Goal: Book appointment/travel/reservation

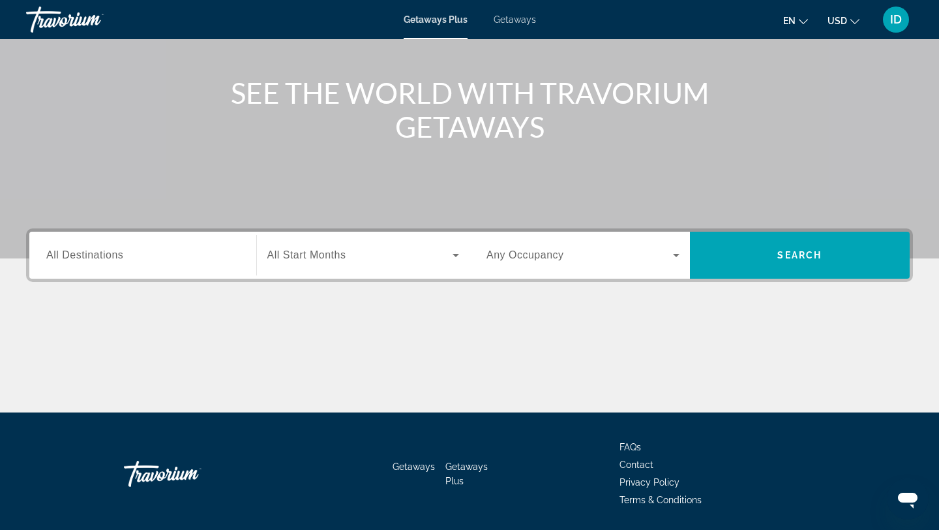
scroll to position [175, 0]
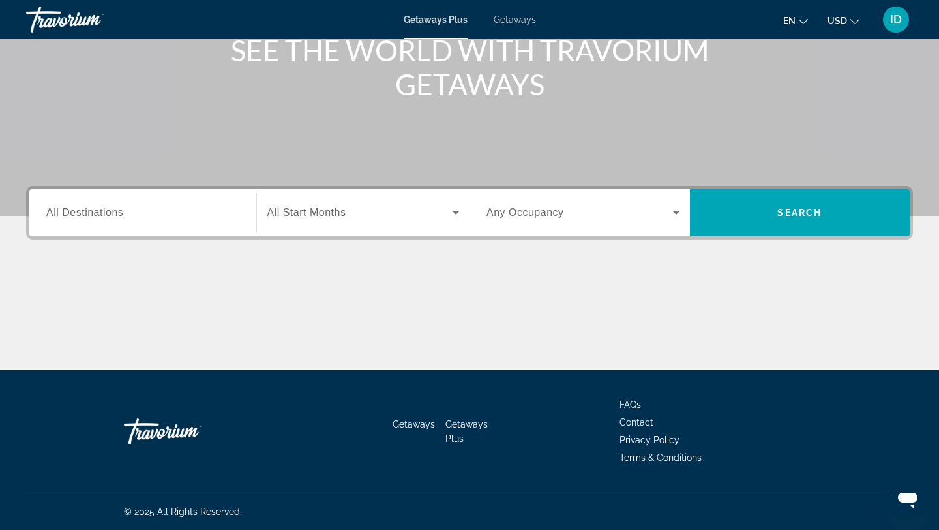
click at [146, 215] on input "Destination All Destinations" at bounding box center [142, 213] width 193 height 16
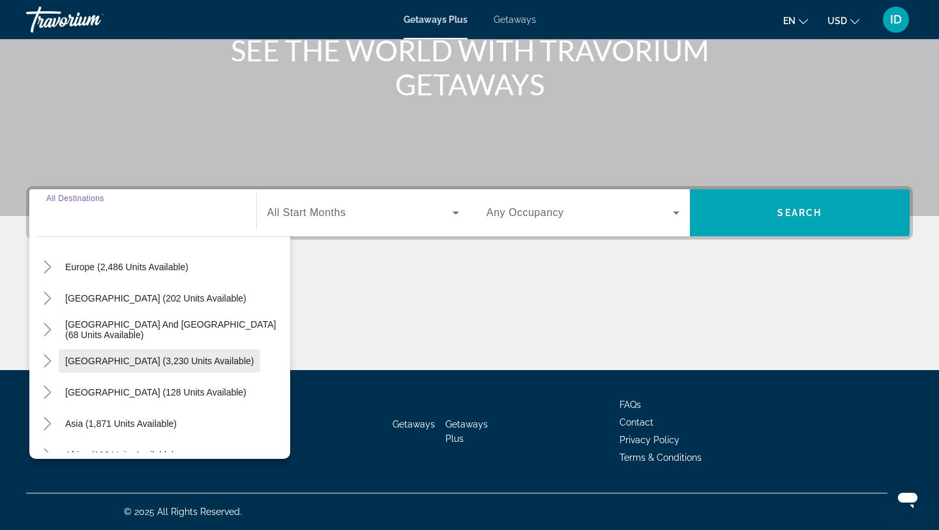
scroll to position [156, 0]
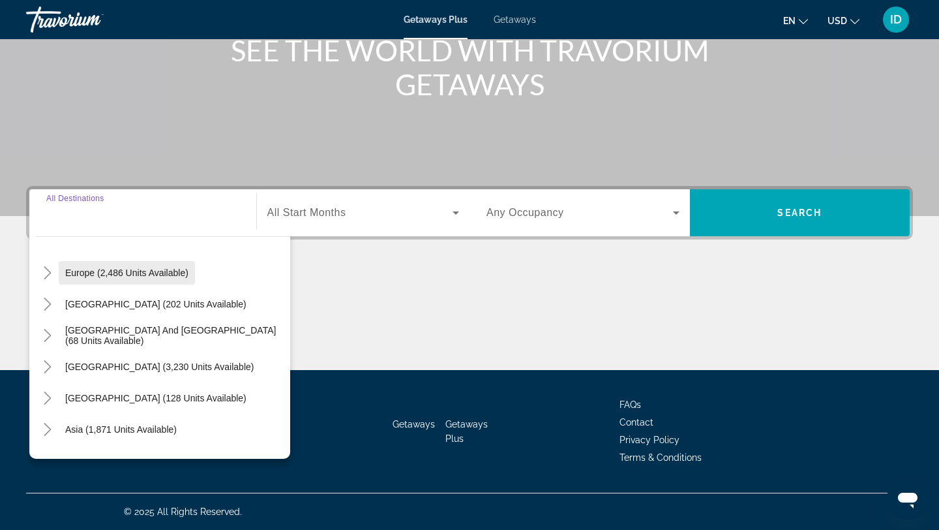
click at [162, 271] on span "Europe (2,486 units available)" at bounding box center [126, 272] width 123 height 10
type input "**********"
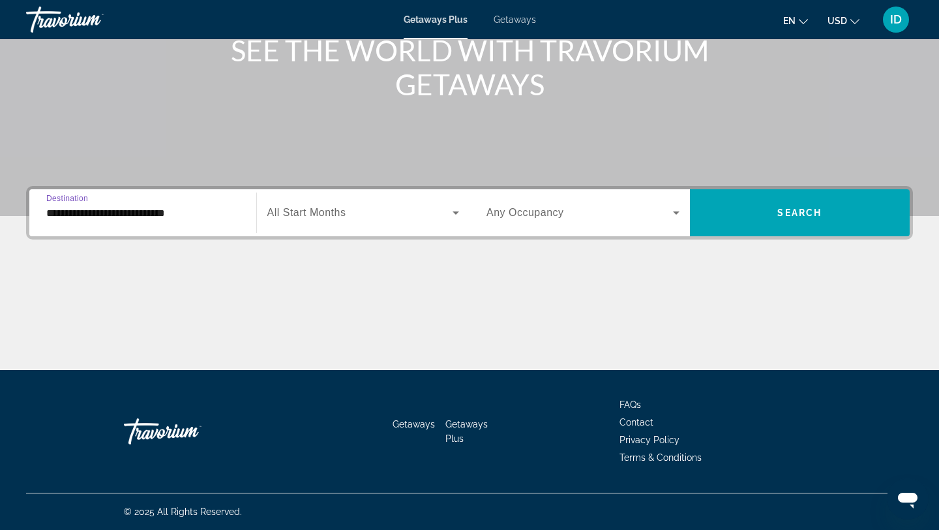
click at [298, 218] on span "Search widget" at bounding box center [360, 213] width 186 height 16
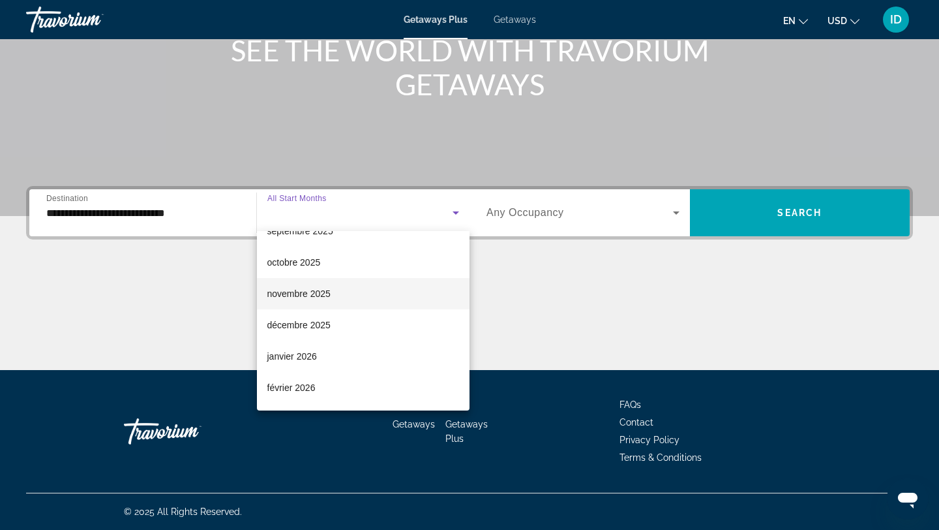
scroll to position [53, 0]
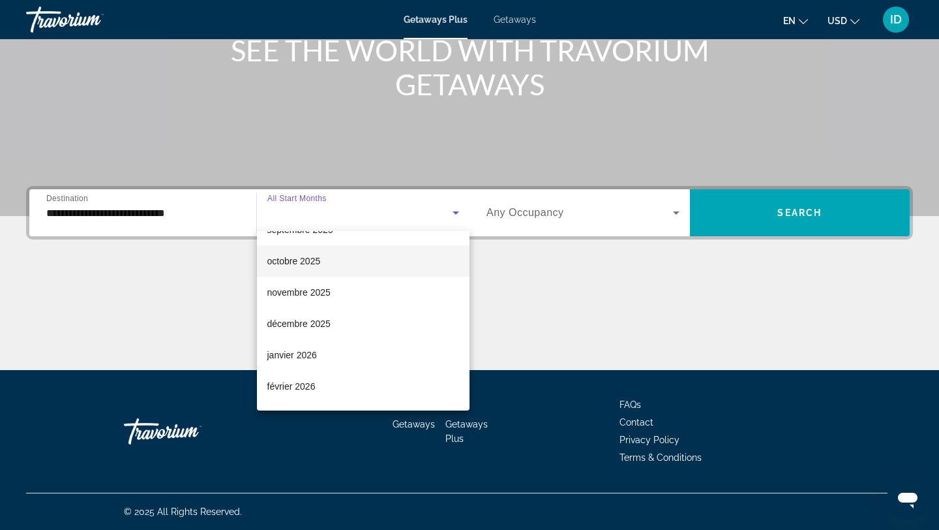
click at [306, 263] on span "octobre 2025" at bounding box center [293, 261] width 53 height 16
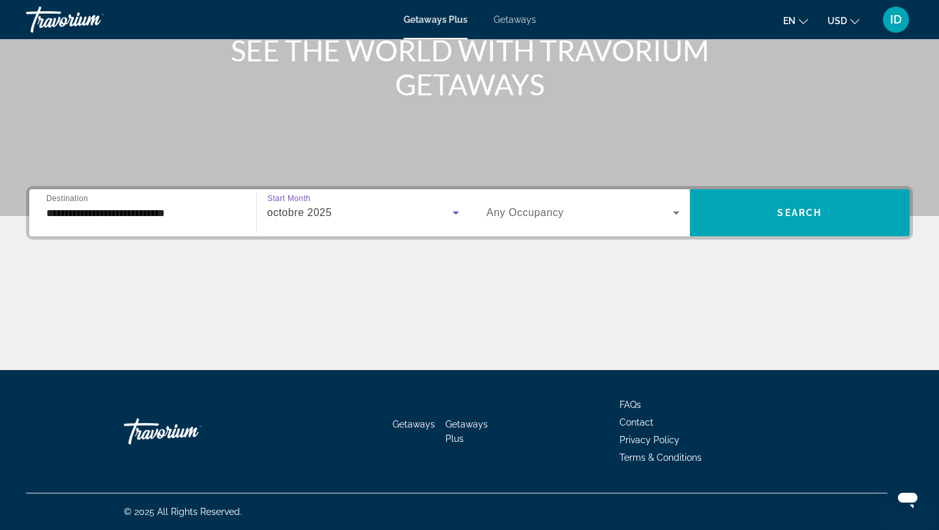
click at [535, 211] on span "Any Occupancy" at bounding box center [525, 212] width 78 height 11
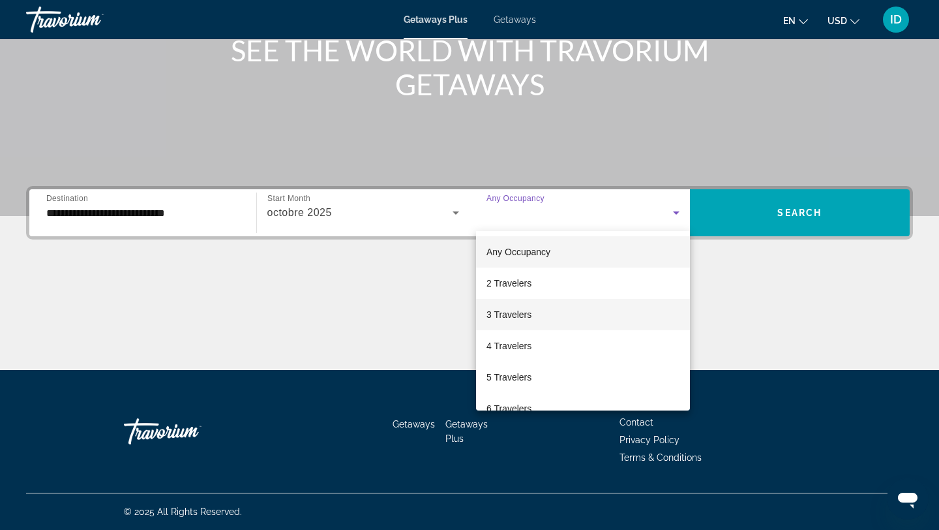
click at [525, 314] on span "3 Travelers" at bounding box center [508, 315] width 45 height 16
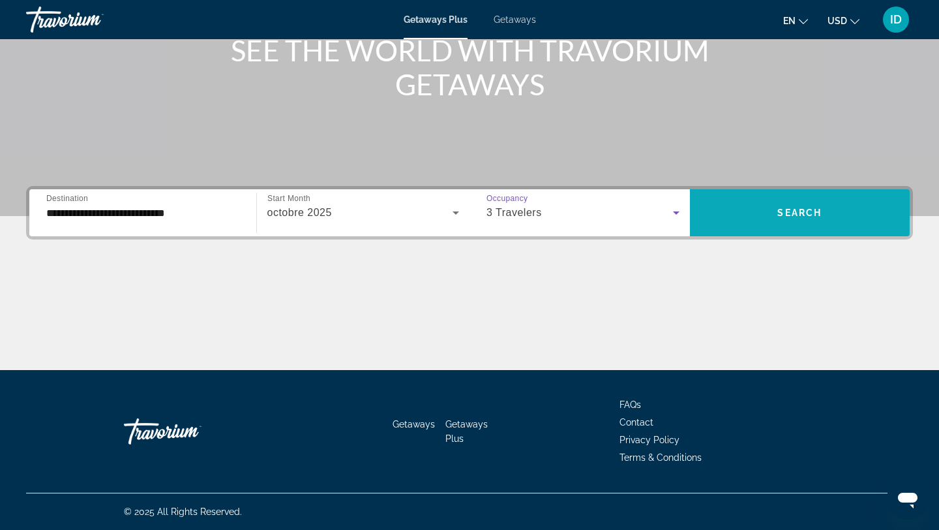
click at [792, 213] on span "Search" at bounding box center [799, 212] width 44 height 10
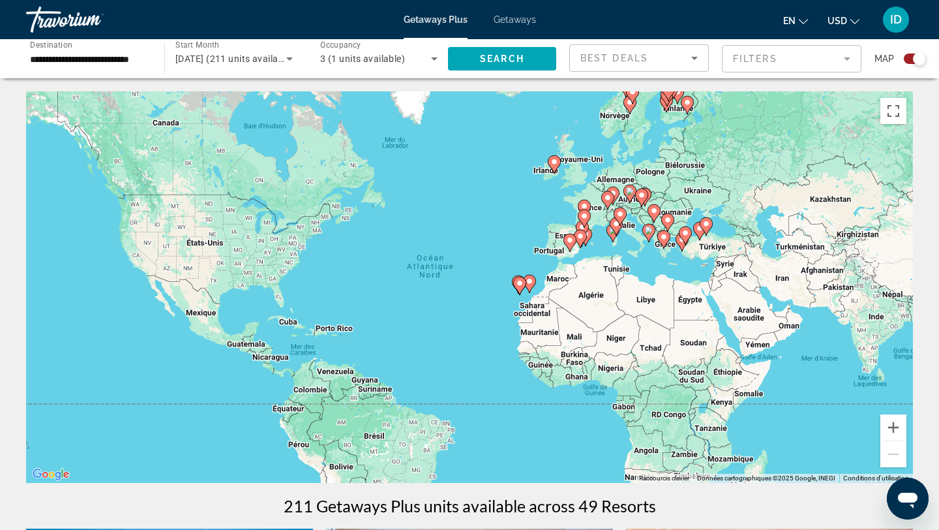
click at [913, 57] on div "Search widget" at bounding box center [919, 58] width 13 height 13
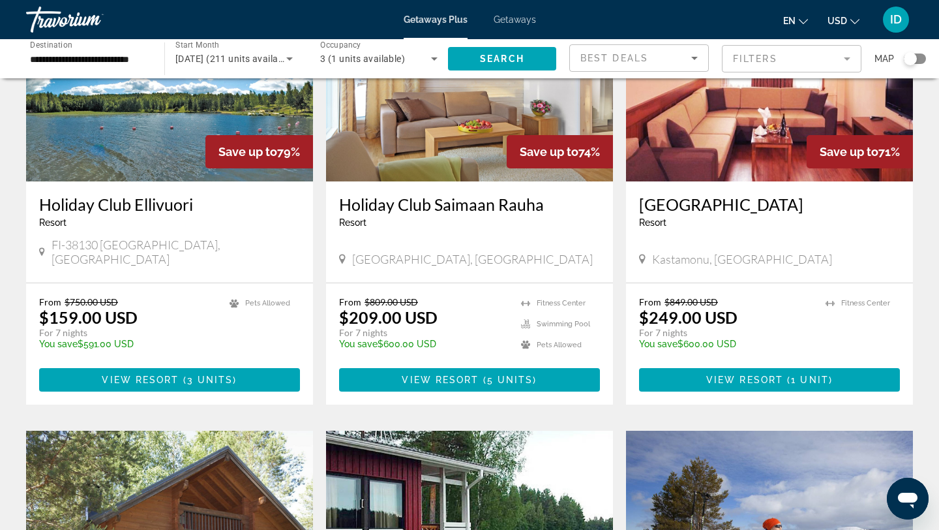
scroll to position [172, 0]
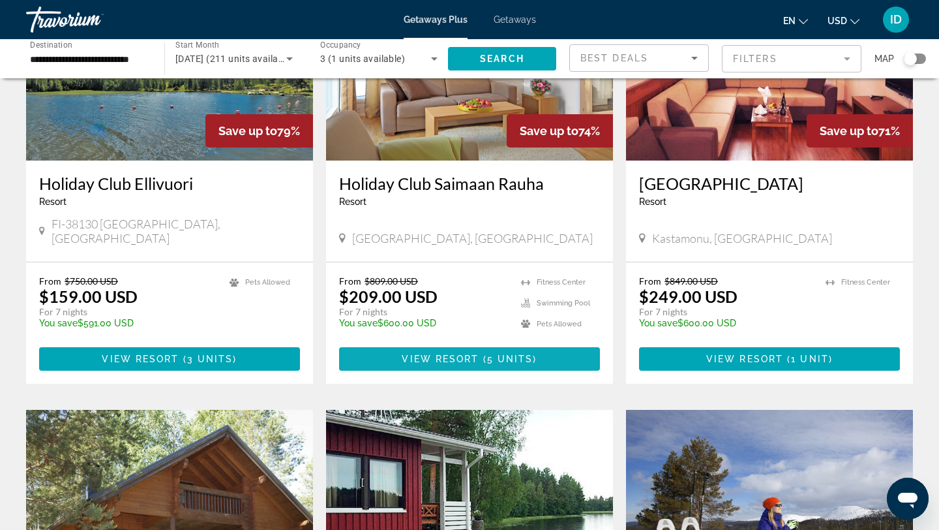
click at [498, 353] on span "5 units" at bounding box center [510, 358] width 46 height 10
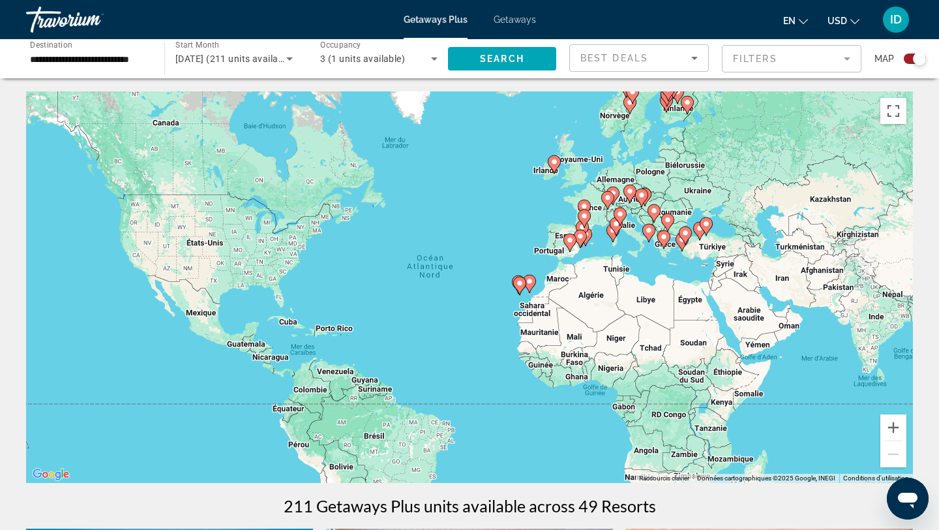
click at [32, 50] on div "**********" at bounding box center [88, 58] width 117 height 37
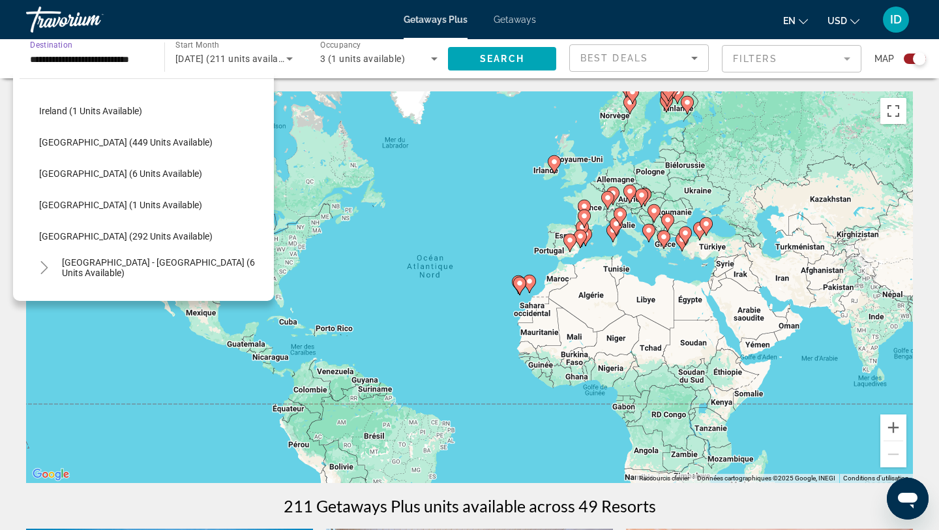
scroll to position [481, 0]
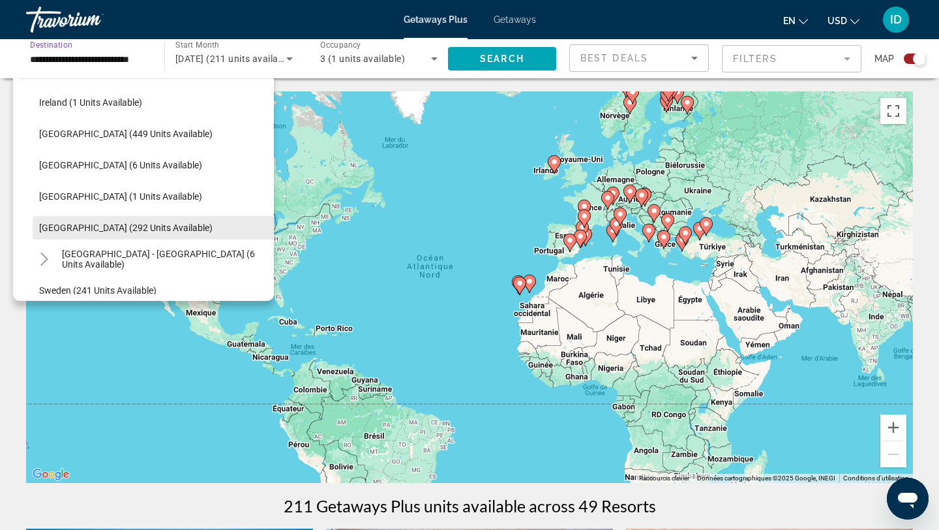
click at [93, 221] on span "Search widget" at bounding box center [153, 227] width 241 height 31
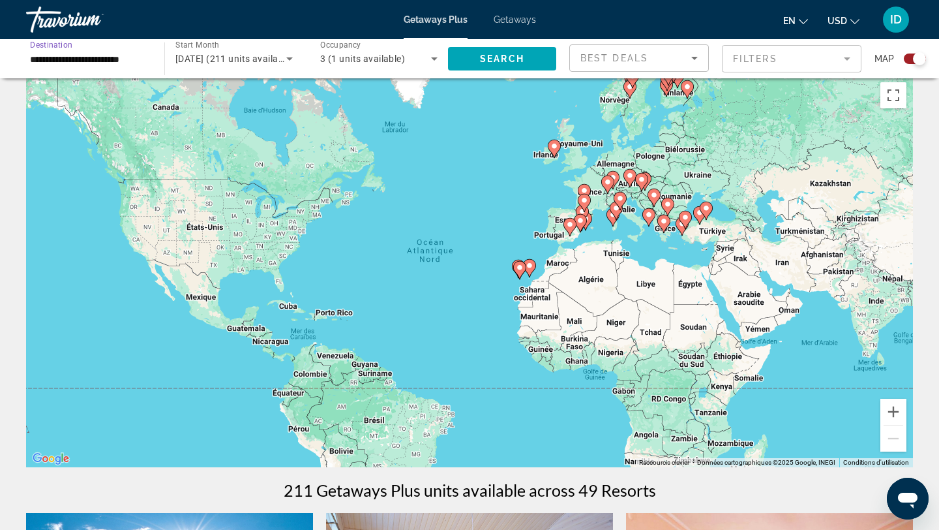
scroll to position [0, 0]
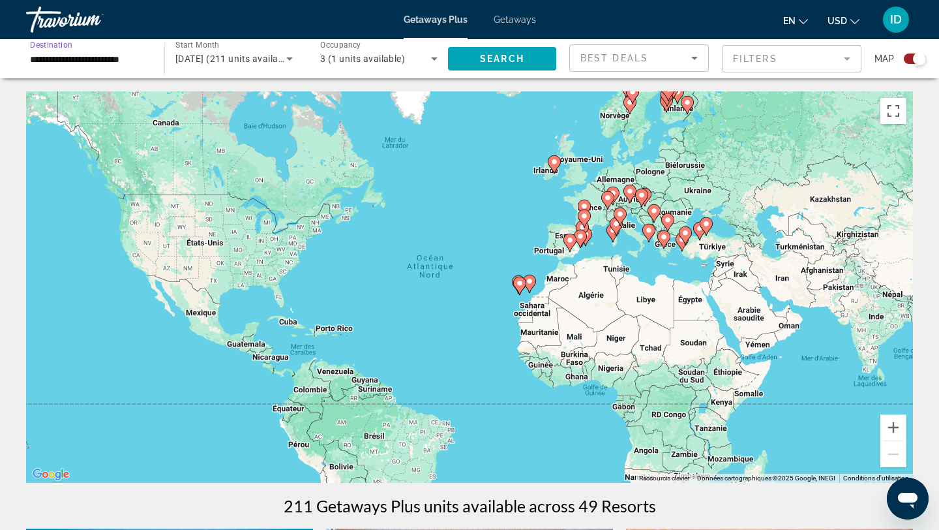
click at [128, 59] on input "**********" at bounding box center [88, 60] width 117 height 16
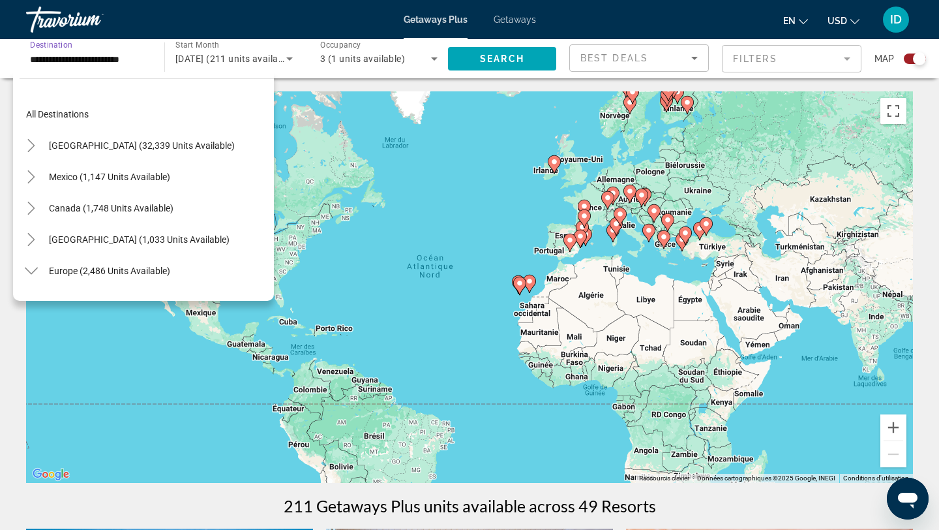
click at [128, 59] on input "**********" at bounding box center [88, 60] width 117 height 16
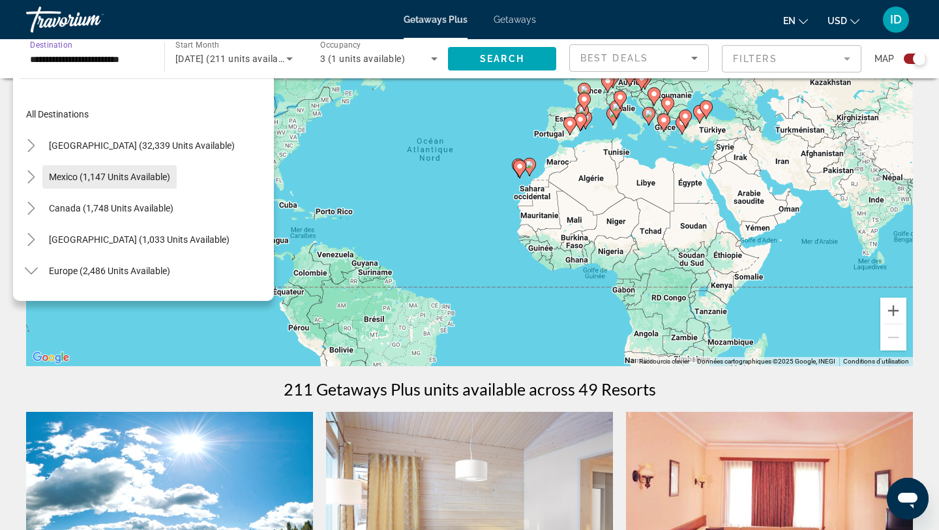
click at [138, 180] on span "Mexico (1,147 units available)" at bounding box center [109, 177] width 121 height 10
type input "**********"
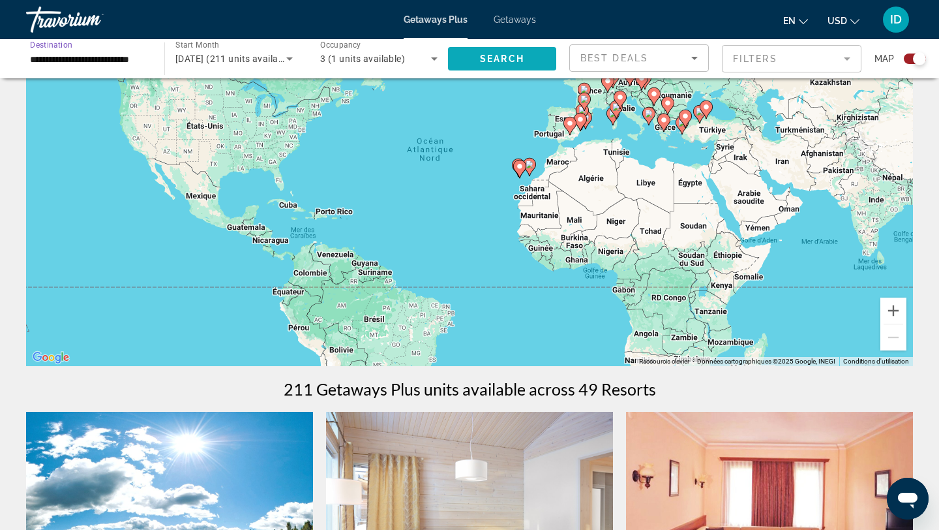
click at [490, 68] on span "Search widget" at bounding box center [502, 58] width 108 height 31
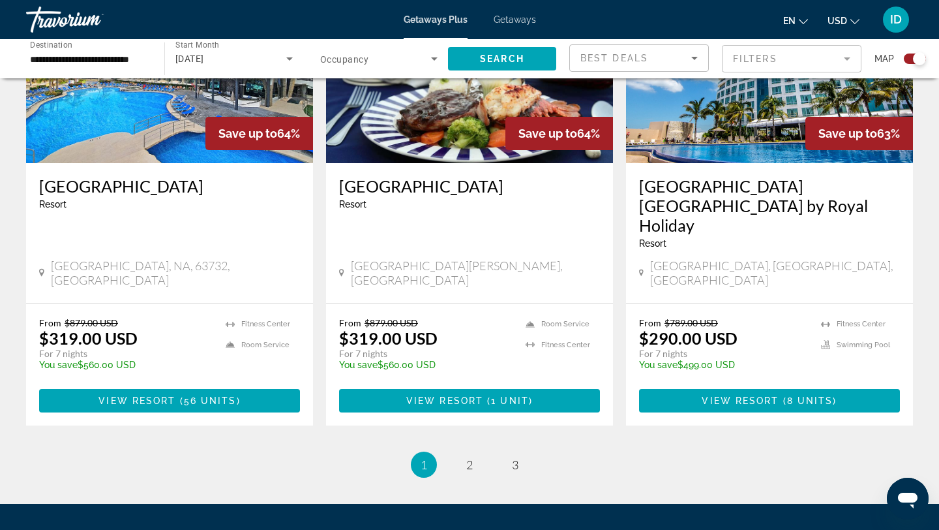
scroll to position [1994, 0]
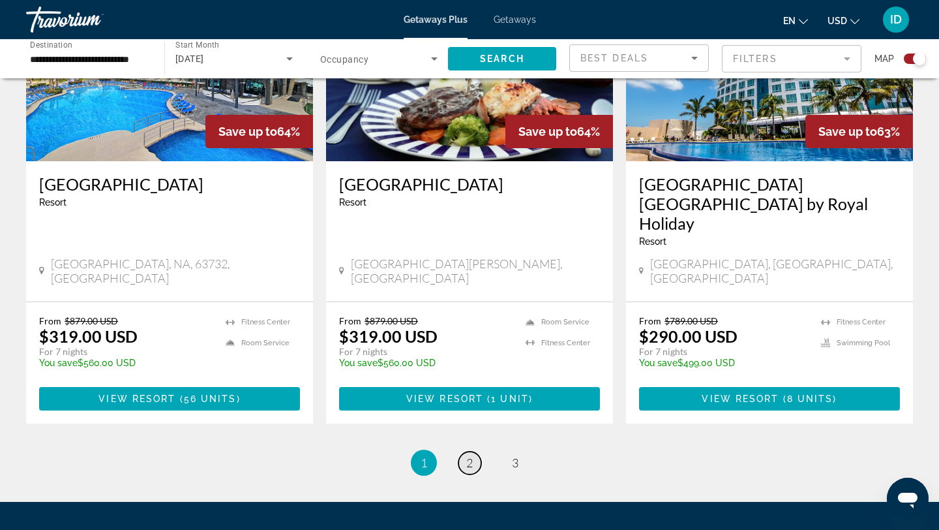
click at [468, 455] on span "2" at bounding box center [469, 462] width 7 height 14
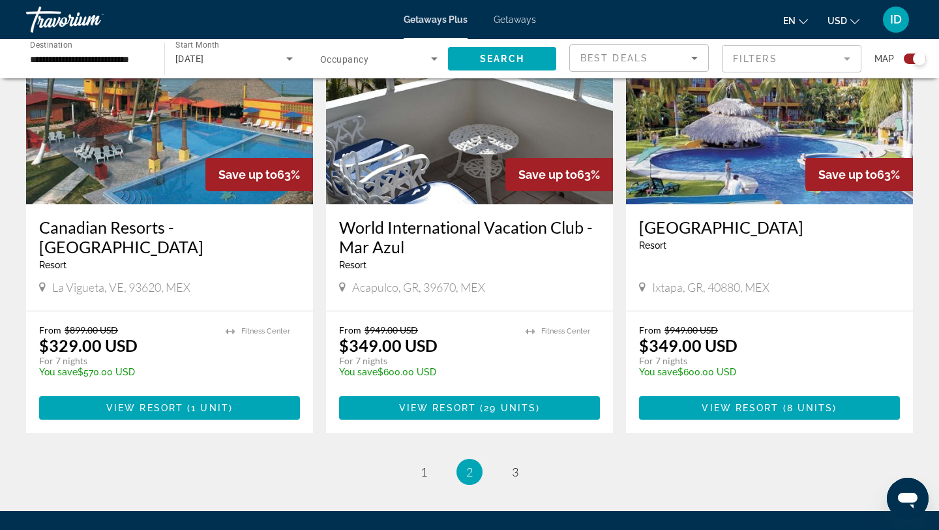
scroll to position [2057, 0]
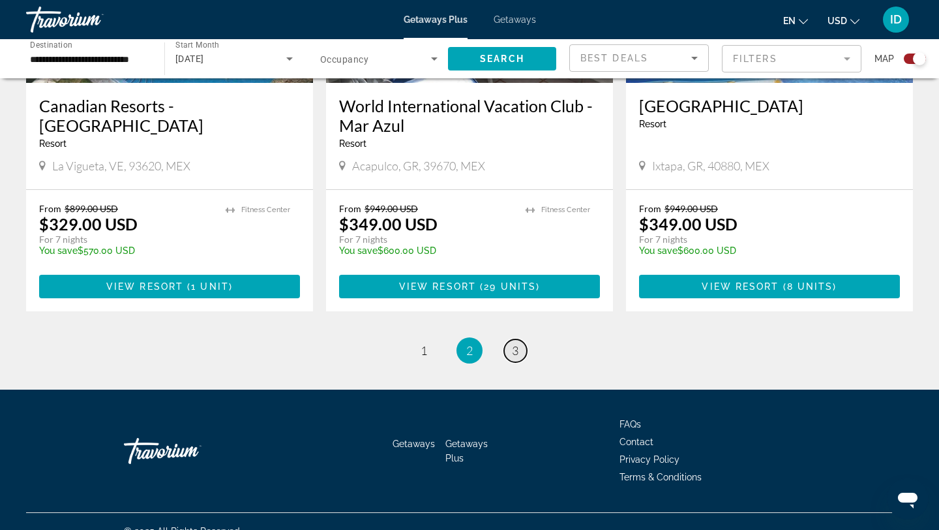
click at [515, 343] on span "3" at bounding box center [515, 350] width 7 height 14
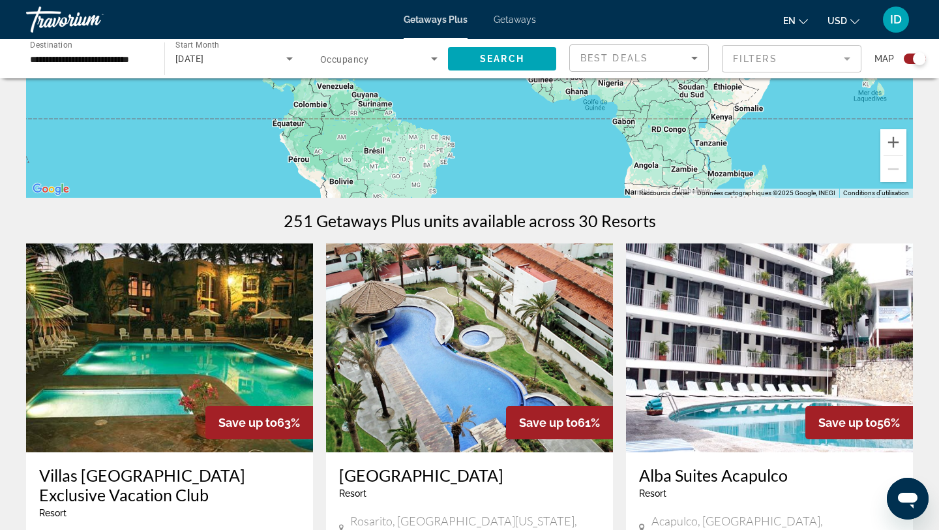
scroll to position [286, 0]
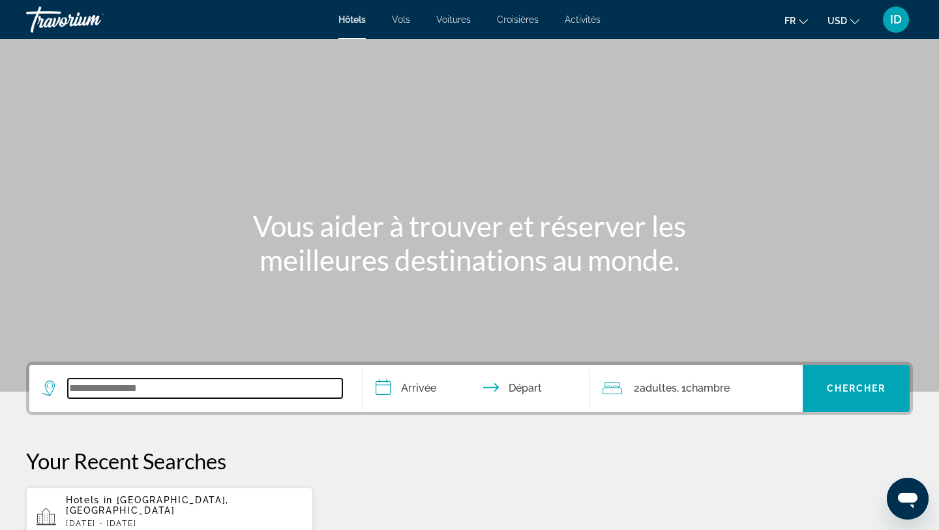
click at [218, 392] on input "Search widget" at bounding box center [205, 388] width 275 height 20
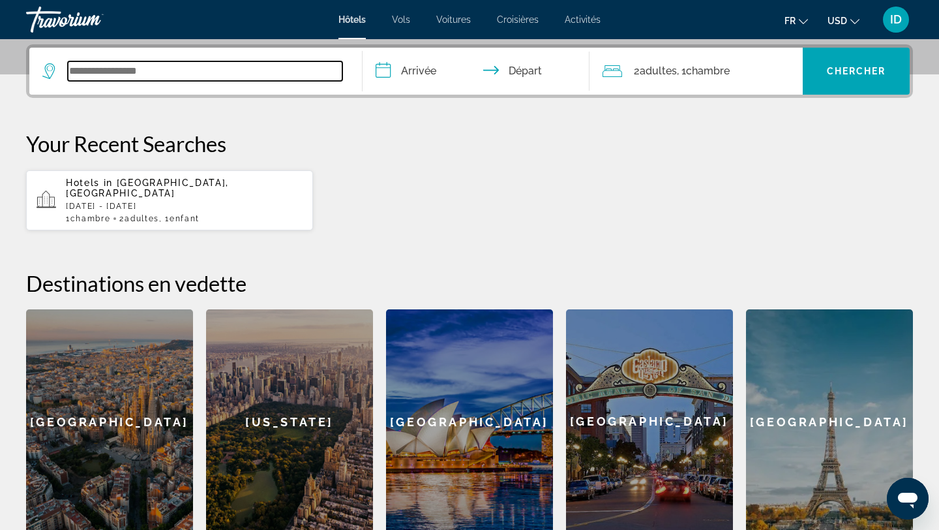
scroll to position [319, 0]
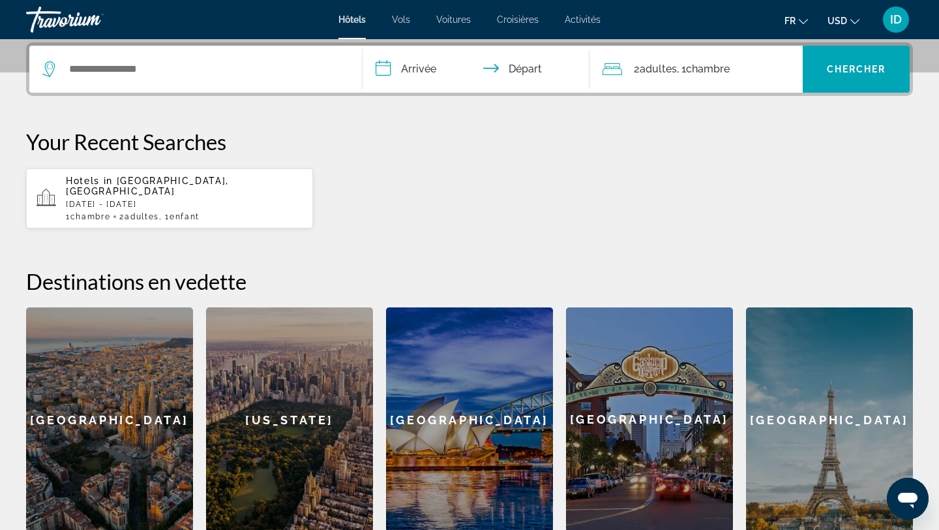
click at [161, 185] on span "[GEOGRAPHIC_DATA], [GEOGRAPHIC_DATA]" at bounding box center [147, 185] width 163 height 21
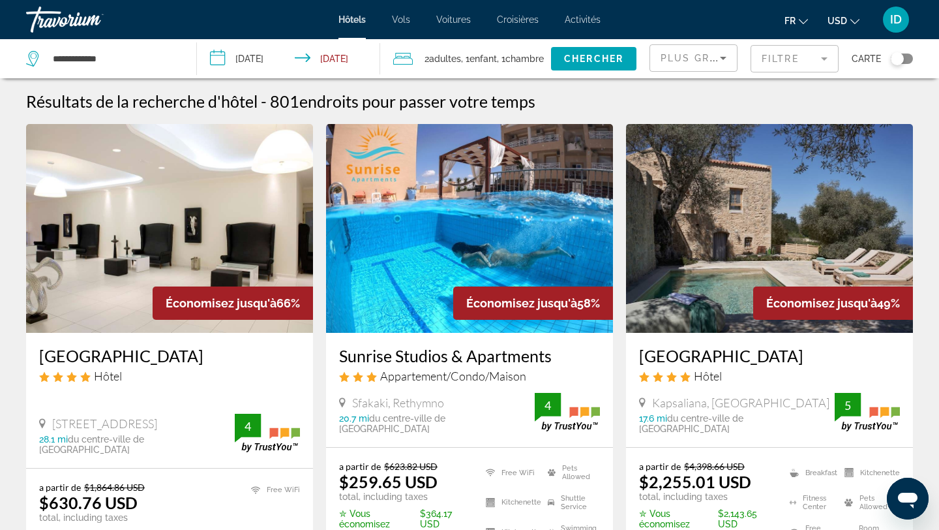
click at [797, 61] on mat-form-field "Filtre" at bounding box center [795, 58] width 88 height 27
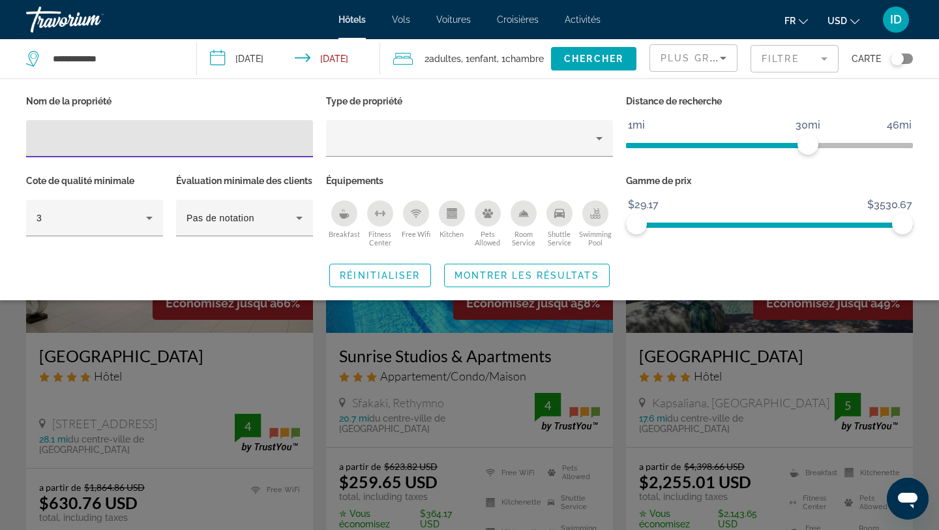
click at [593, 216] on icon "Swimming Pool" at bounding box center [595, 217] width 10 height 3
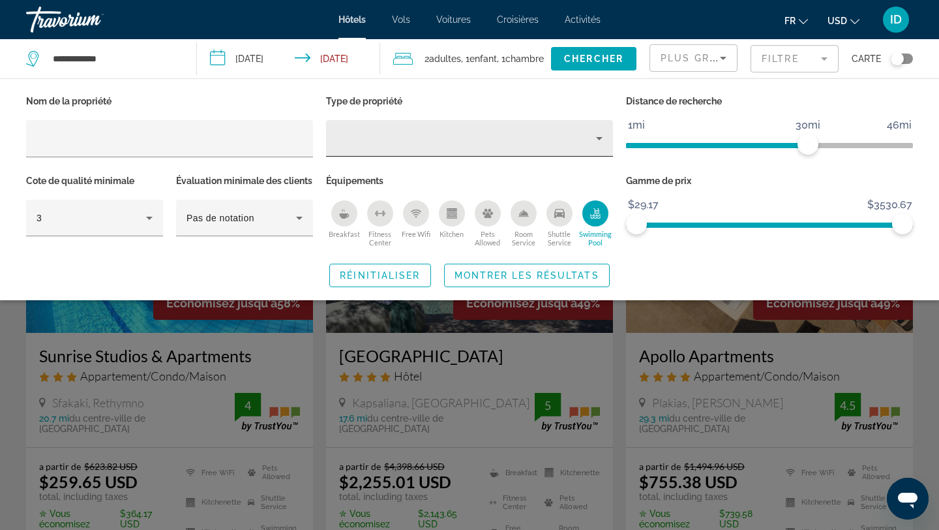
click at [563, 138] on div "Property type" at bounding box center [467, 138] width 260 height 16
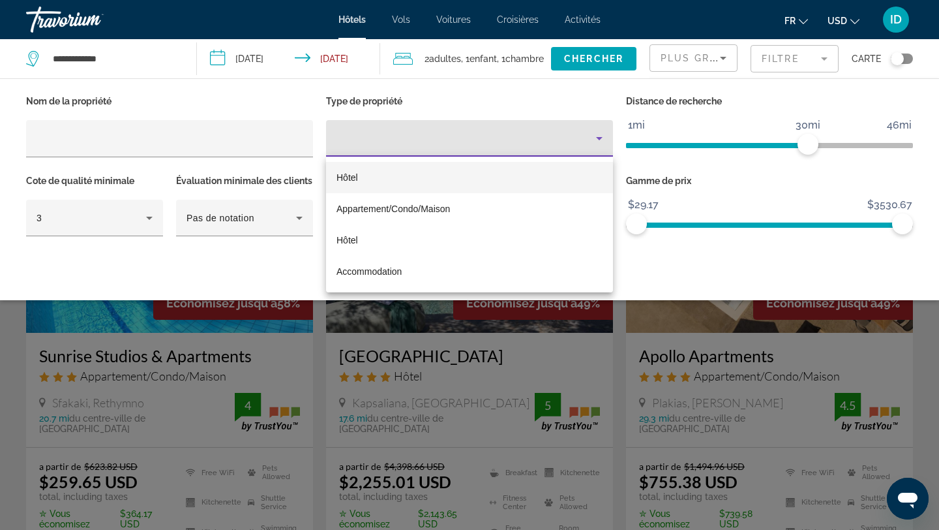
click at [497, 175] on mat-option "Hôtel" at bounding box center [469, 177] width 287 height 31
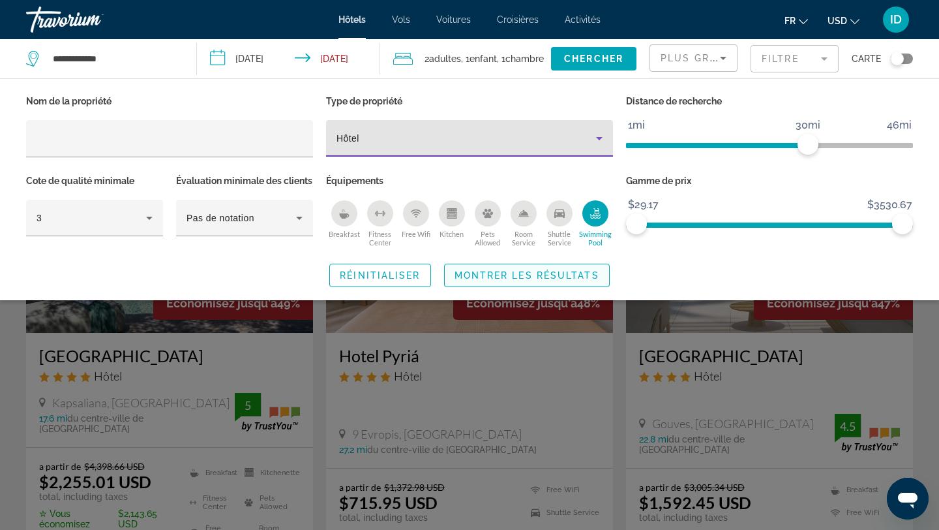
click at [545, 280] on span "Montrer les résultats" at bounding box center [527, 275] width 145 height 10
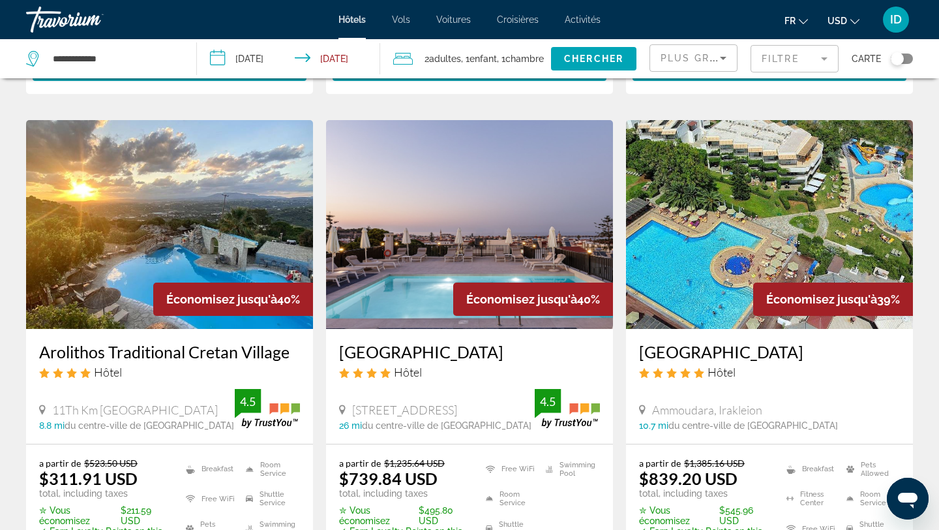
scroll to position [1039, 0]
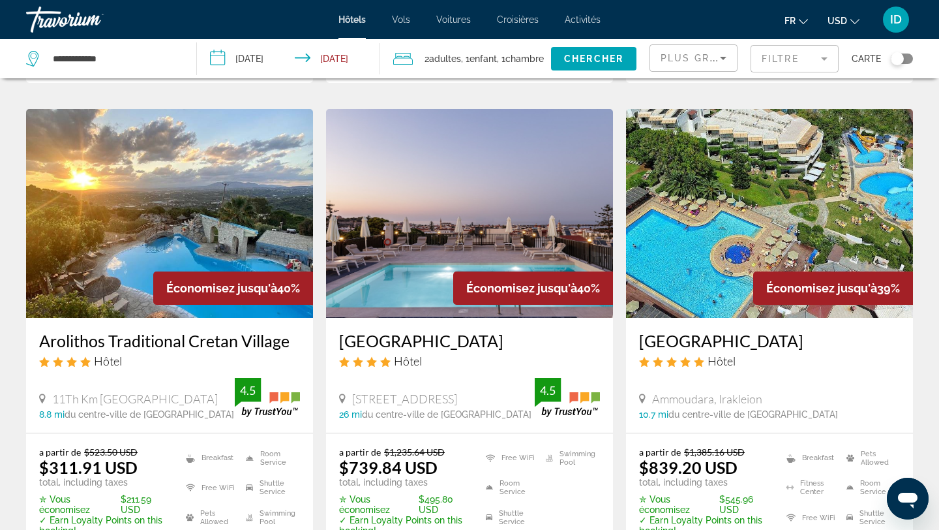
click at [846, 22] on span "USD" at bounding box center [838, 21] width 20 height 10
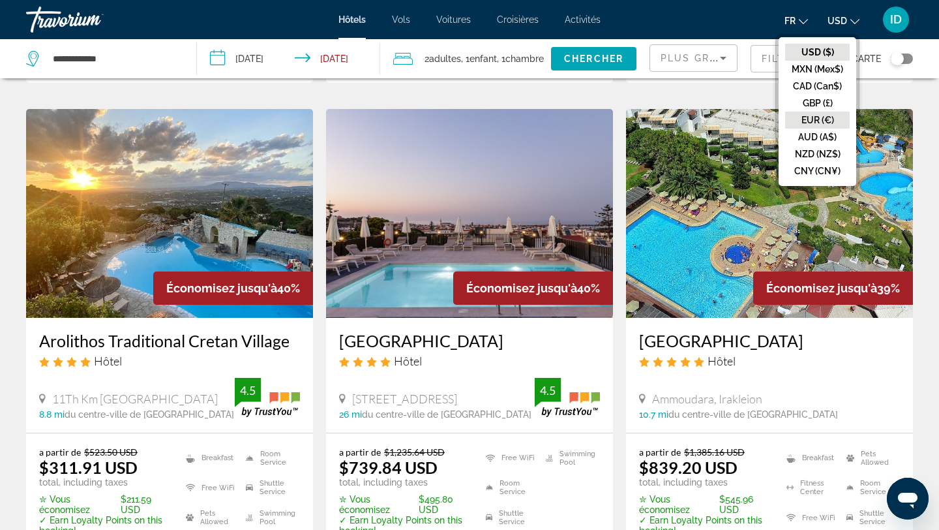
click at [813, 116] on button "EUR (€)" at bounding box center [817, 120] width 65 height 17
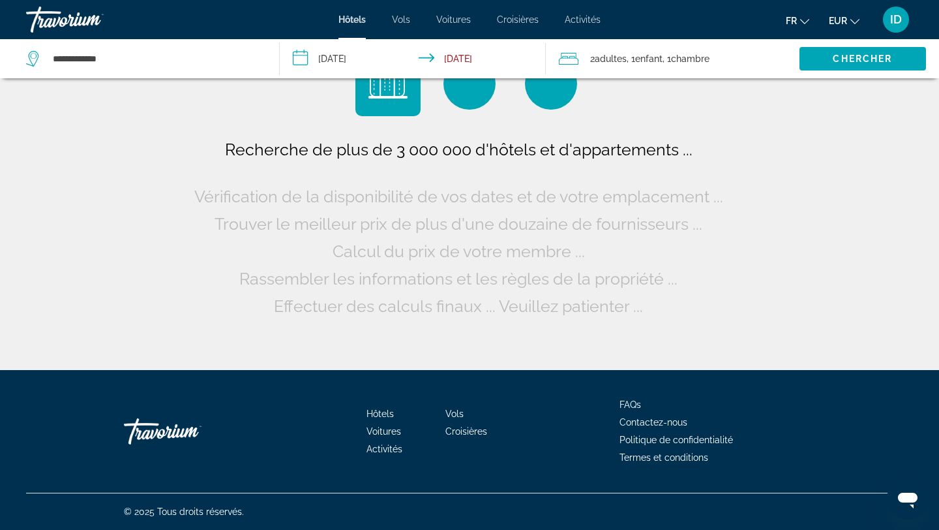
scroll to position [0, 0]
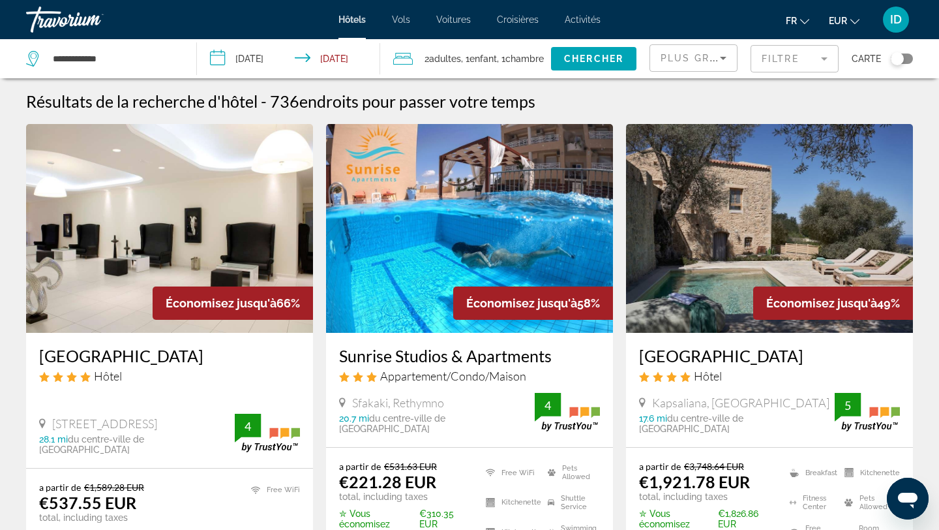
click at [777, 57] on mat-form-field "Filtre" at bounding box center [795, 58] width 88 height 27
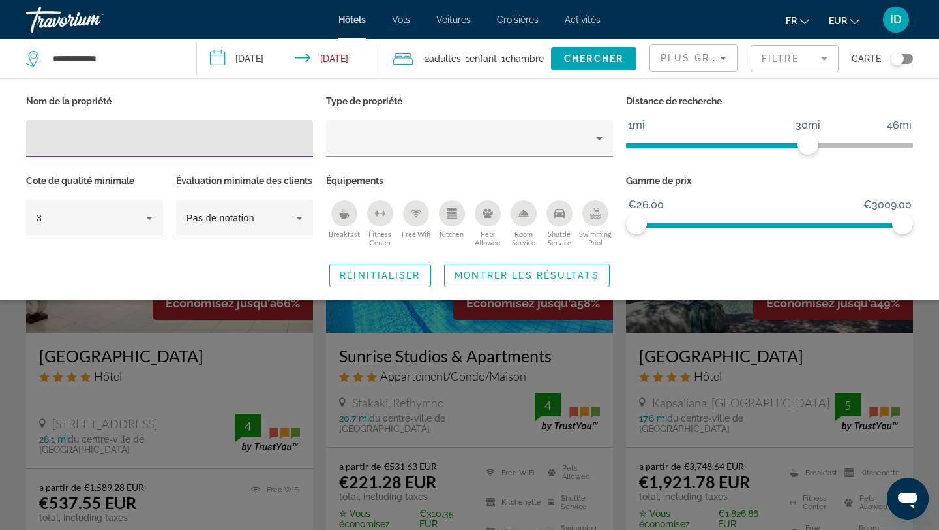
click at [601, 215] on div "Swimming Pool" at bounding box center [595, 213] width 26 height 26
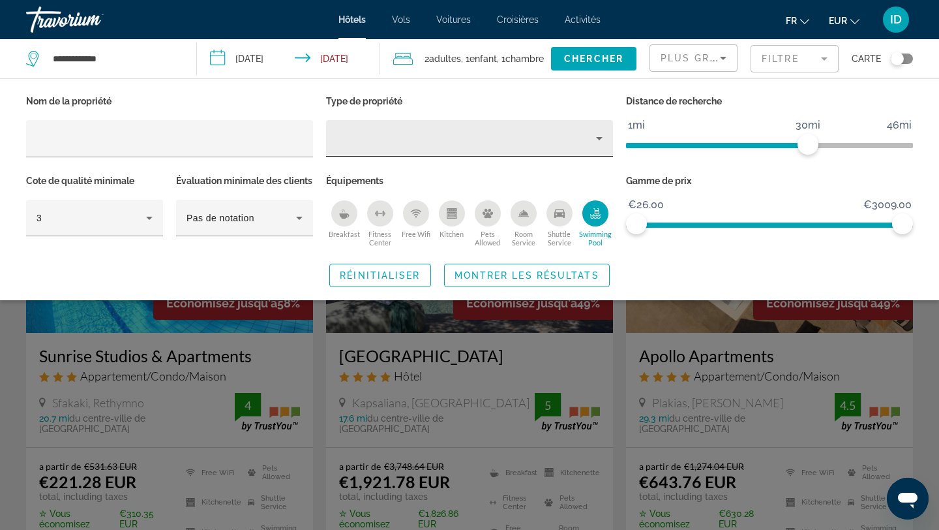
click at [476, 138] on div "Property type" at bounding box center [467, 138] width 260 height 16
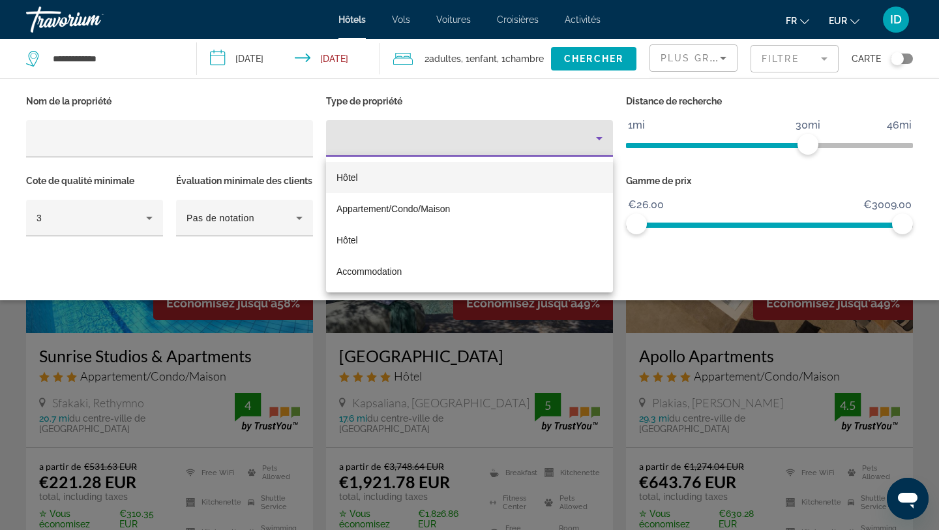
click at [458, 173] on mat-option "Hôtel" at bounding box center [469, 177] width 287 height 31
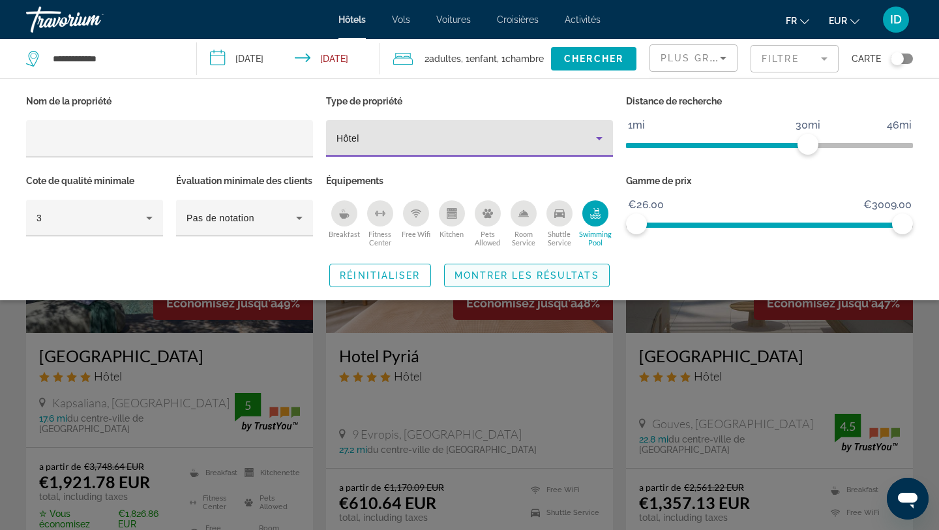
click at [490, 280] on span "Montrer les résultats" at bounding box center [527, 275] width 145 height 10
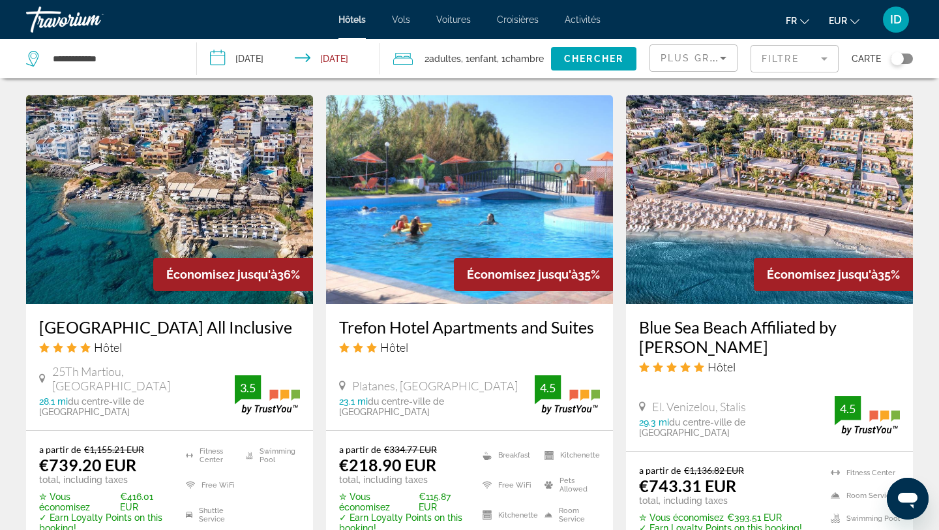
scroll to position [1554, 0]
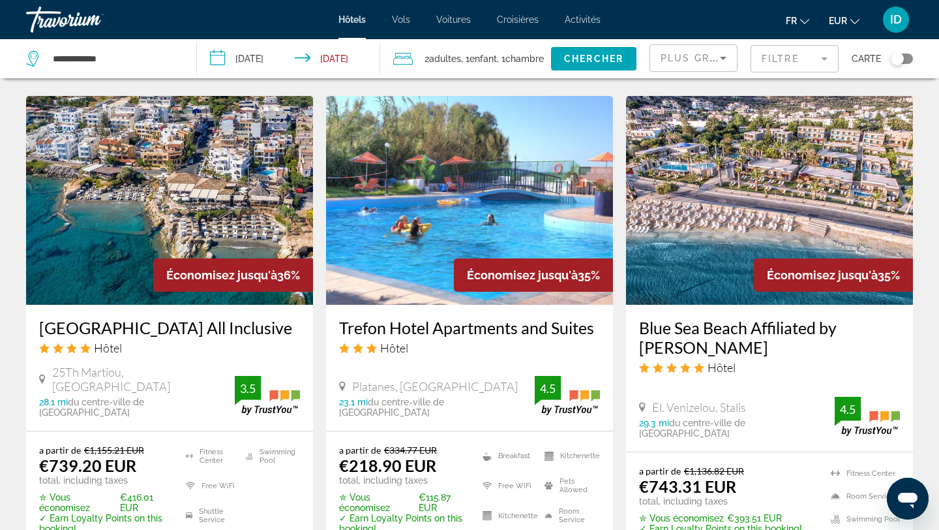
click at [119, 215] on img "Main content" at bounding box center [169, 200] width 287 height 209
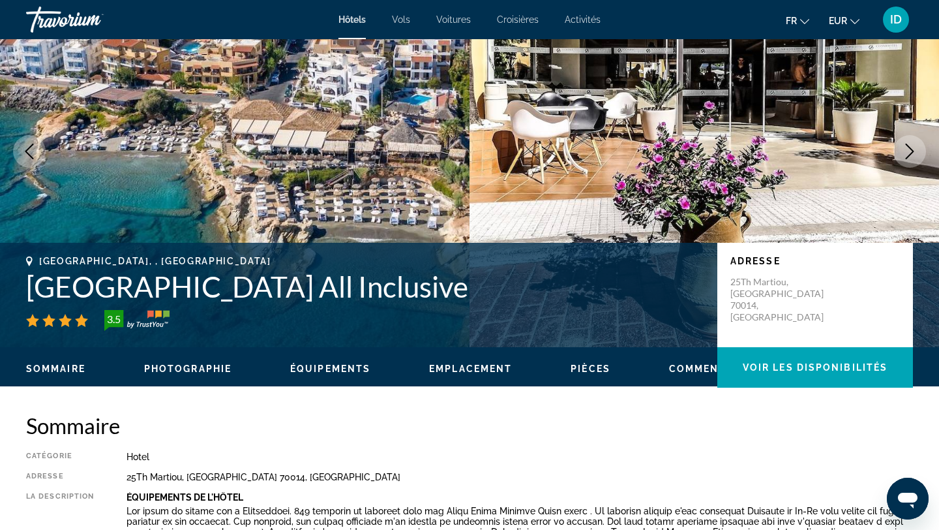
scroll to position [80, 0]
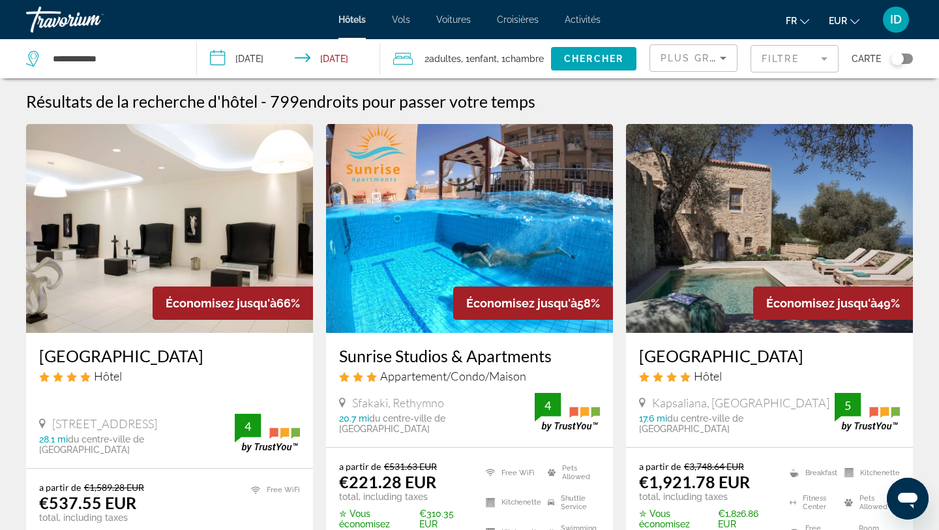
click at [798, 57] on mat-form-field "Filtre" at bounding box center [795, 58] width 88 height 27
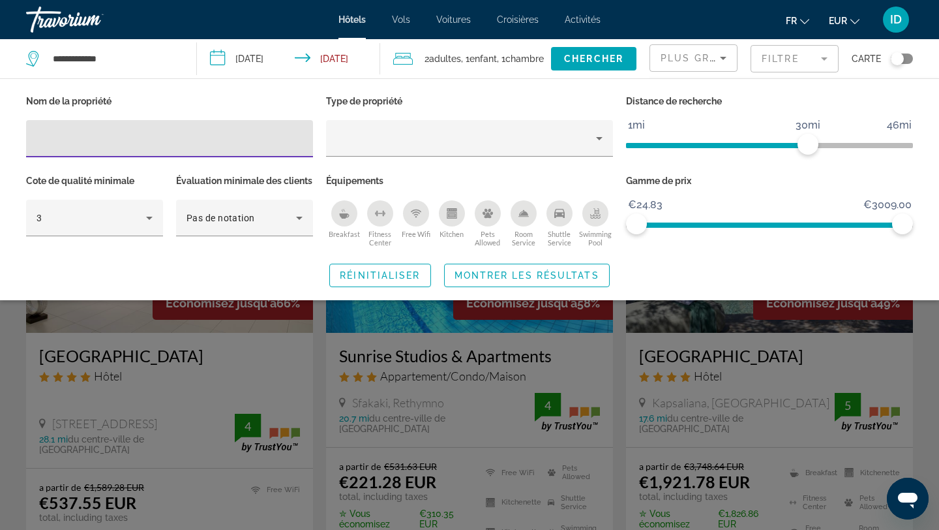
click at [593, 215] on icon "Swimming Pool" at bounding box center [595, 215] width 10 height 3
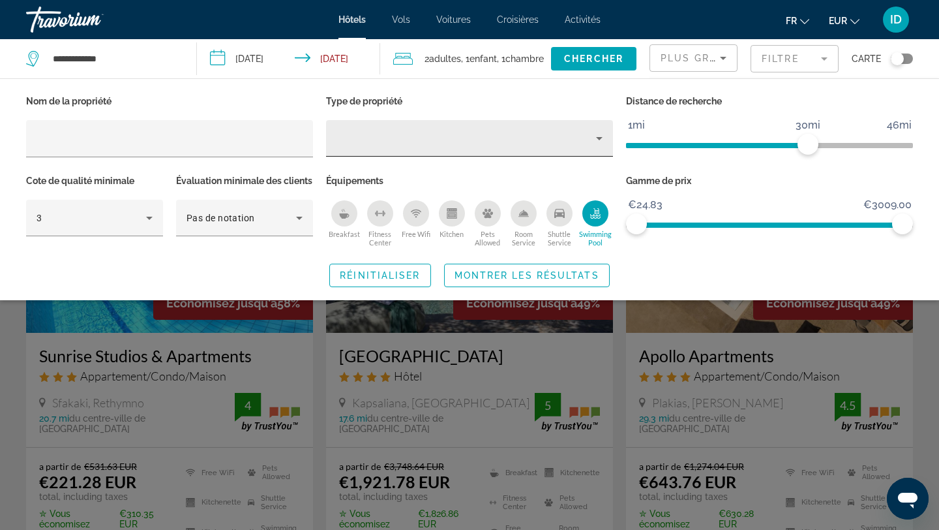
click at [402, 147] on div "Hotel Filters" at bounding box center [470, 138] width 266 height 37
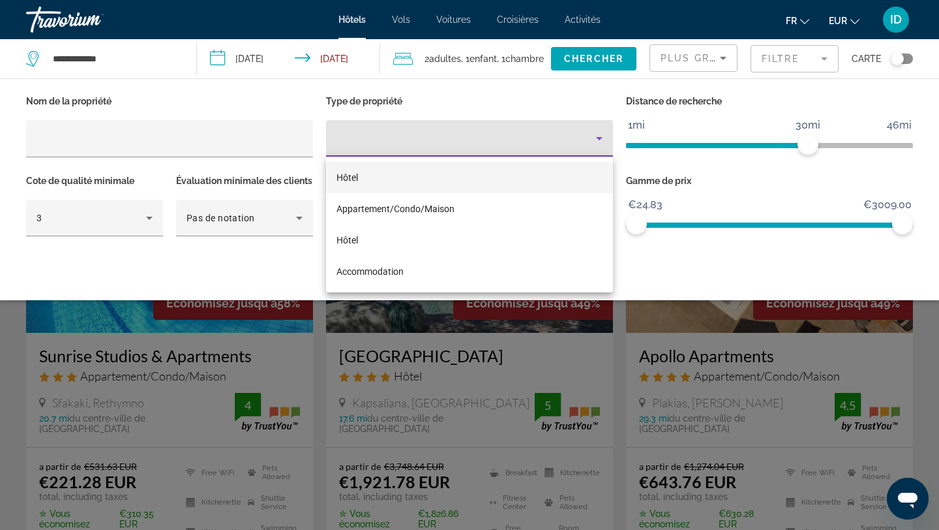
click at [392, 172] on mat-option "Hôtel" at bounding box center [469, 177] width 287 height 31
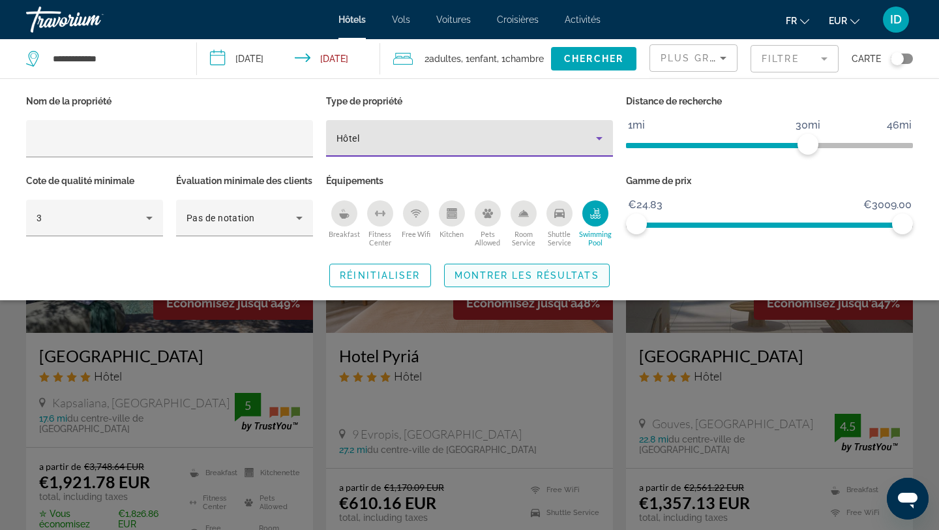
click at [483, 280] on span "Montrer les résultats" at bounding box center [527, 275] width 145 height 10
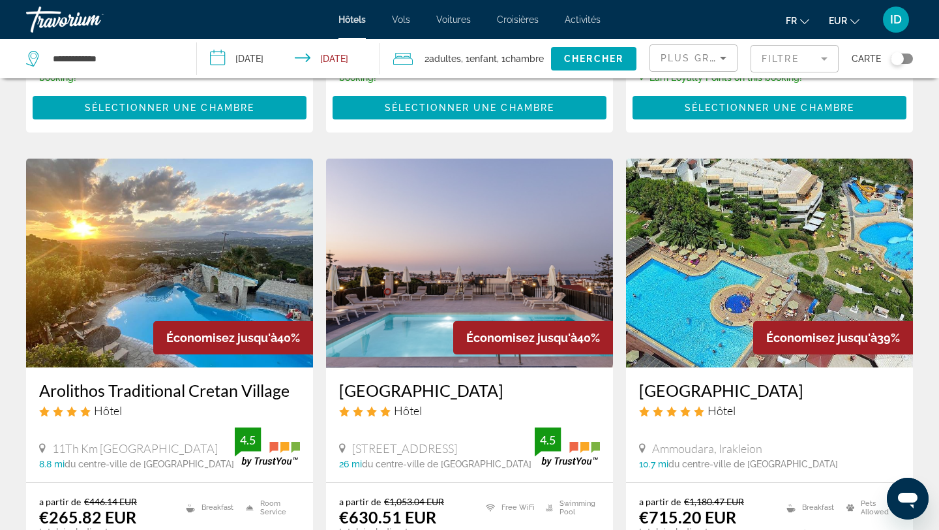
scroll to position [1008, 0]
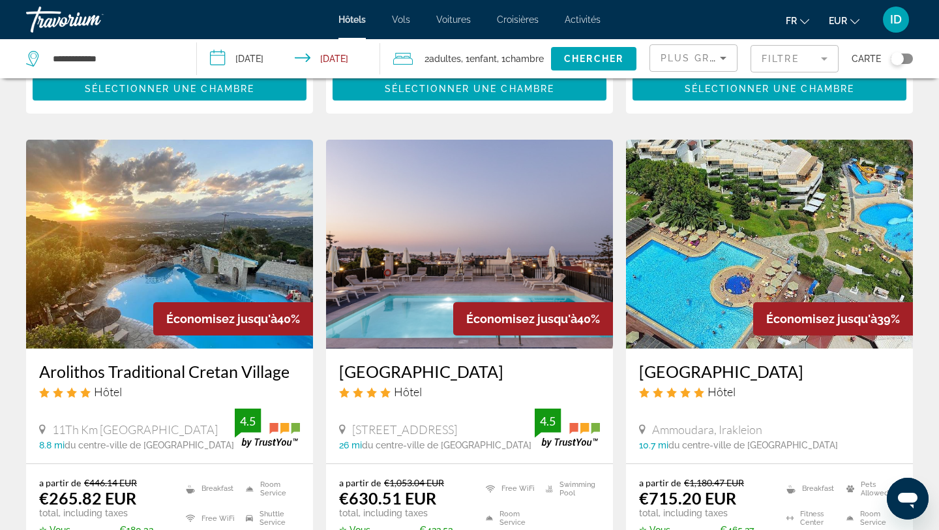
click at [164, 236] on img "Main content" at bounding box center [169, 244] width 287 height 209
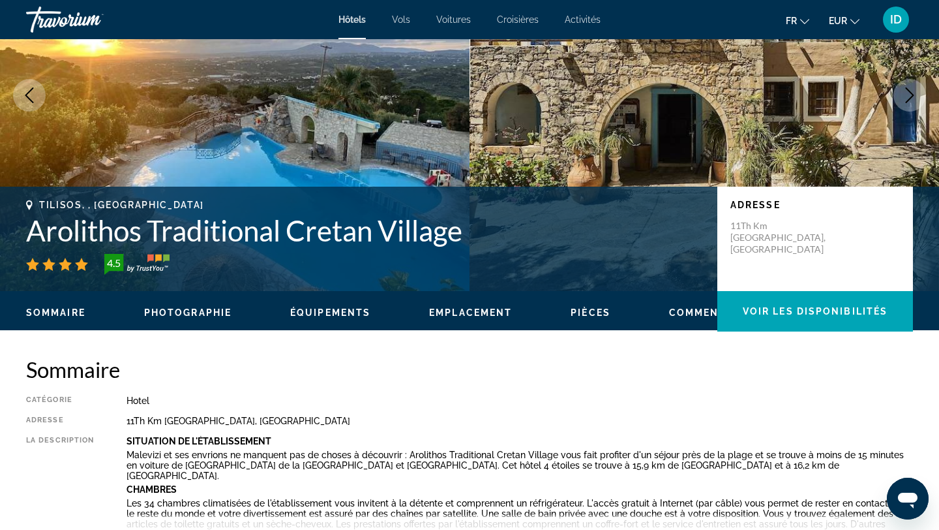
scroll to position [168, 0]
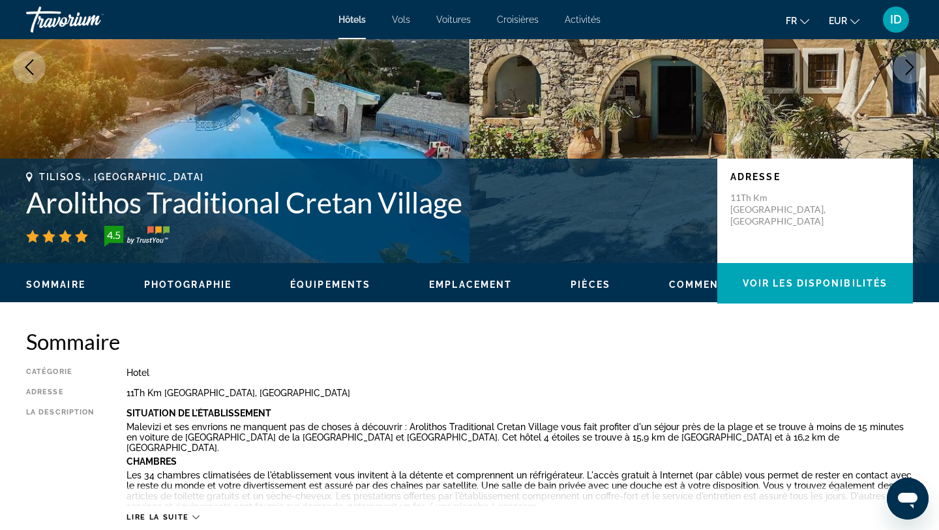
click at [340, 282] on span "Équipements" at bounding box center [330, 284] width 80 height 10
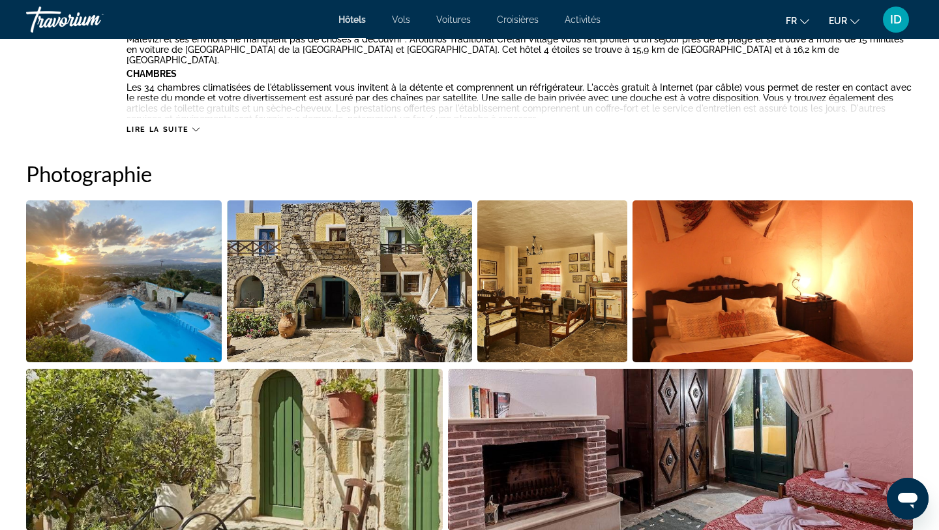
scroll to position [549, 0]
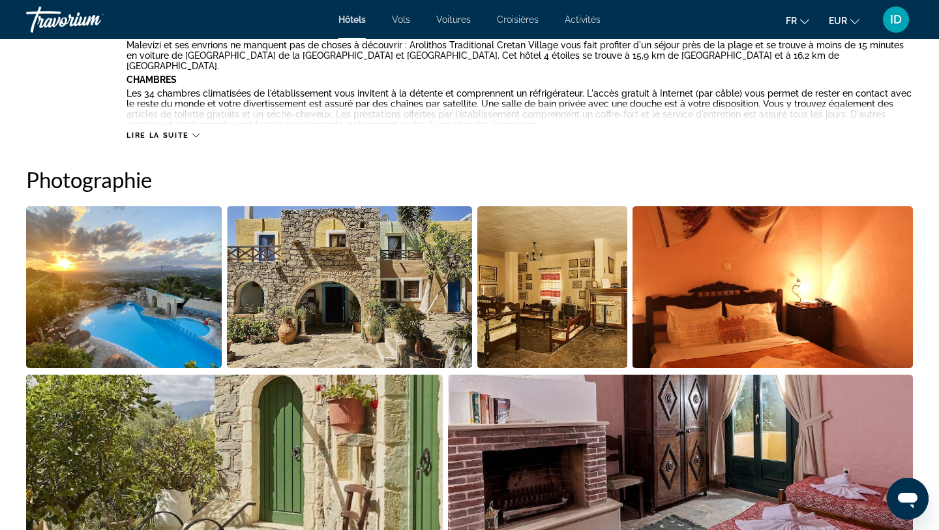
click at [177, 288] on img "Open full-screen image slider" at bounding box center [124, 287] width 196 height 162
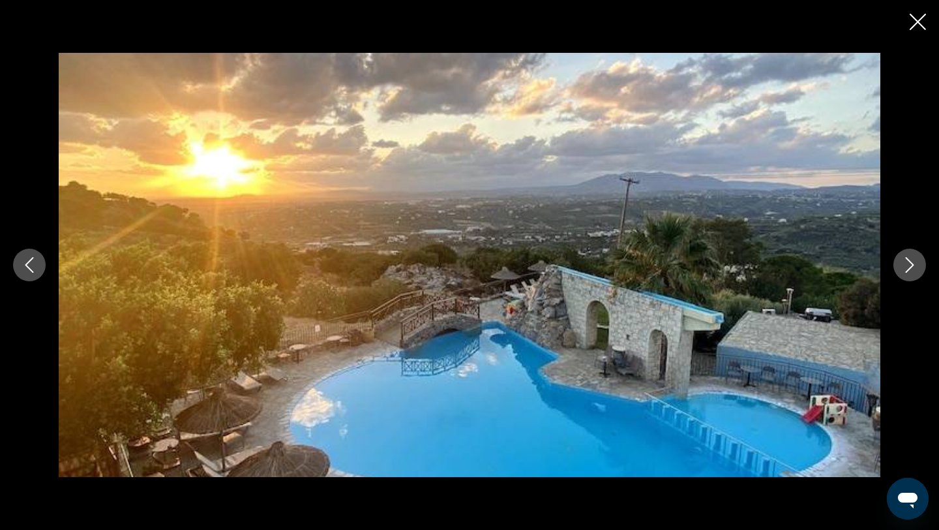
click at [906, 261] on icon "Next image" at bounding box center [910, 265] width 16 height 16
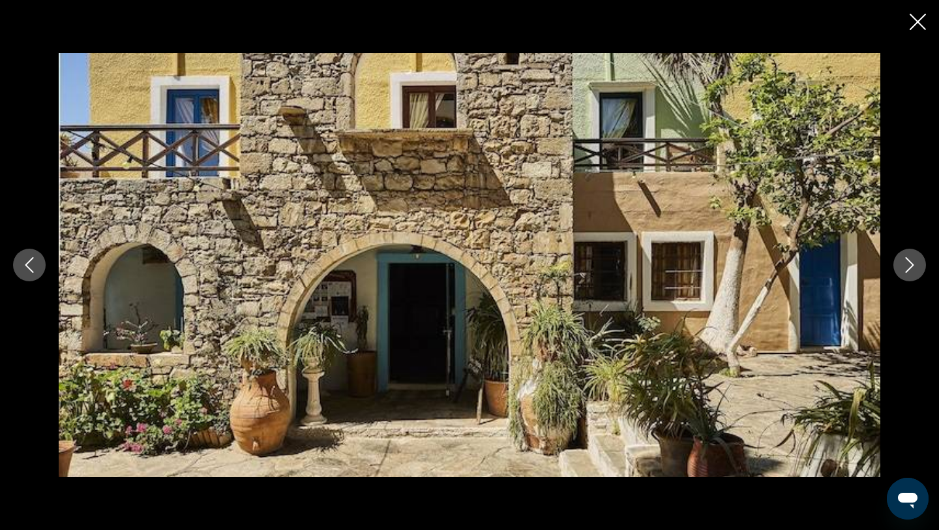
click at [906, 261] on icon "Next image" at bounding box center [910, 265] width 16 height 16
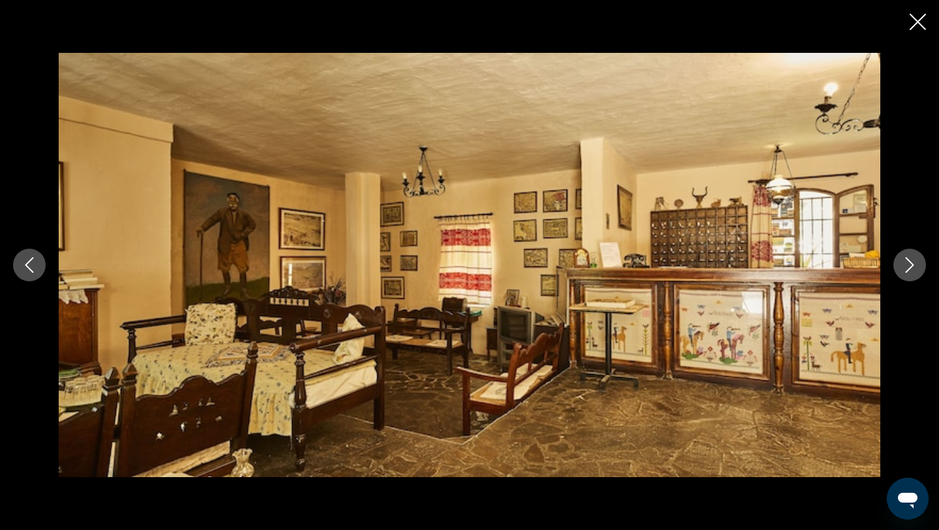
click at [906, 261] on icon "Next image" at bounding box center [910, 265] width 16 height 16
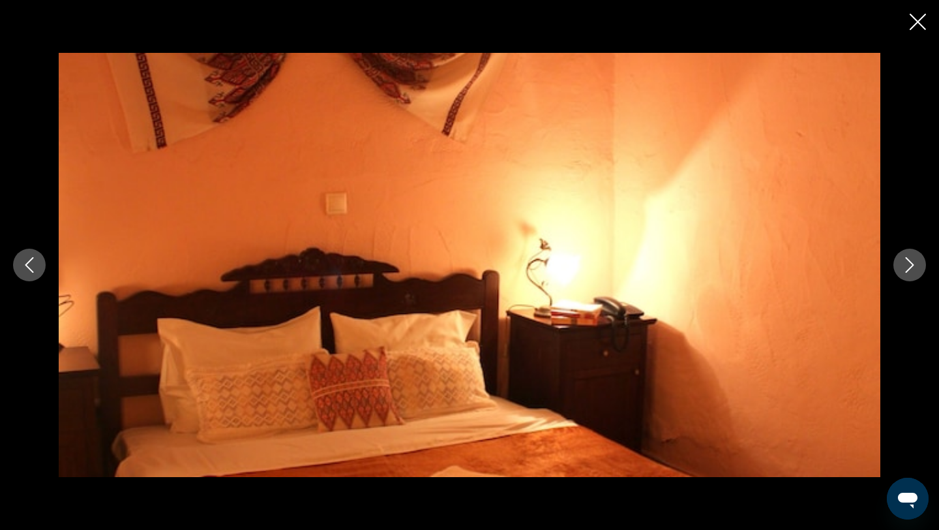
click at [906, 261] on icon "Next image" at bounding box center [910, 265] width 16 height 16
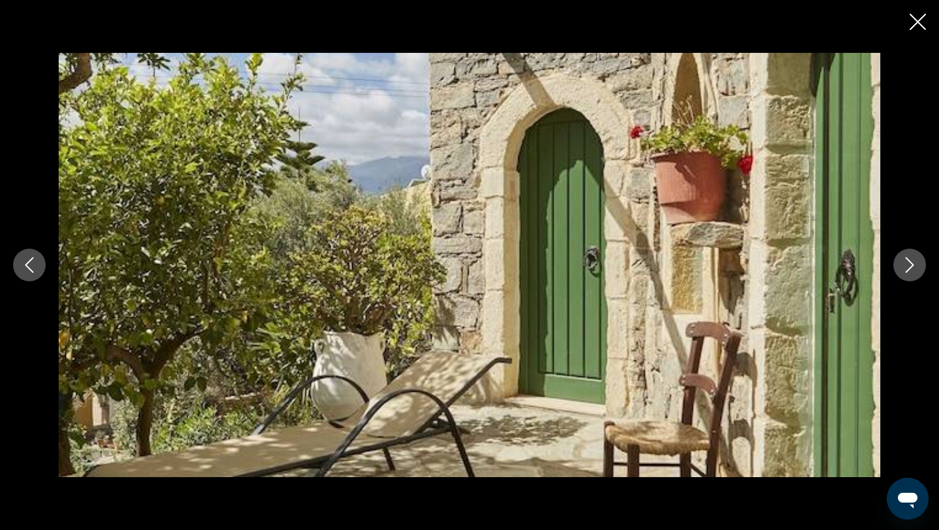
click at [906, 261] on icon "Next image" at bounding box center [910, 265] width 16 height 16
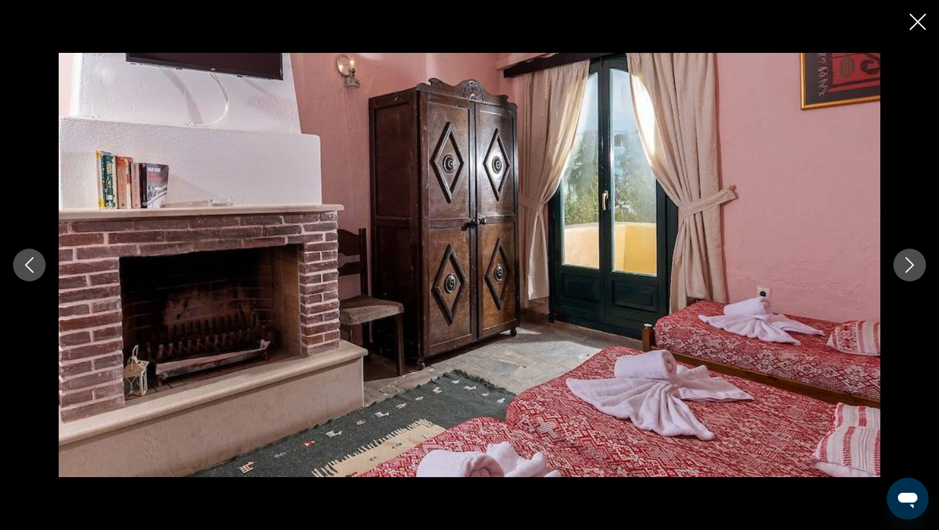
click at [917, 22] on icon "Close slideshow" at bounding box center [918, 22] width 16 height 16
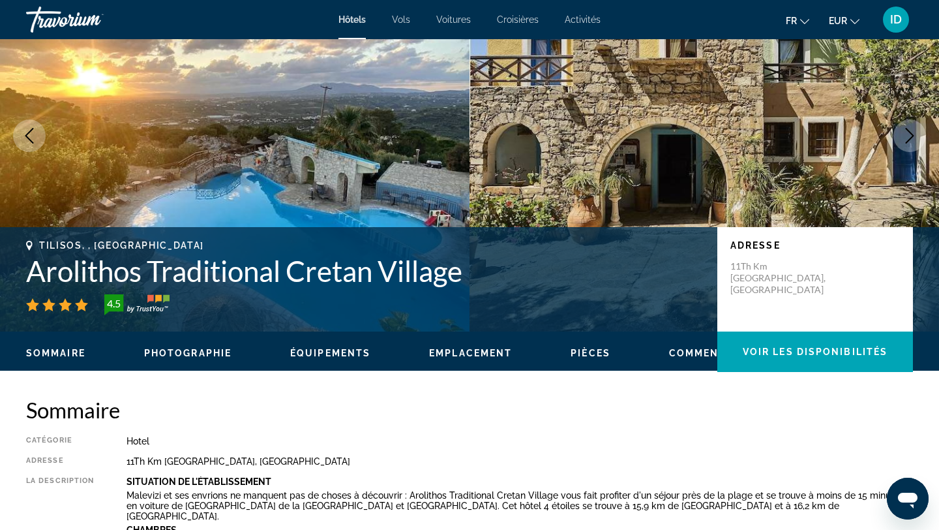
scroll to position [0, 0]
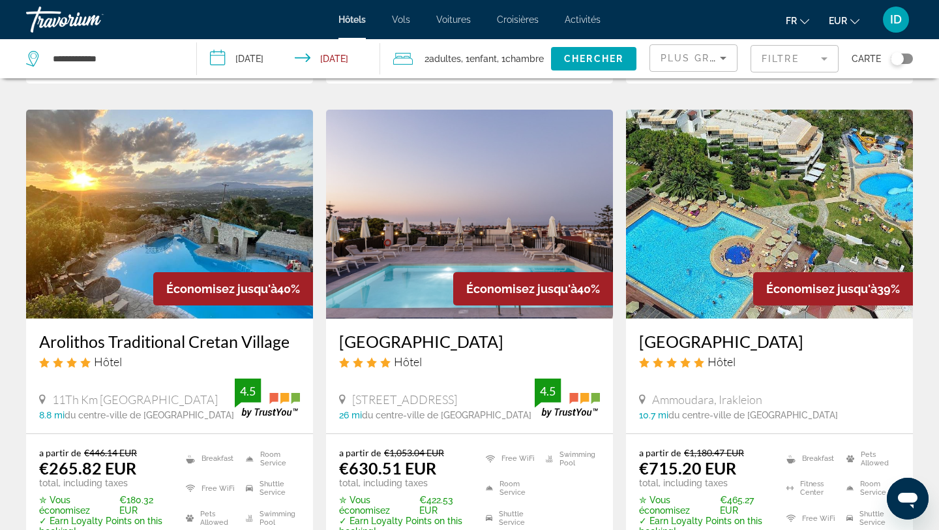
scroll to position [1047, 0]
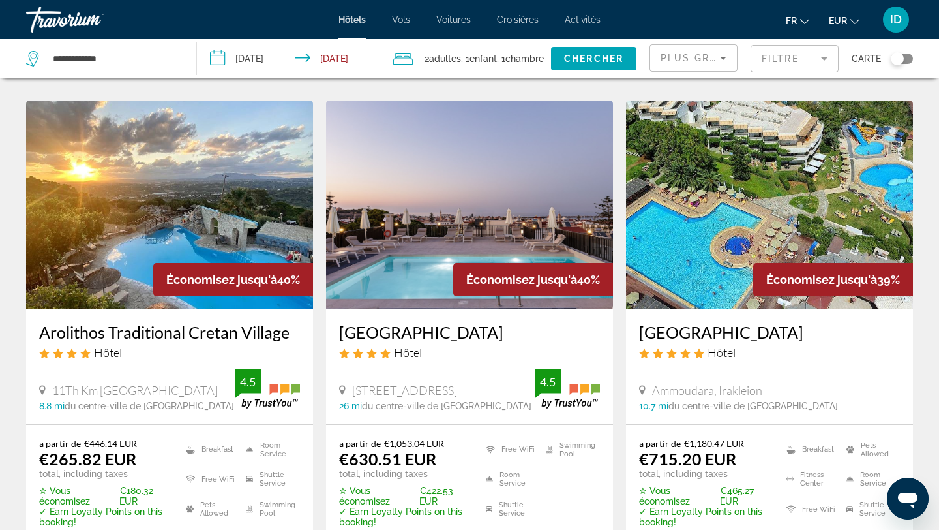
click at [693, 260] on img "Main content" at bounding box center [769, 204] width 287 height 209
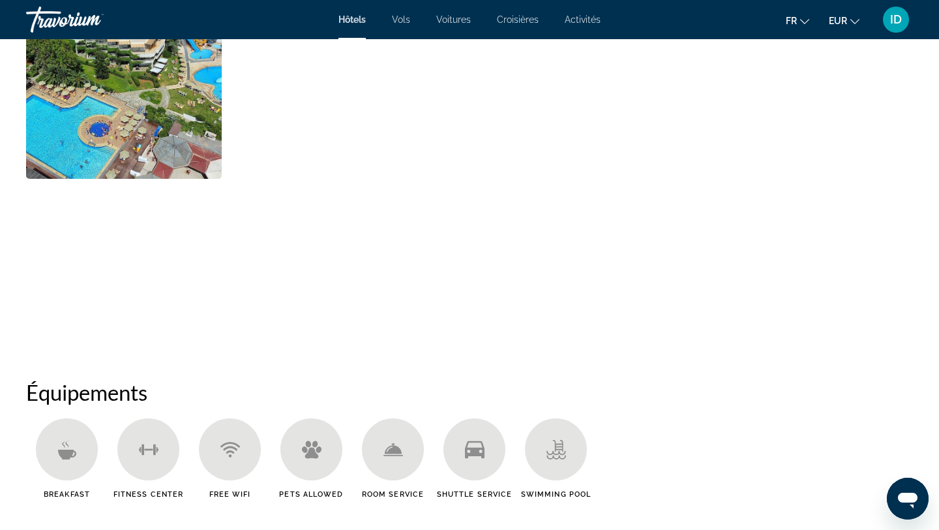
scroll to position [702, 0]
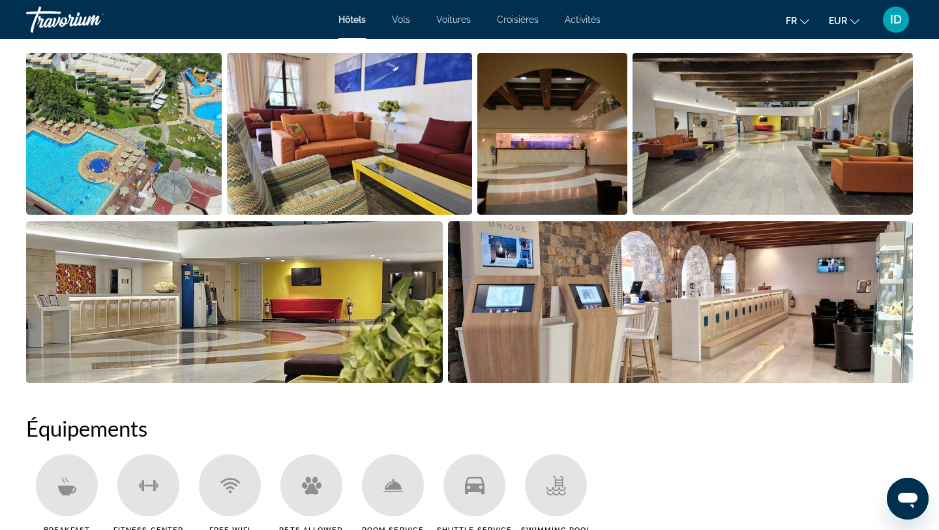
click at [369, 147] on img "Open full-screen image slider" at bounding box center [349, 134] width 245 height 162
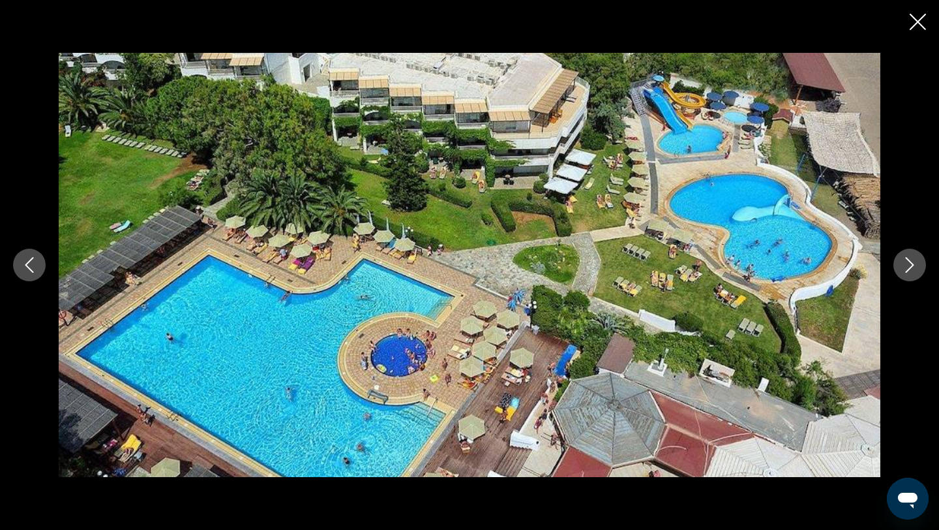
click at [908, 267] on icon "Next image" at bounding box center [910, 265] width 16 height 16
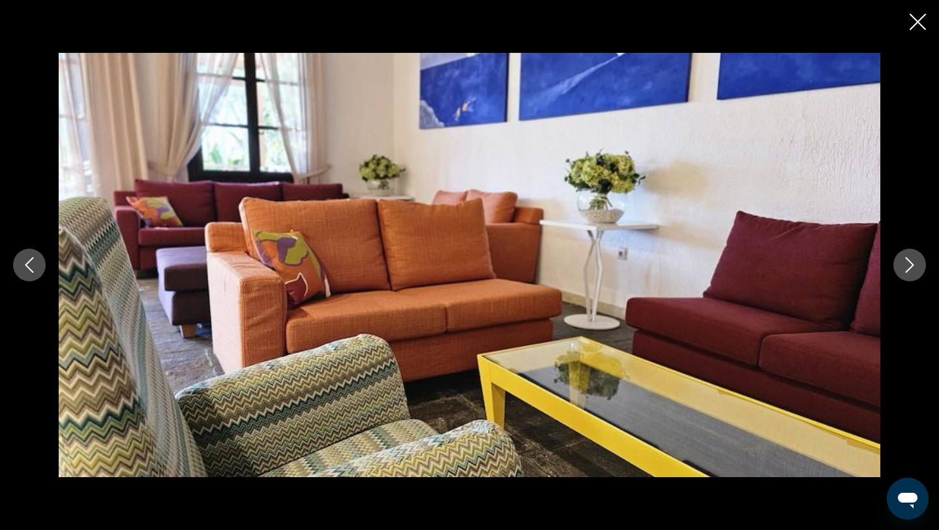
click at [908, 267] on icon "Next image" at bounding box center [910, 265] width 16 height 16
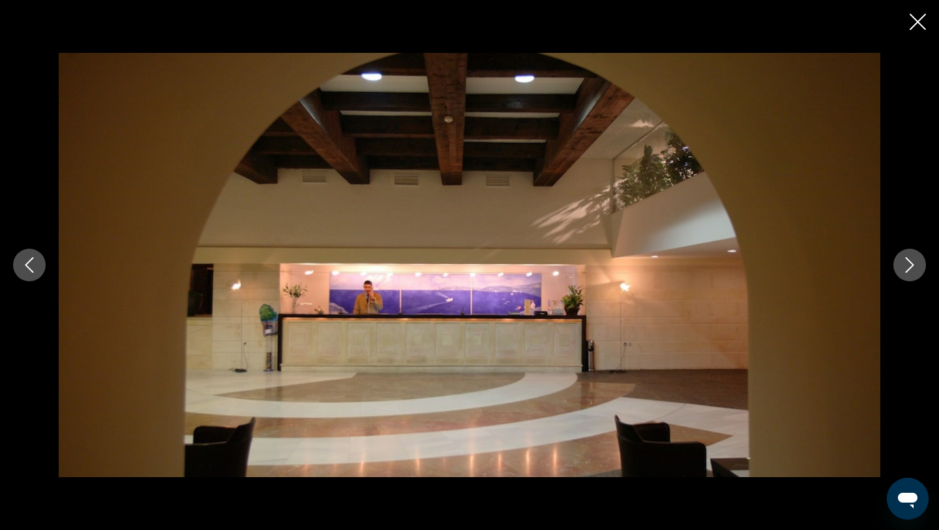
click at [908, 267] on icon "Next image" at bounding box center [910, 265] width 16 height 16
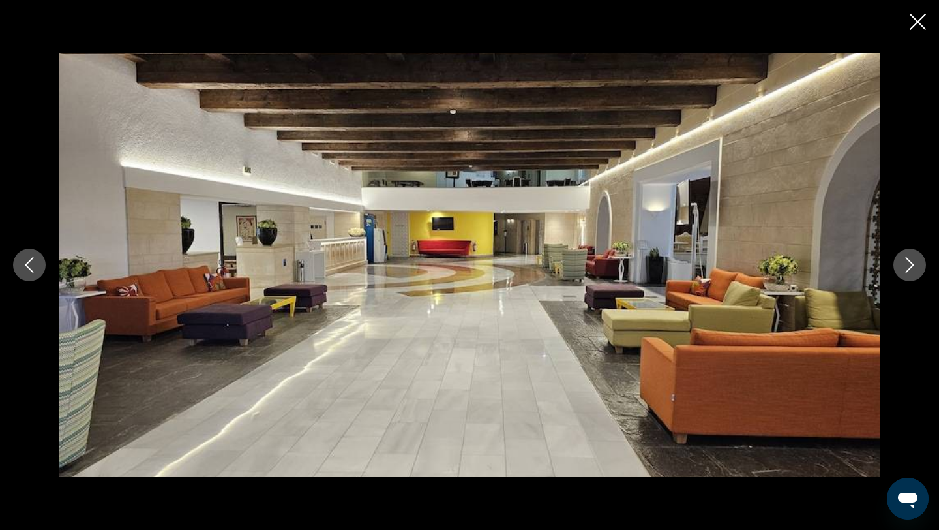
click at [908, 267] on icon "Next image" at bounding box center [910, 265] width 16 height 16
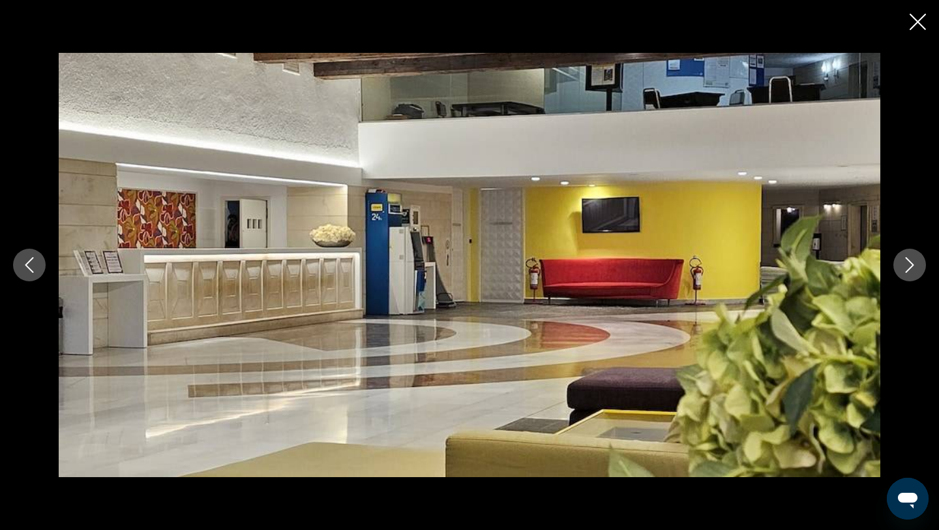
click at [908, 267] on icon "Next image" at bounding box center [910, 265] width 16 height 16
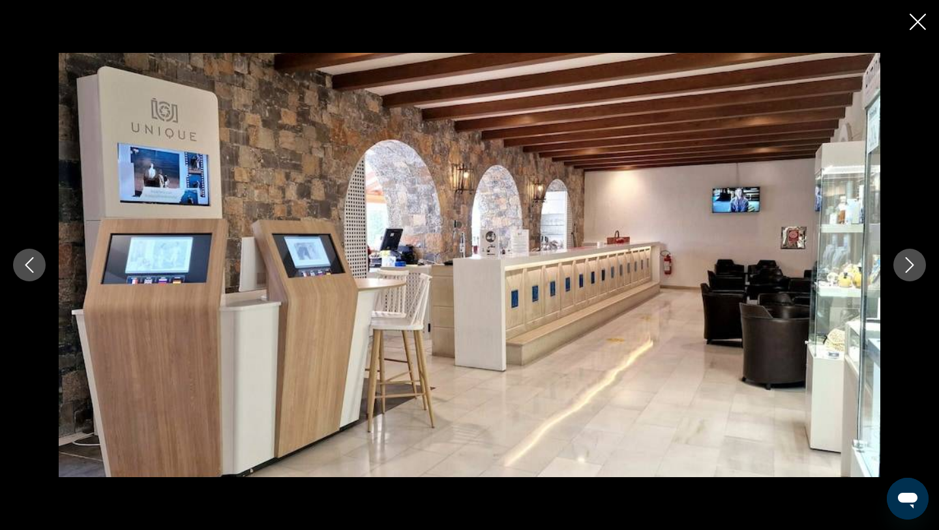
click at [908, 267] on icon "Next image" at bounding box center [910, 265] width 16 height 16
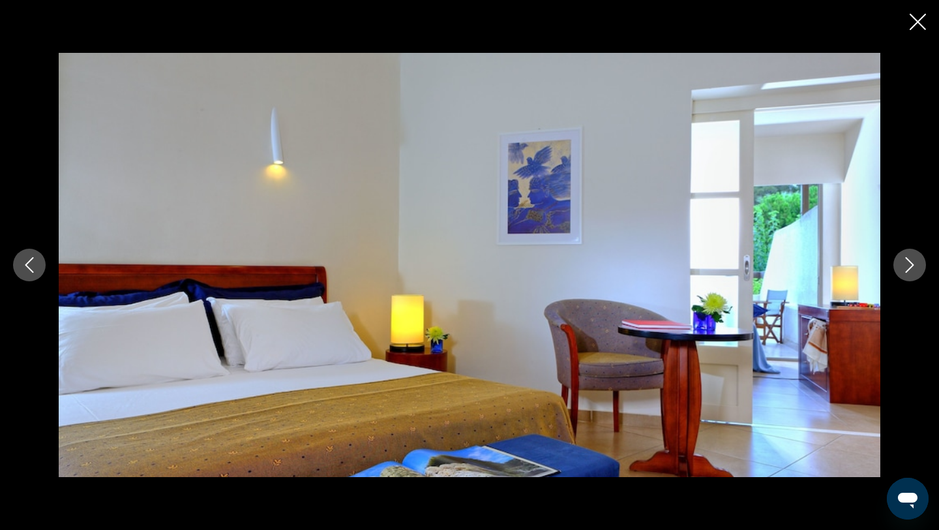
click at [908, 267] on icon "Next image" at bounding box center [910, 265] width 16 height 16
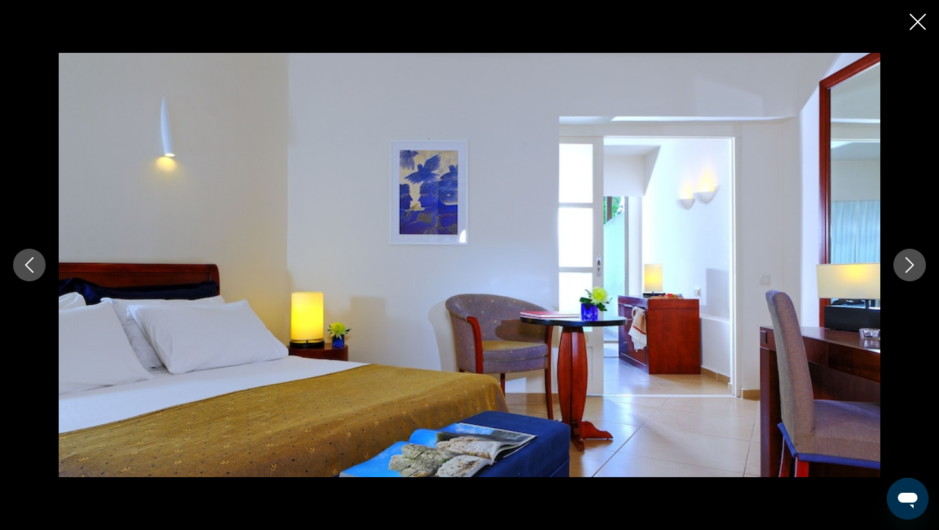
click at [908, 267] on icon "Next image" at bounding box center [910, 265] width 16 height 16
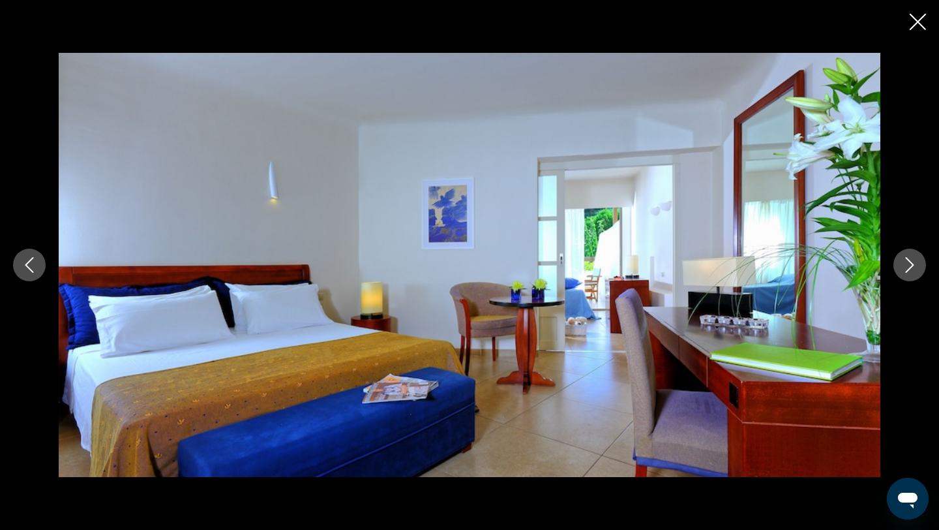
click at [908, 267] on icon "Next image" at bounding box center [910, 265] width 16 height 16
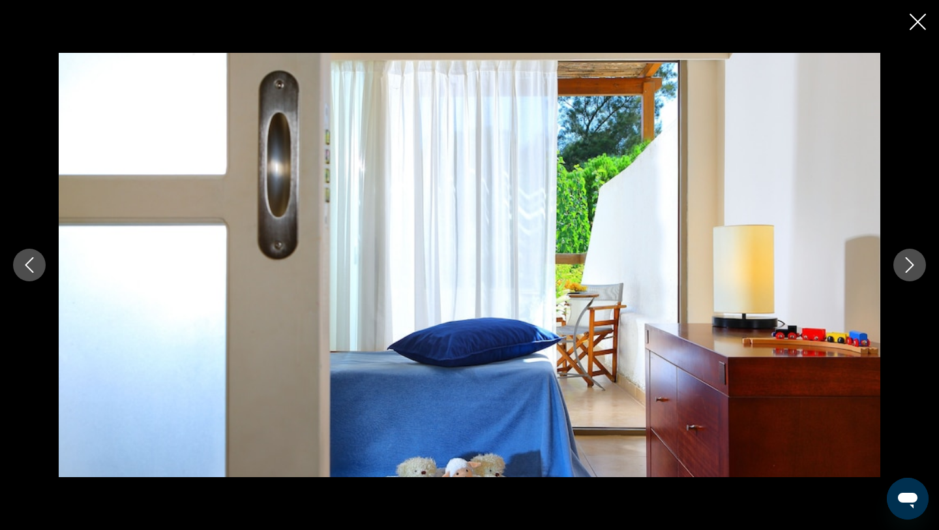
click at [908, 267] on icon "Next image" at bounding box center [910, 265] width 16 height 16
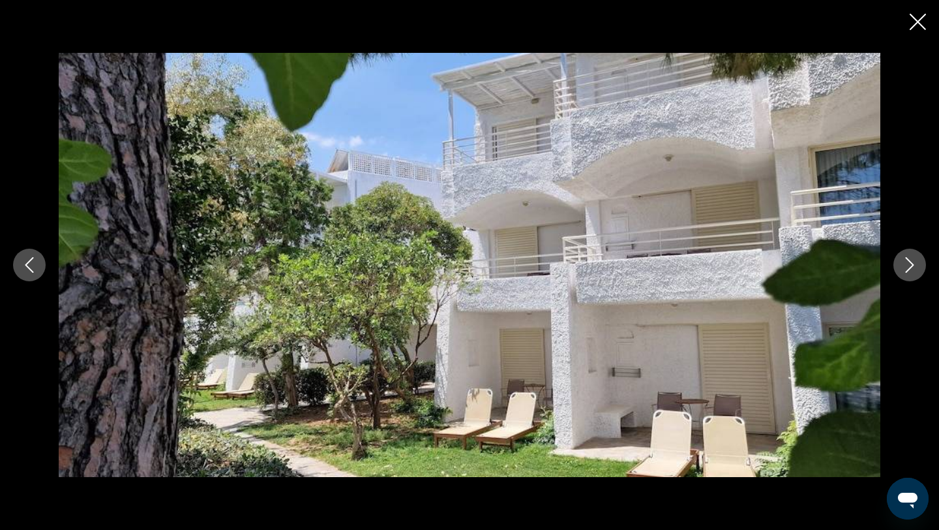
click at [908, 267] on icon "Next image" at bounding box center [910, 265] width 16 height 16
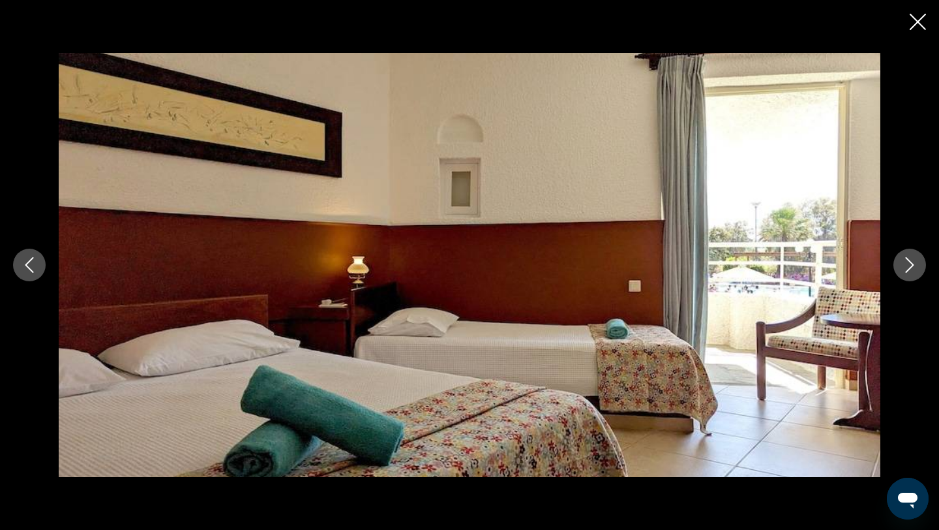
click at [908, 267] on icon "Next image" at bounding box center [910, 265] width 16 height 16
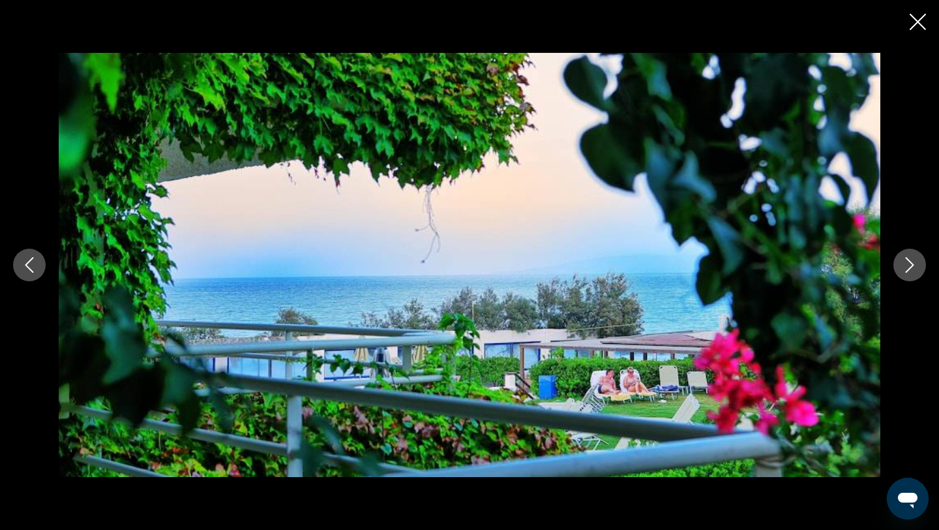
click at [908, 267] on icon "Next image" at bounding box center [910, 265] width 16 height 16
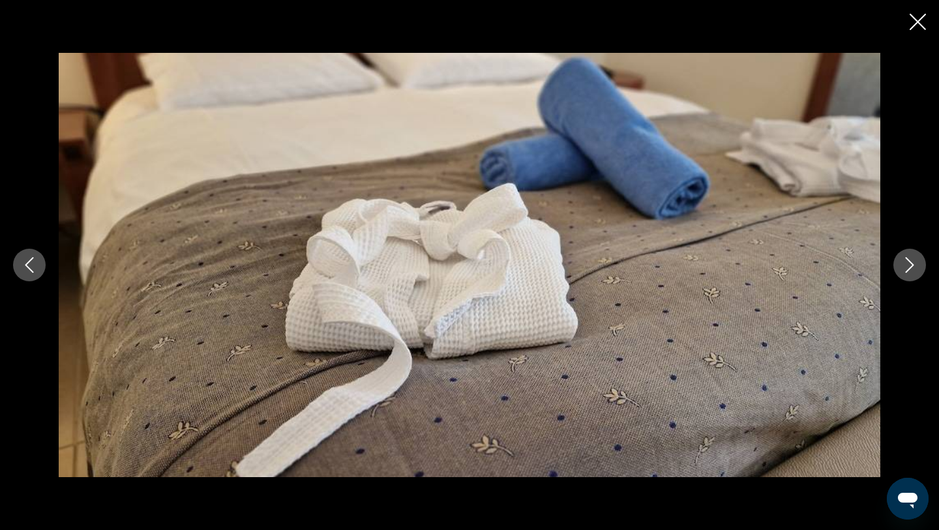
click at [908, 267] on icon "Next image" at bounding box center [910, 265] width 16 height 16
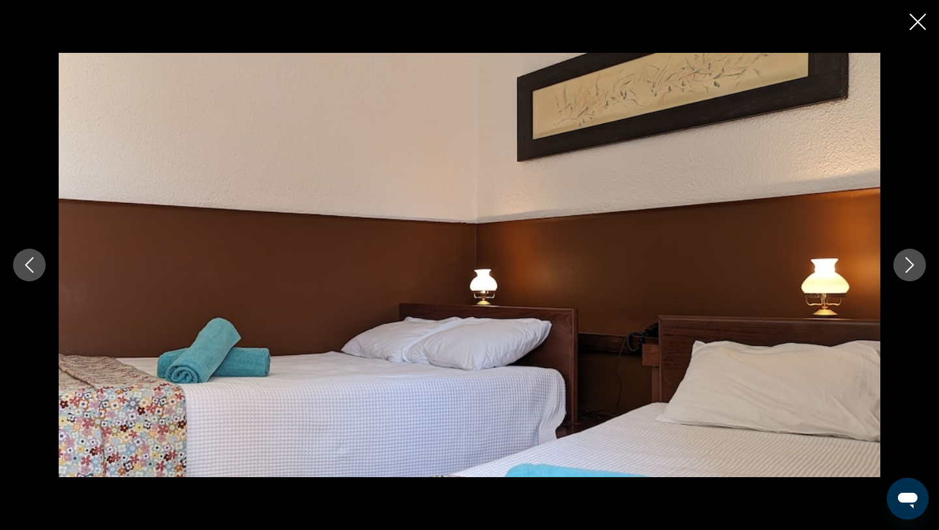
click at [908, 267] on icon "Next image" at bounding box center [910, 265] width 16 height 16
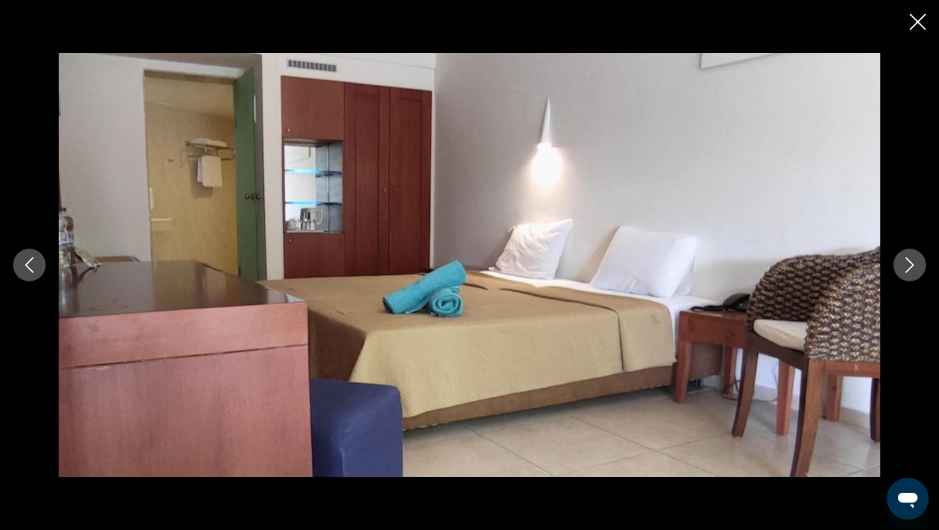
click at [908, 267] on icon "Next image" at bounding box center [910, 265] width 16 height 16
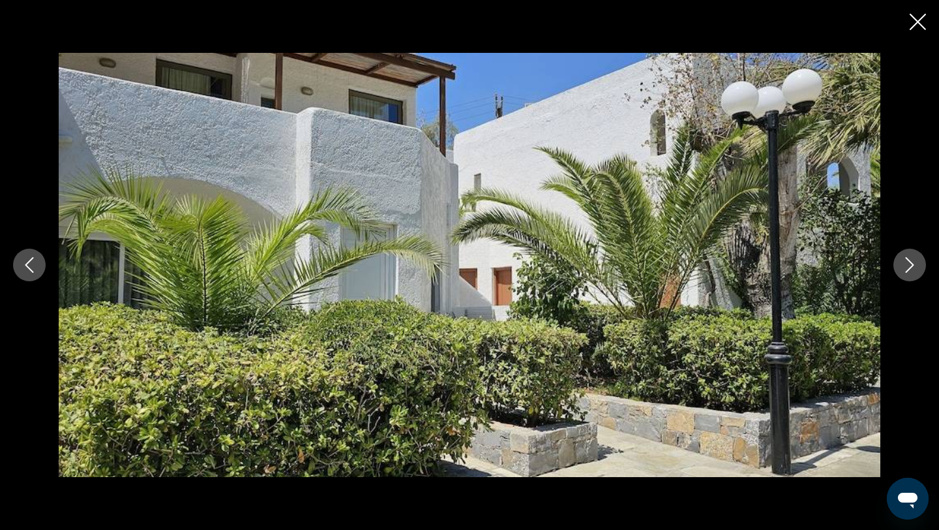
click at [908, 267] on icon "Next image" at bounding box center [910, 265] width 16 height 16
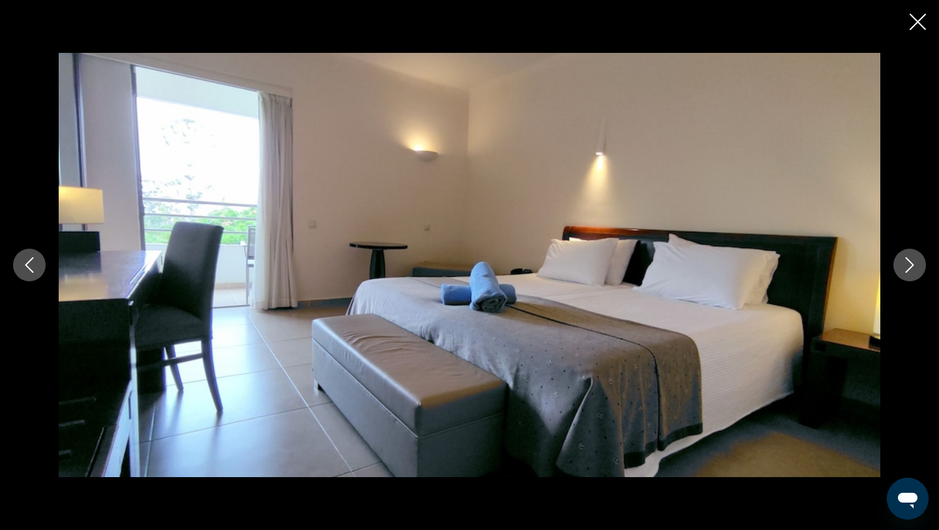
click at [908, 267] on icon "Next image" at bounding box center [910, 265] width 16 height 16
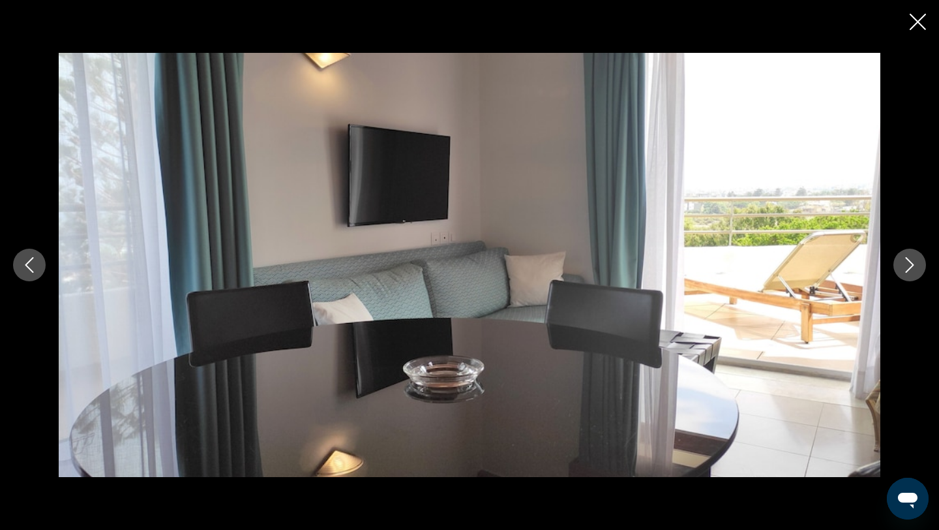
click at [908, 267] on icon "Next image" at bounding box center [910, 265] width 16 height 16
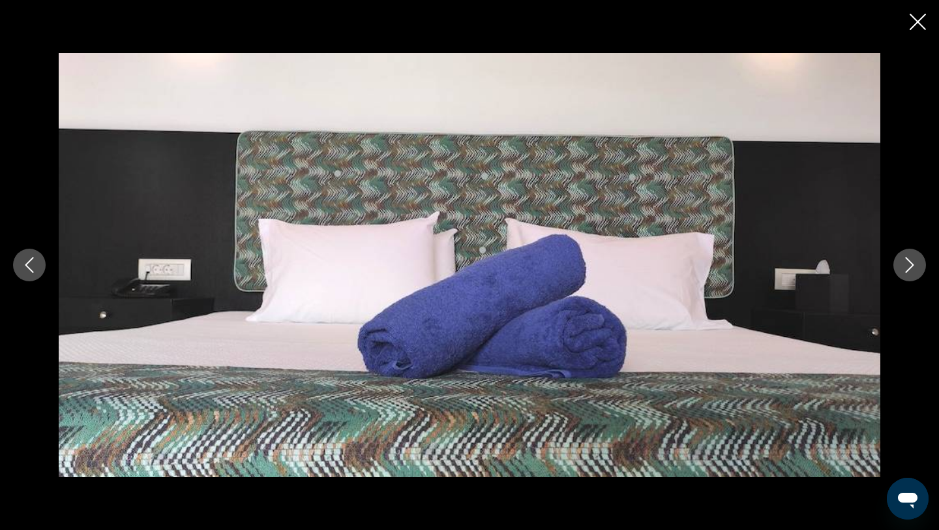
click at [908, 267] on icon "Next image" at bounding box center [910, 265] width 16 height 16
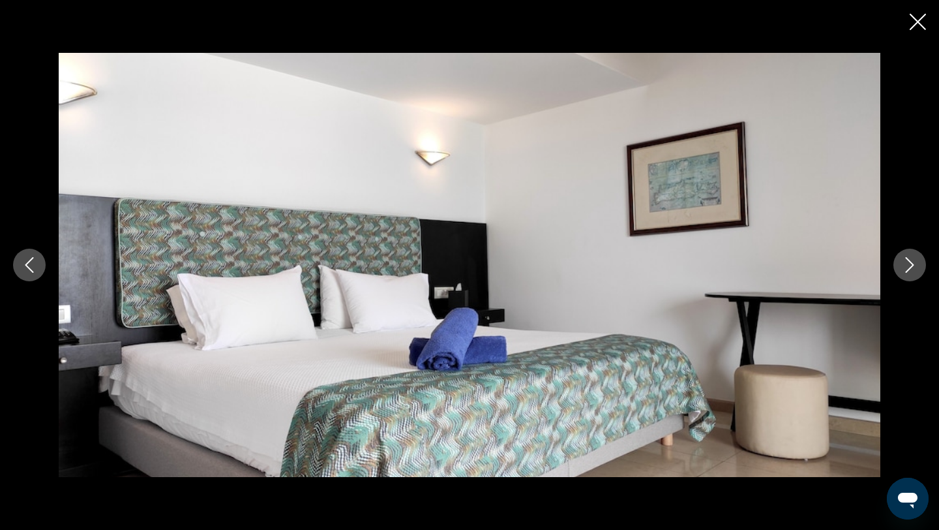
click at [908, 267] on icon "Next image" at bounding box center [910, 265] width 16 height 16
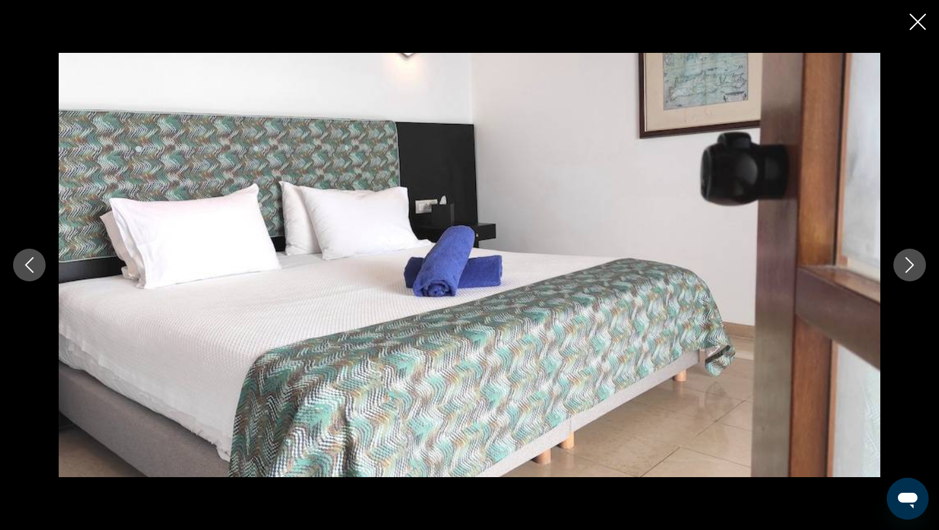
click at [908, 267] on icon "Next image" at bounding box center [910, 265] width 16 height 16
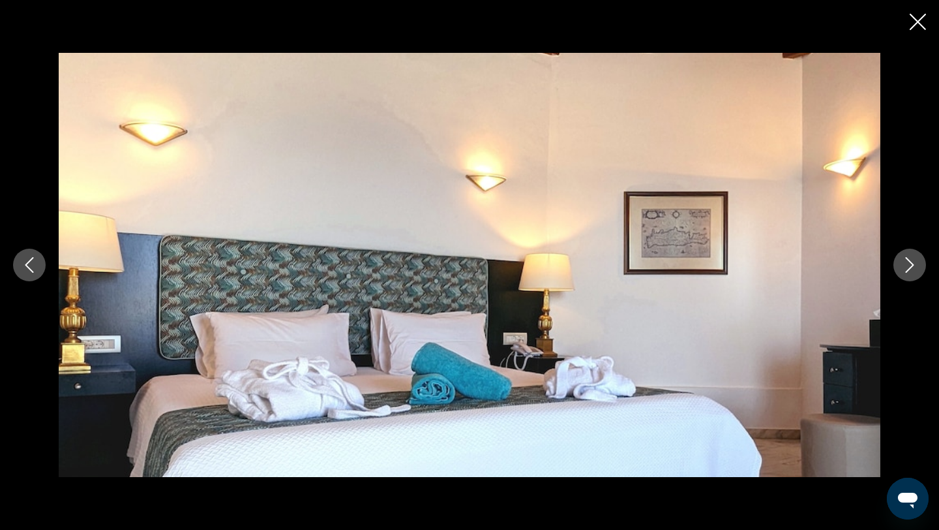
click at [908, 267] on icon "Next image" at bounding box center [910, 265] width 16 height 16
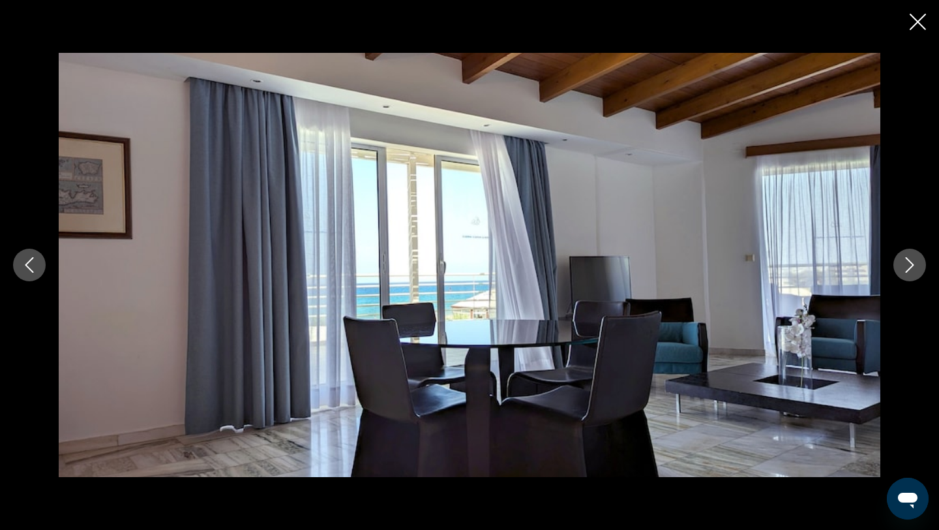
click at [908, 267] on icon "Next image" at bounding box center [910, 265] width 16 height 16
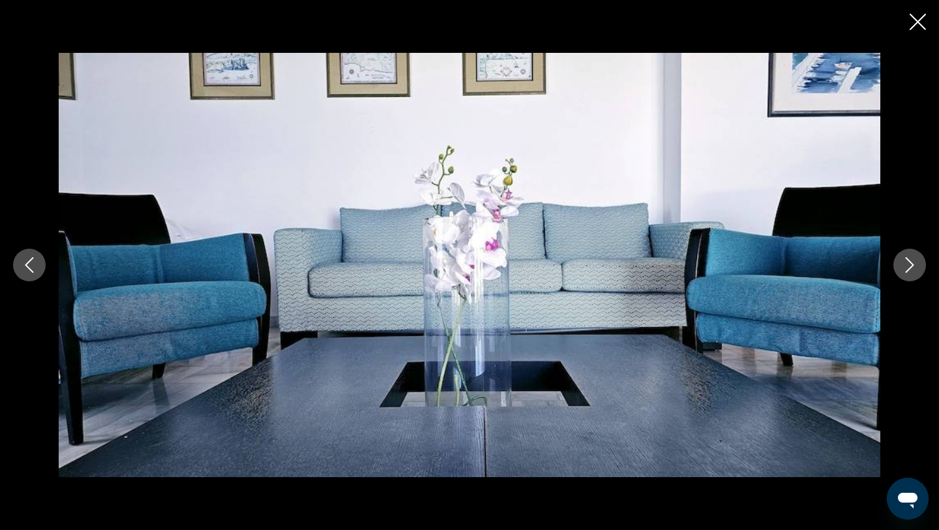
click at [908, 267] on icon "Next image" at bounding box center [910, 265] width 16 height 16
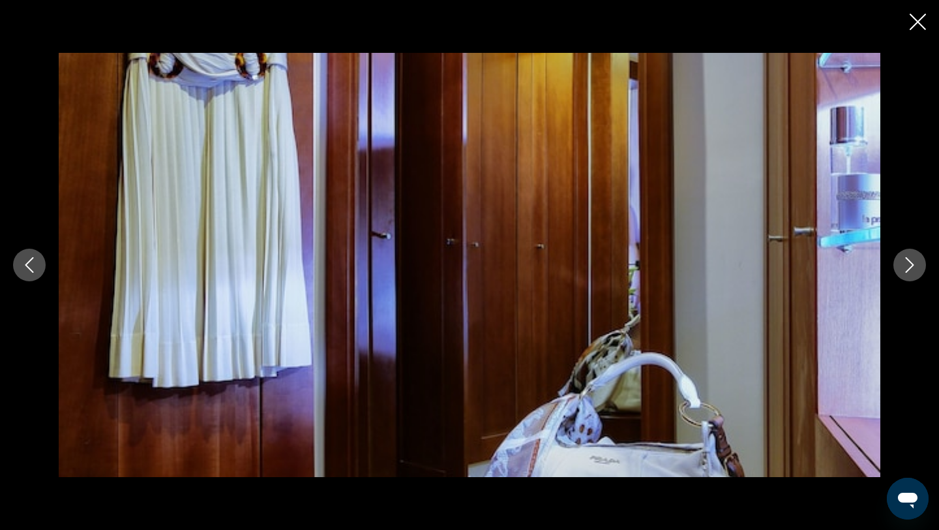
click at [908, 267] on icon "Next image" at bounding box center [910, 265] width 16 height 16
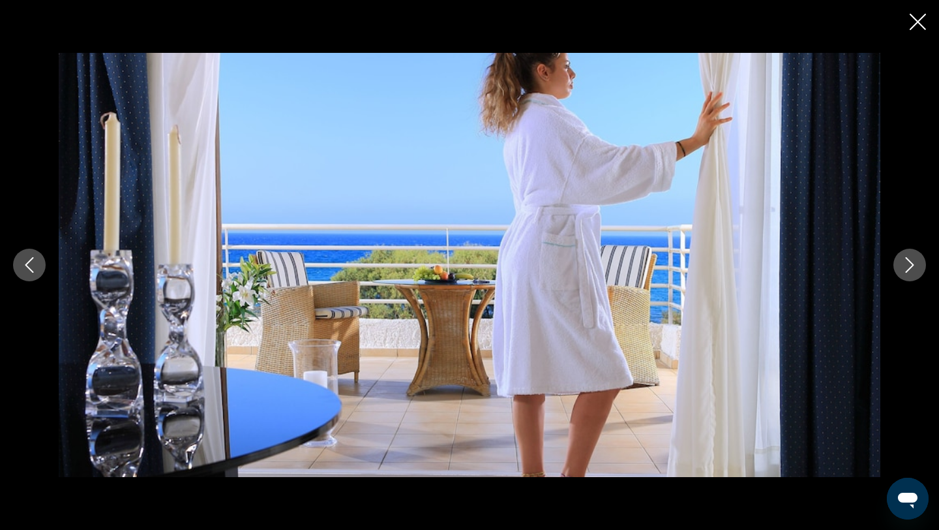
click at [908, 267] on icon "Next image" at bounding box center [910, 265] width 16 height 16
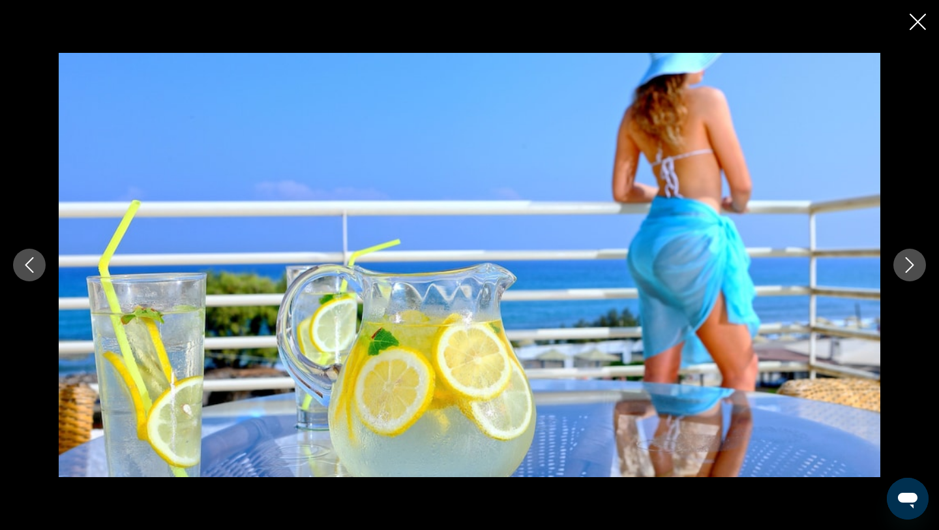
click at [908, 267] on icon "Next image" at bounding box center [910, 265] width 16 height 16
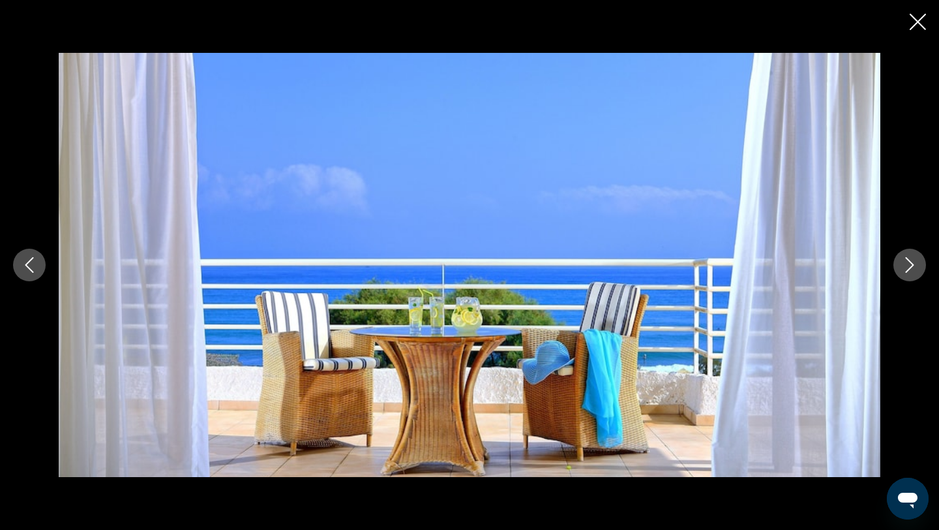
click at [908, 267] on icon "Next image" at bounding box center [910, 265] width 16 height 16
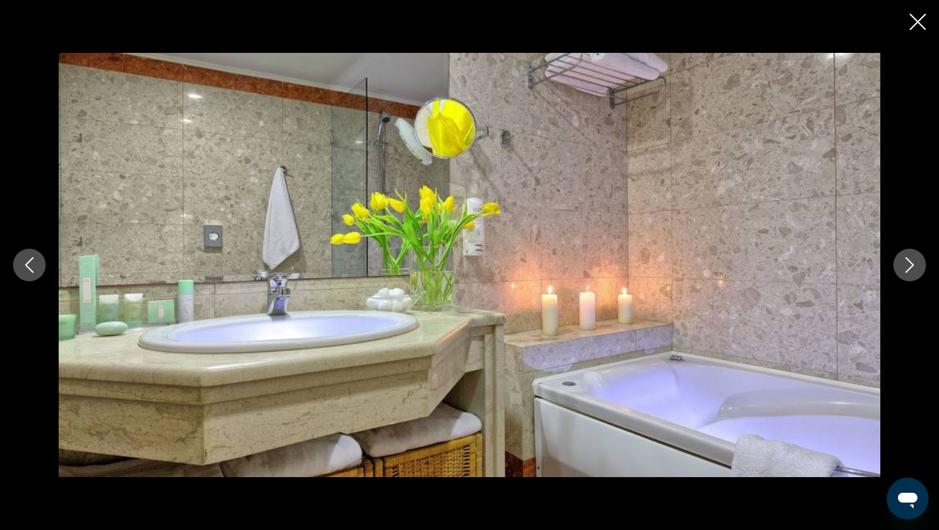
click at [908, 267] on icon "Next image" at bounding box center [910, 265] width 16 height 16
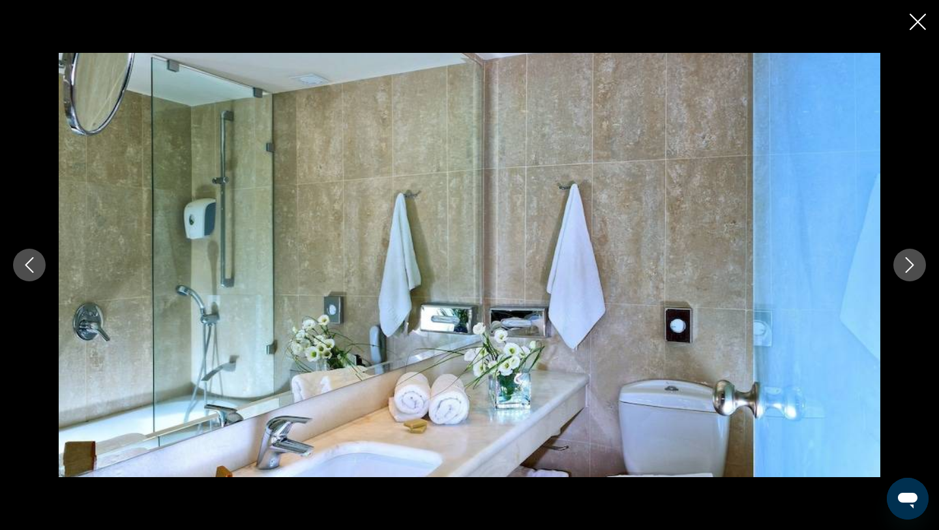
click at [908, 267] on icon "Next image" at bounding box center [910, 265] width 16 height 16
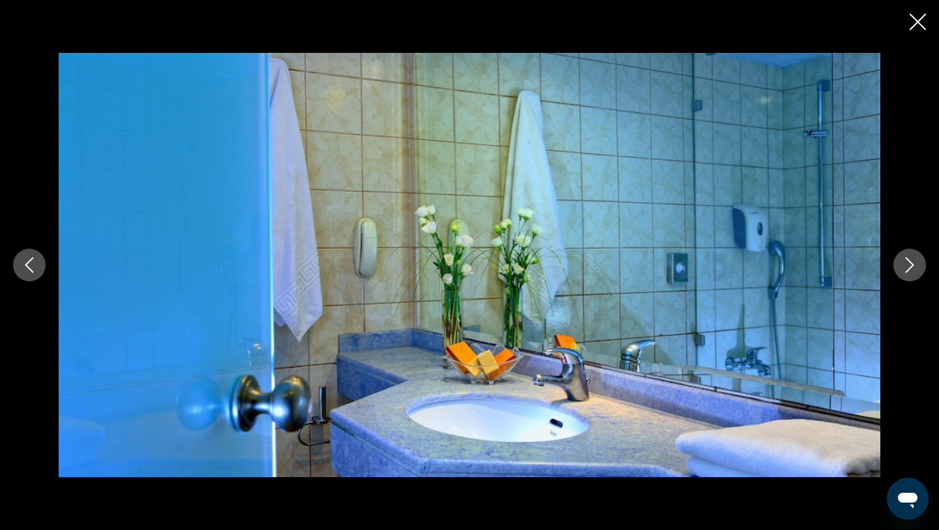
click at [908, 267] on icon "Next image" at bounding box center [910, 265] width 16 height 16
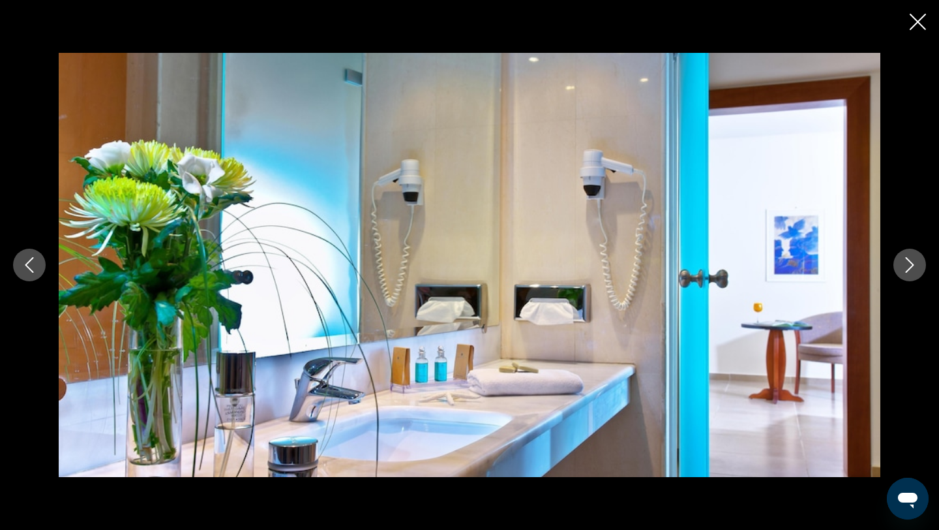
click at [908, 267] on icon "Next image" at bounding box center [910, 265] width 16 height 16
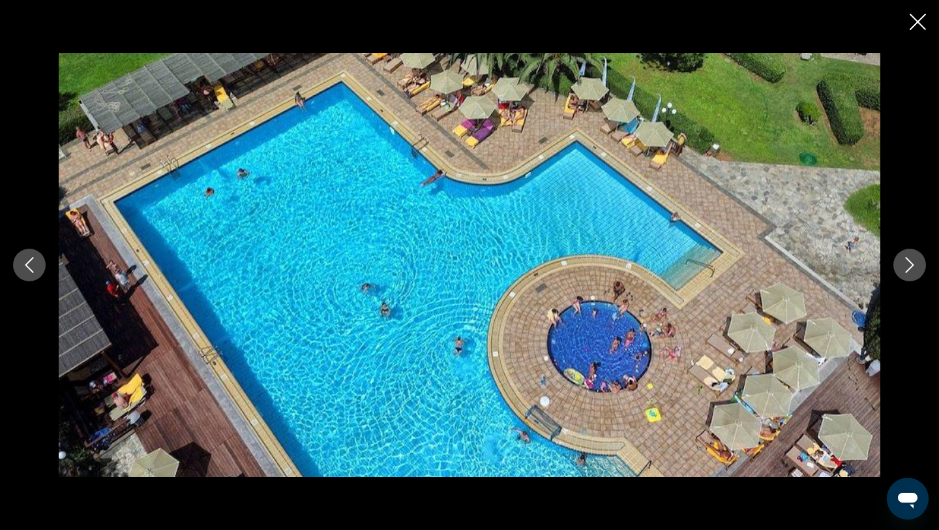
click at [908, 267] on icon "Next image" at bounding box center [910, 265] width 16 height 16
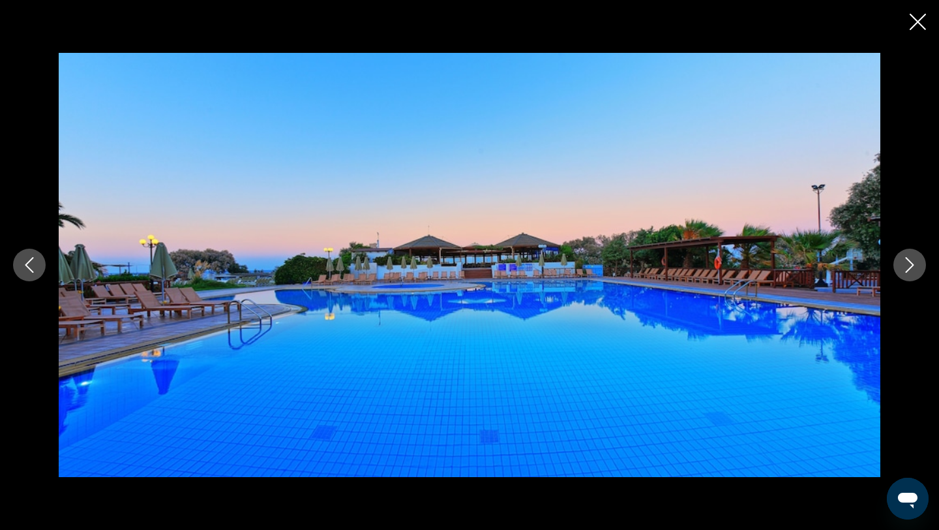
click at [909, 261] on icon "Next image" at bounding box center [910, 265] width 8 height 16
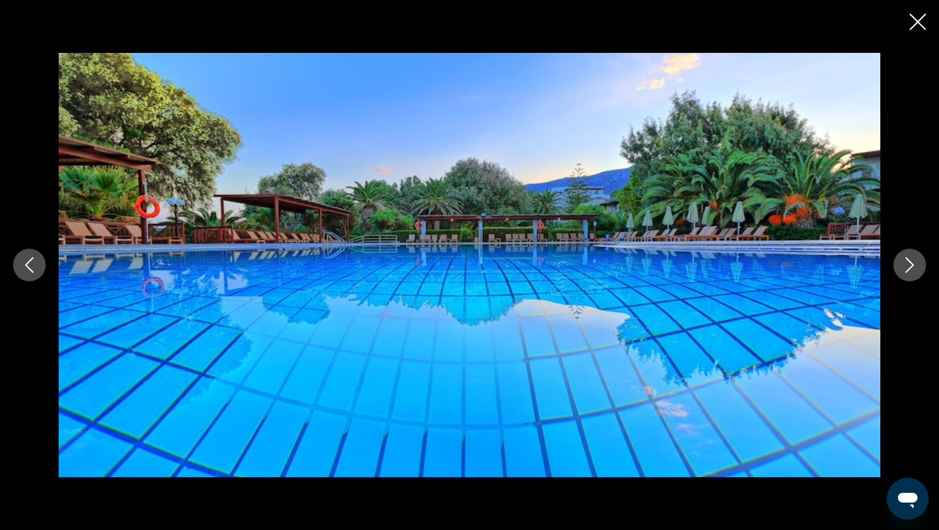
click at [909, 261] on icon "Next image" at bounding box center [910, 265] width 8 height 16
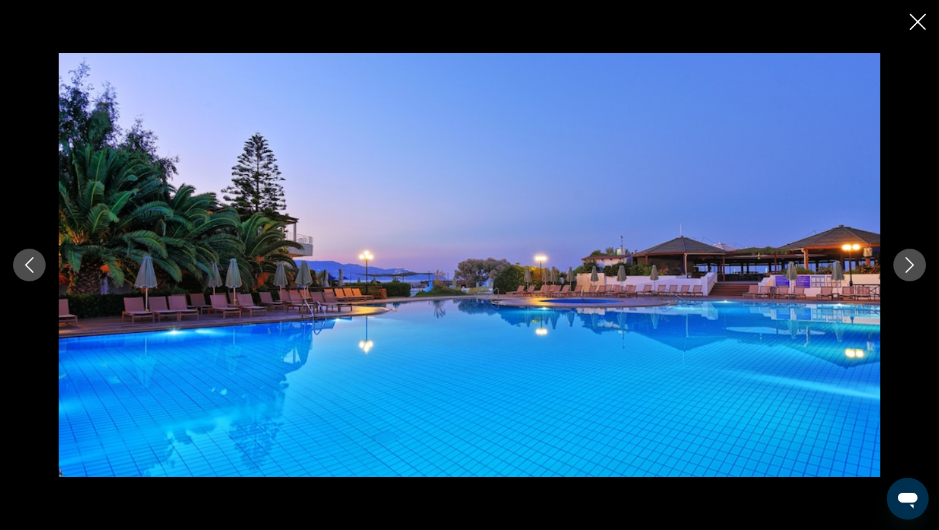
click at [919, 22] on icon "Close slideshow" at bounding box center [918, 22] width 16 height 16
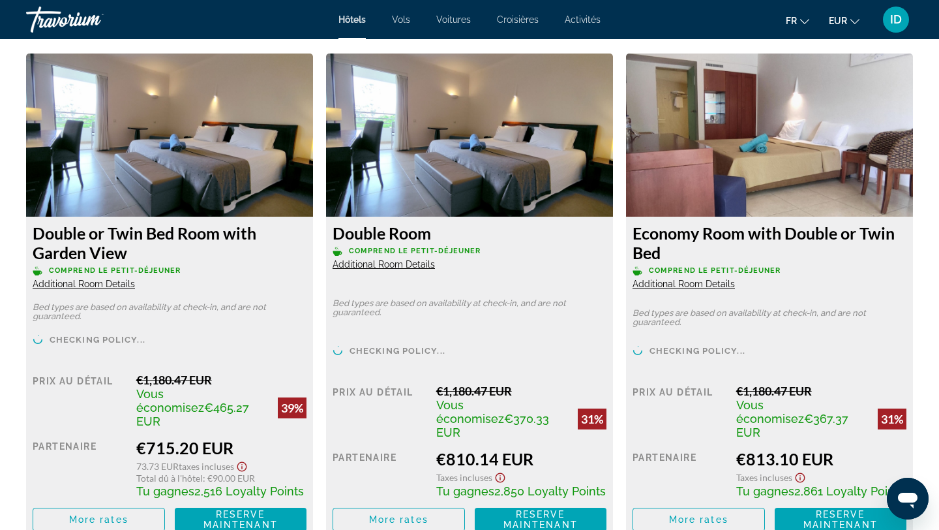
scroll to position [1790, 0]
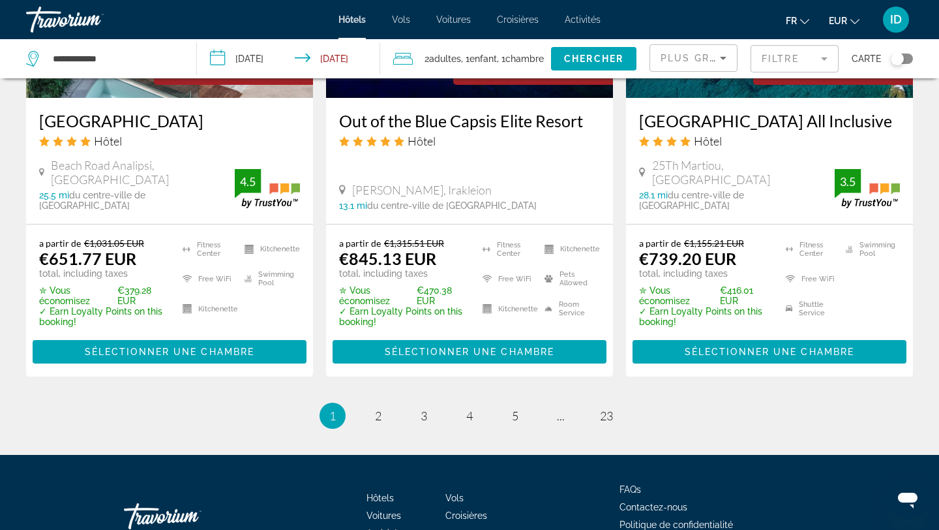
scroll to position [1834, 0]
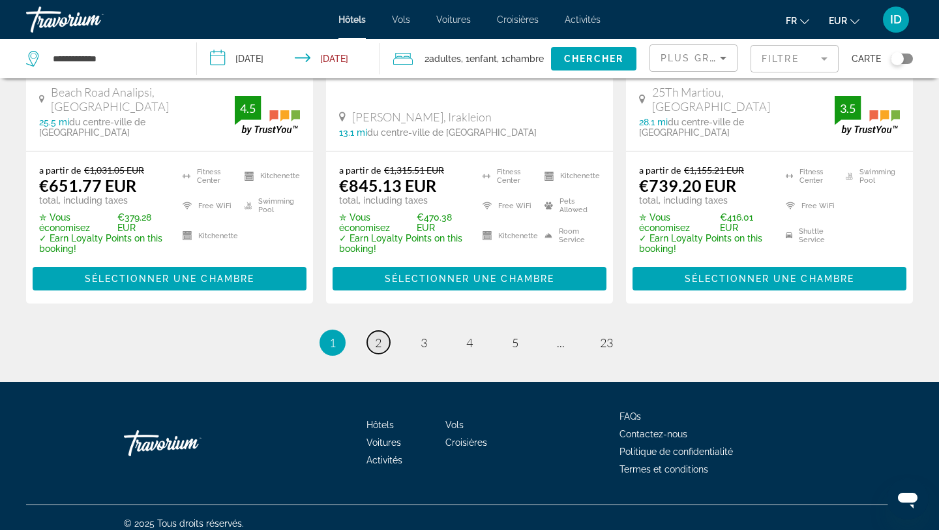
click at [376, 335] on span "2" at bounding box center [378, 342] width 7 height 14
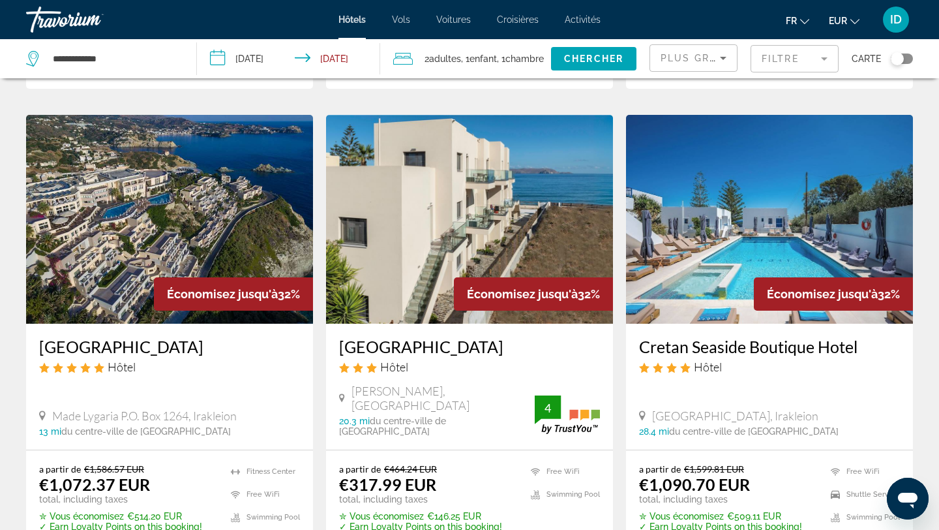
scroll to position [1026, 0]
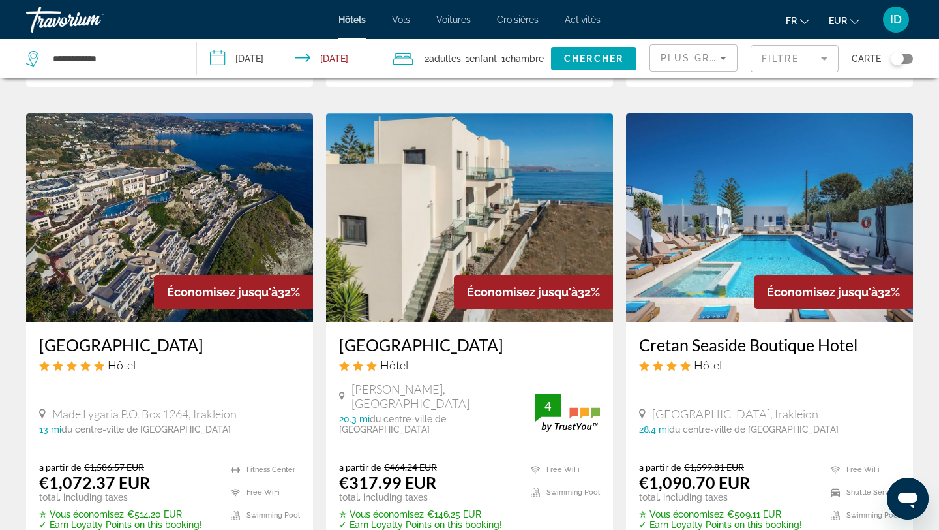
click at [792, 222] on img "Main content" at bounding box center [769, 217] width 287 height 209
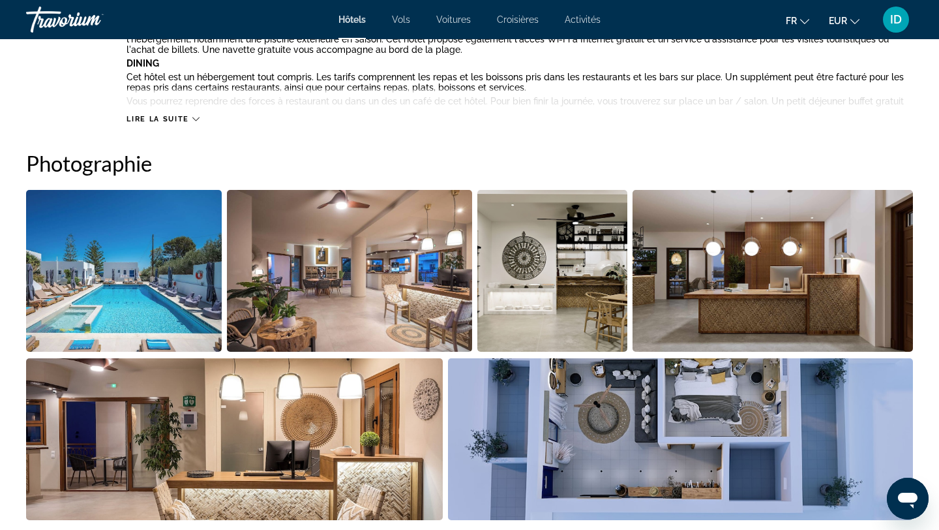
scroll to position [615, 0]
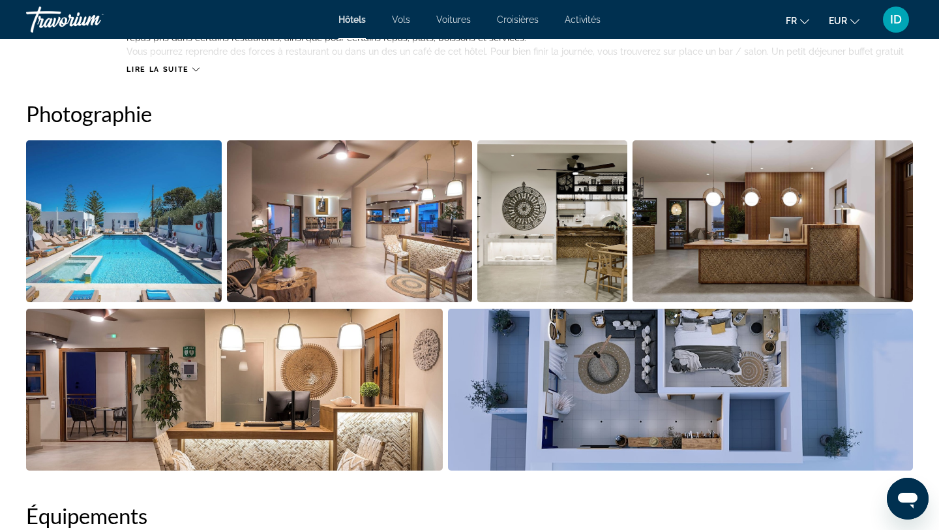
click at [186, 239] on img "Open full-screen image slider" at bounding box center [124, 221] width 196 height 162
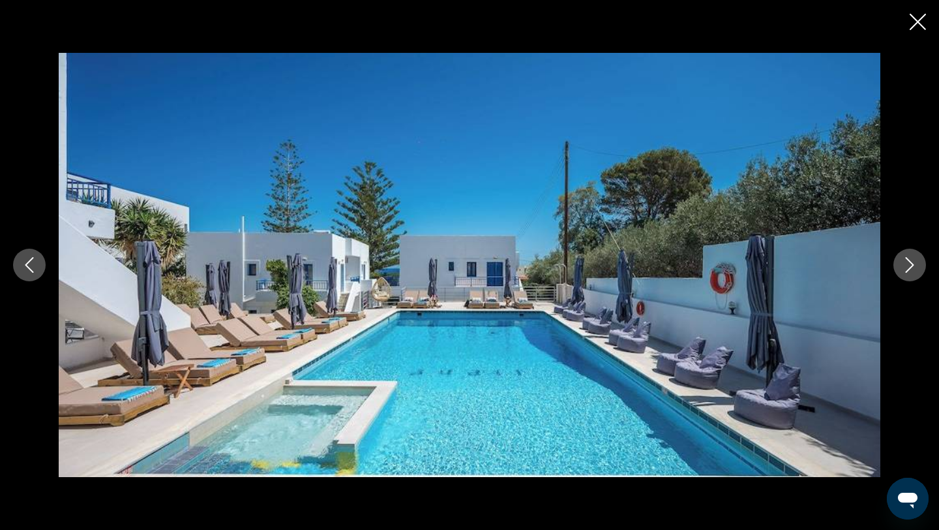
click at [910, 258] on icon "Next image" at bounding box center [910, 265] width 16 height 16
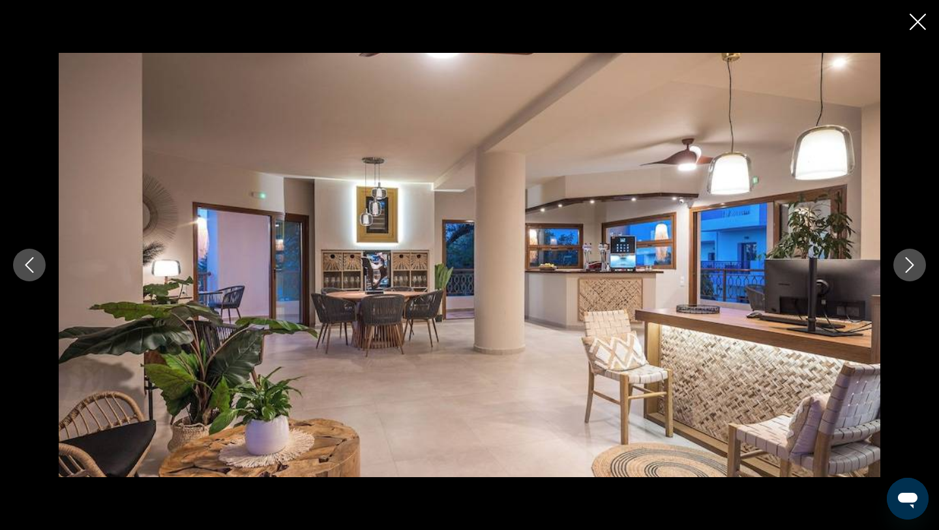
click at [910, 258] on icon "Next image" at bounding box center [910, 265] width 16 height 16
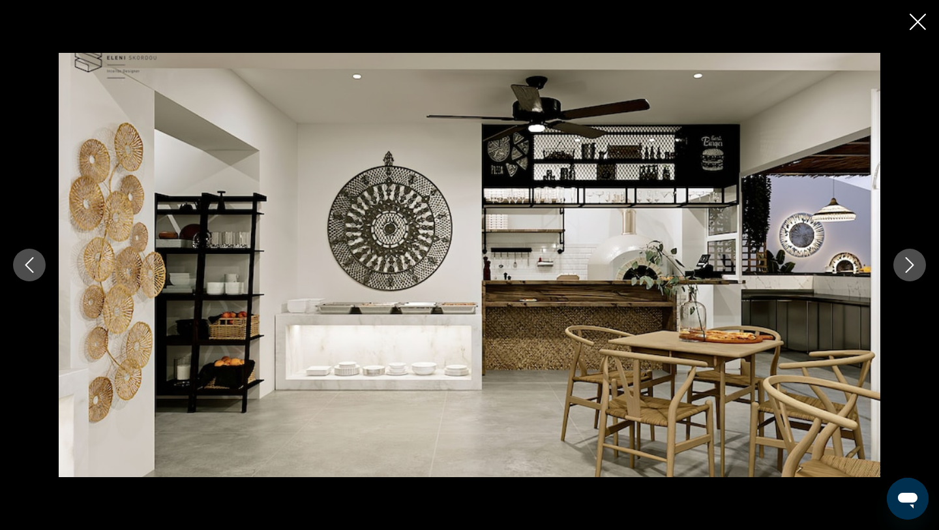
click at [910, 258] on icon "Next image" at bounding box center [910, 265] width 16 height 16
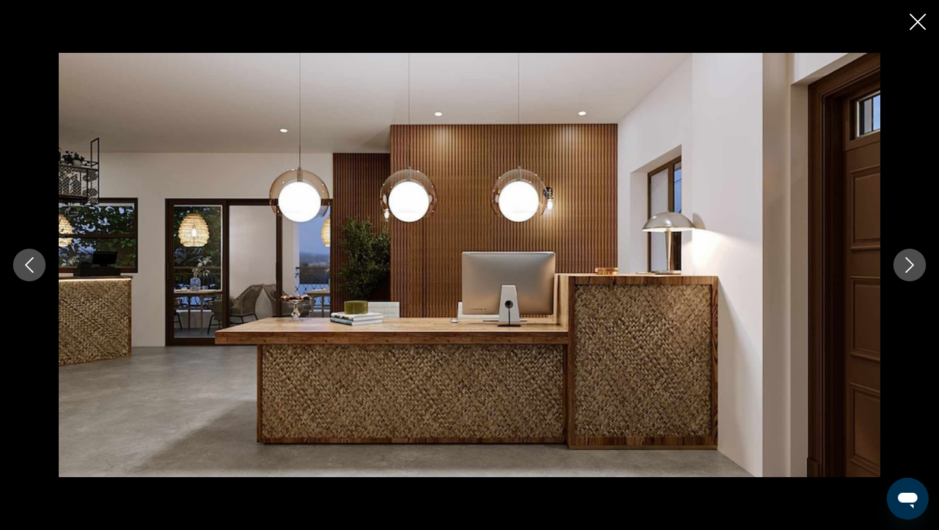
click at [910, 258] on icon "Next image" at bounding box center [910, 265] width 16 height 16
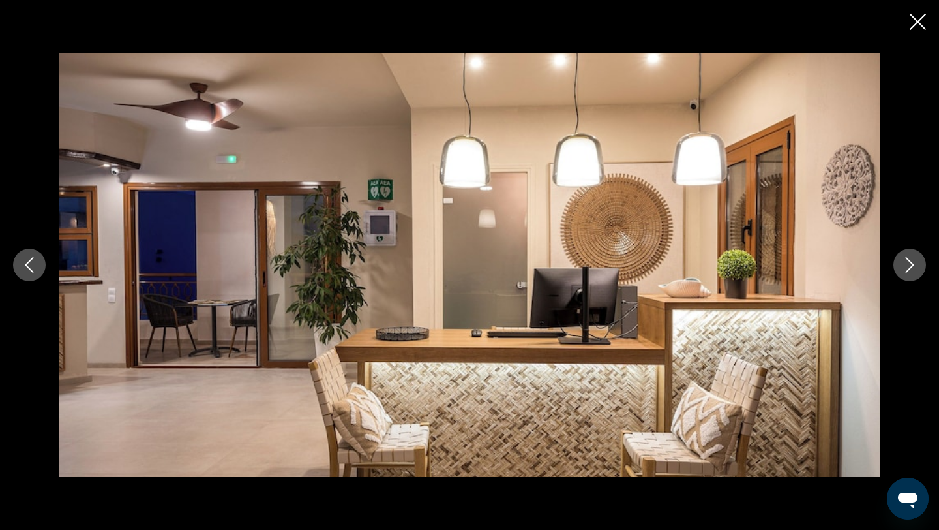
click at [910, 258] on icon "Next image" at bounding box center [910, 265] width 16 height 16
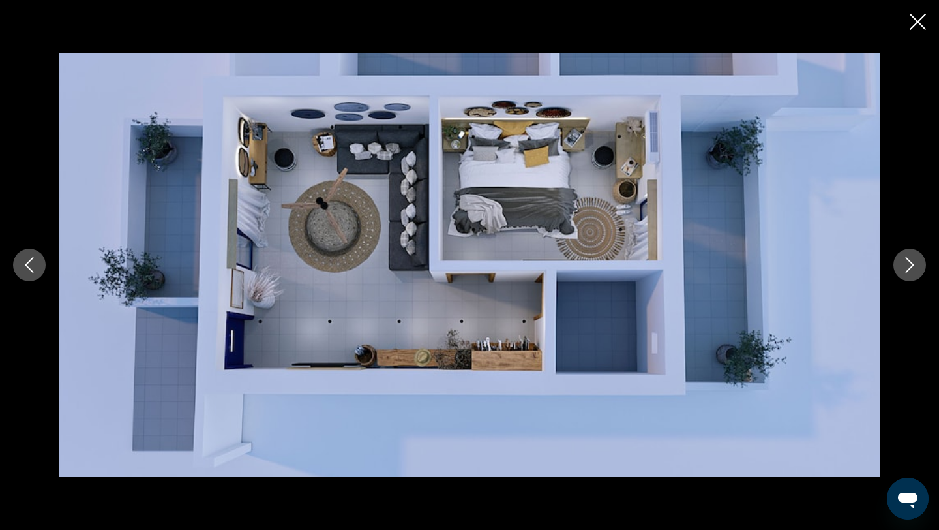
click at [910, 258] on icon "Next image" at bounding box center [910, 265] width 16 height 16
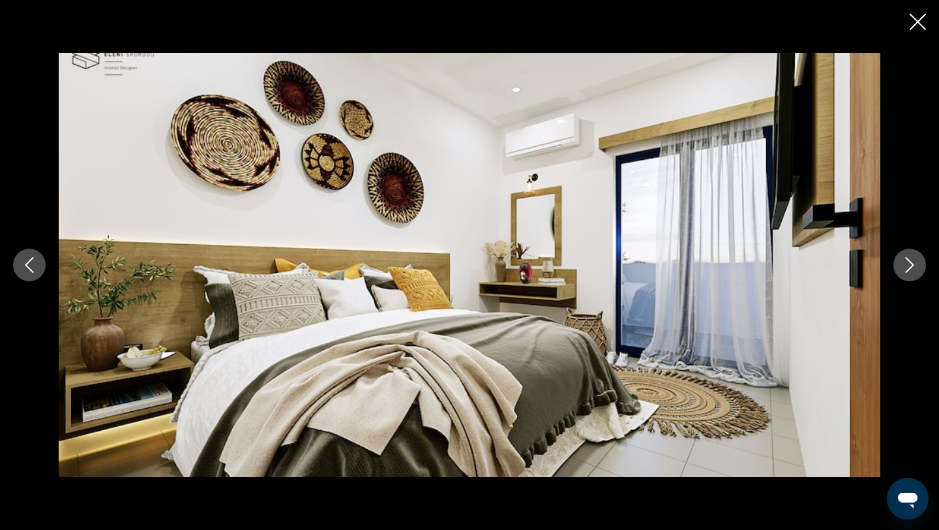
click at [910, 258] on icon "Next image" at bounding box center [910, 265] width 16 height 16
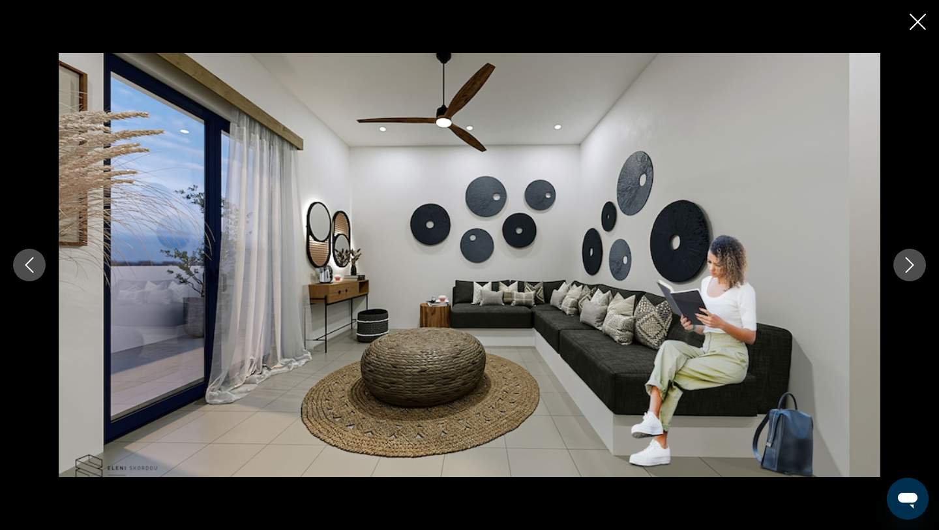
click at [910, 258] on icon "Next image" at bounding box center [910, 265] width 16 height 16
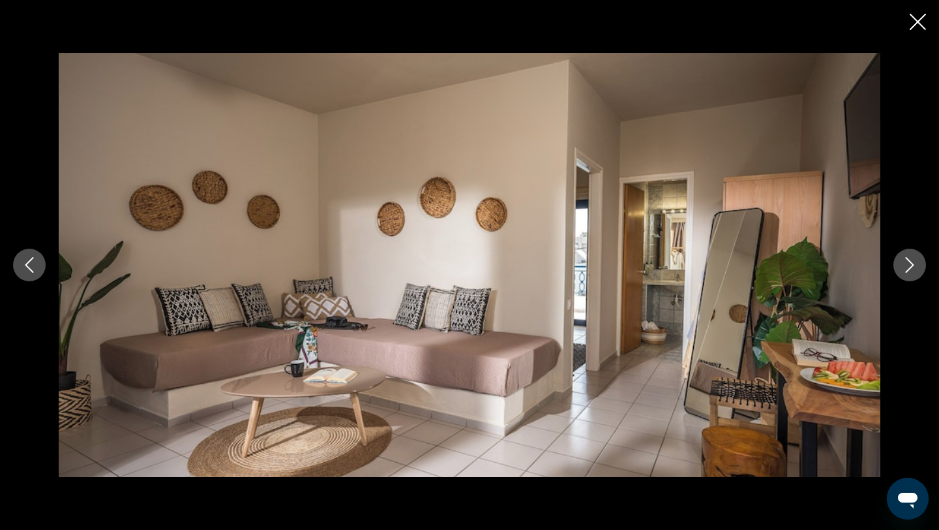
click at [910, 258] on icon "Next image" at bounding box center [910, 265] width 16 height 16
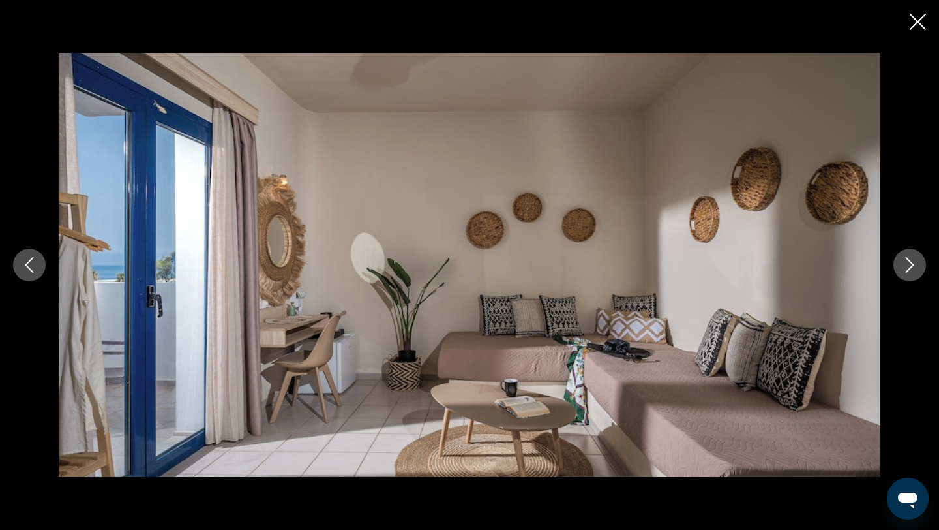
click at [910, 258] on icon "Next image" at bounding box center [910, 265] width 16 height 16
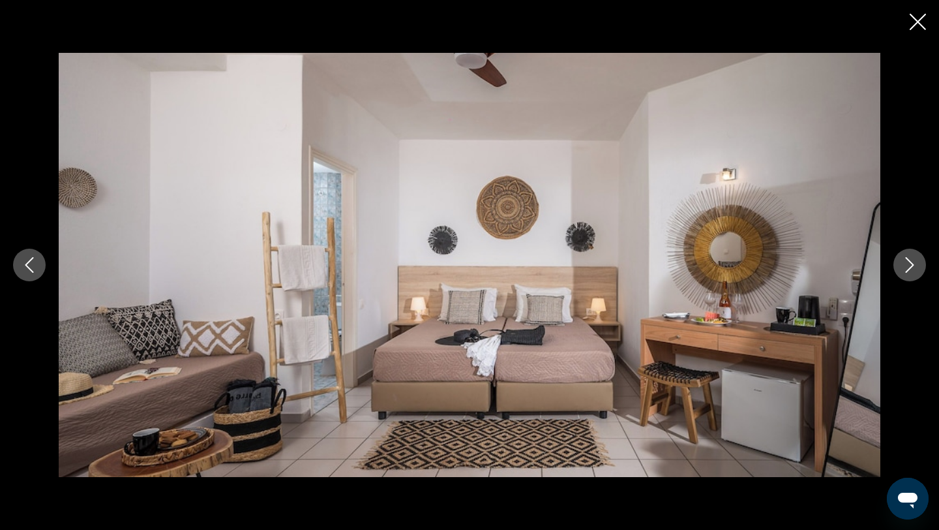
click at [910, 258] on icon "Next image" at bounding box center [910, 265] width 16 height 16
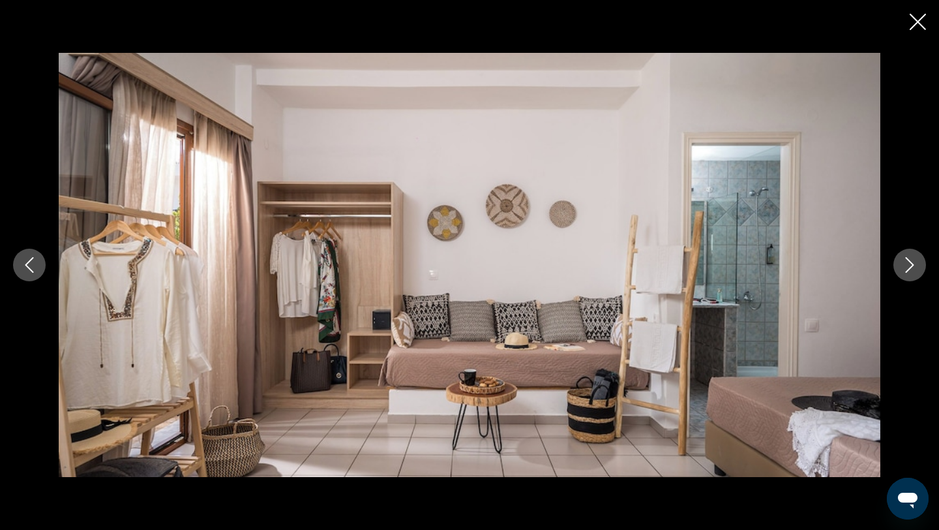
click at [910, 258] on icon "Next image" at bounding box center [910, 265] width 16 height 16
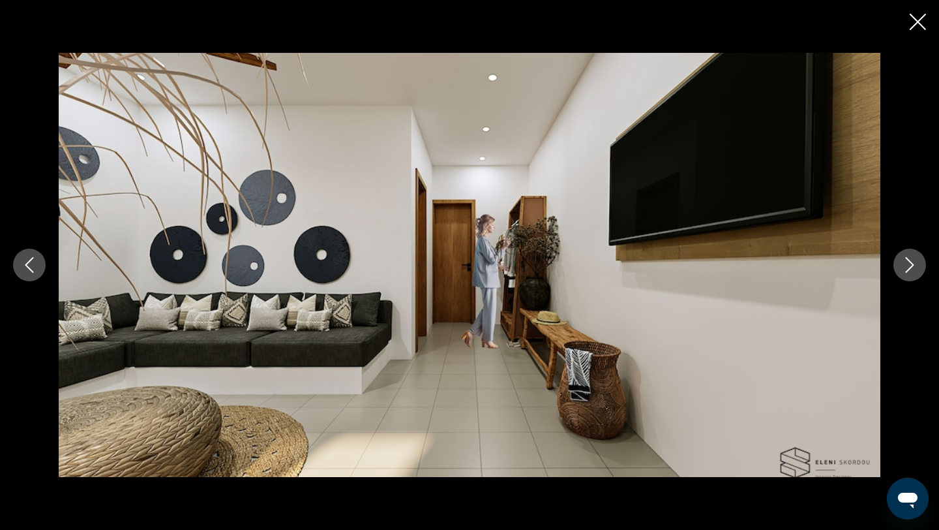
click at [910, 258] on icon "Next image" at bounding box center [910, 265] width 16 height 16
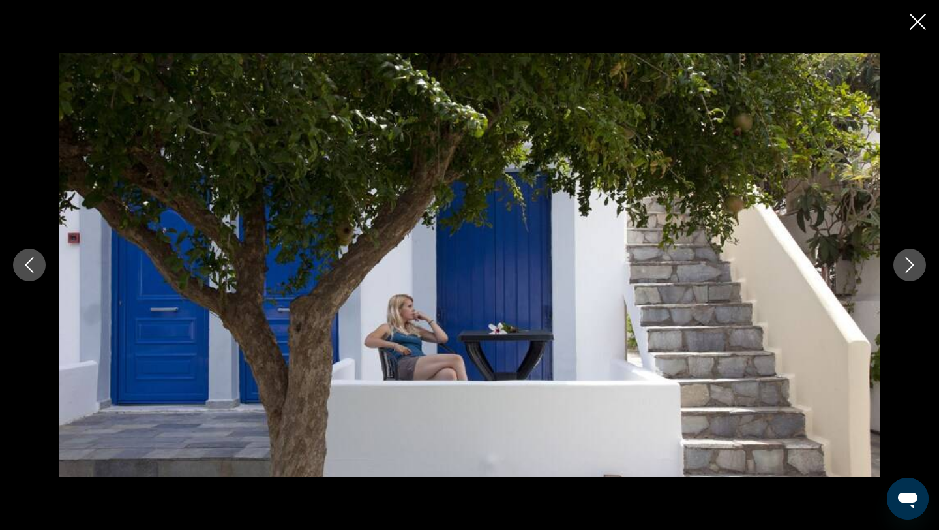
click at [910, 258] on icon "Next image" at bounding box center [910, 265] width 16 height 16
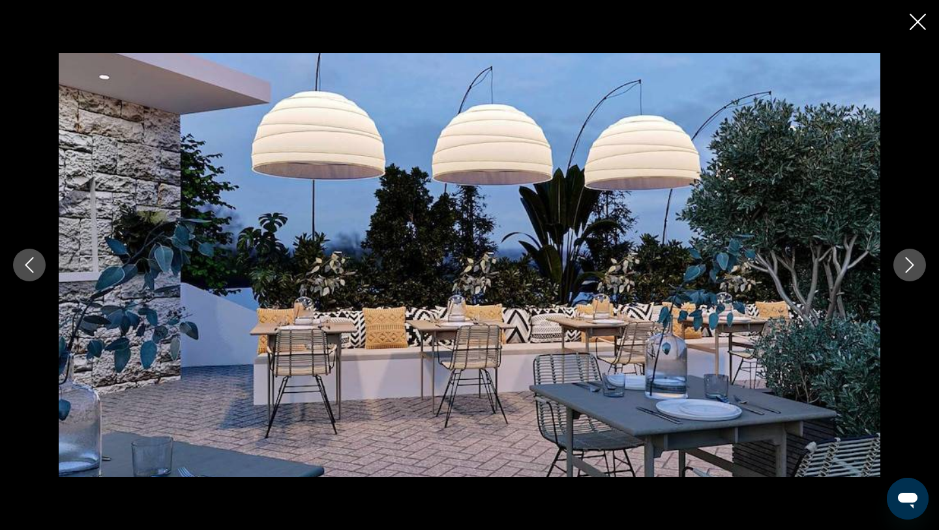
click at [910, 258] on icon "Next image" at bounding box center [910, 265] width 16 height 16
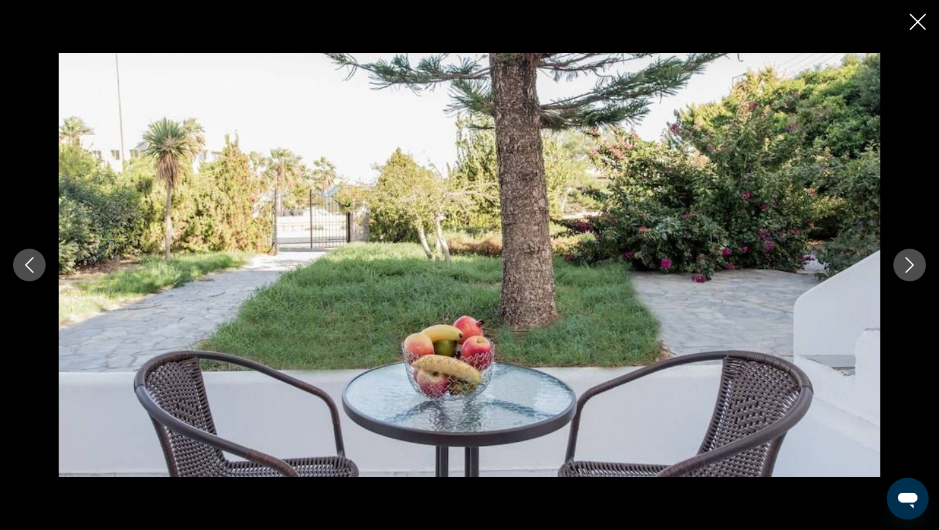
click at [910, 258] on icon "Next image" at bounding box center [910, 265] width 16 height 16
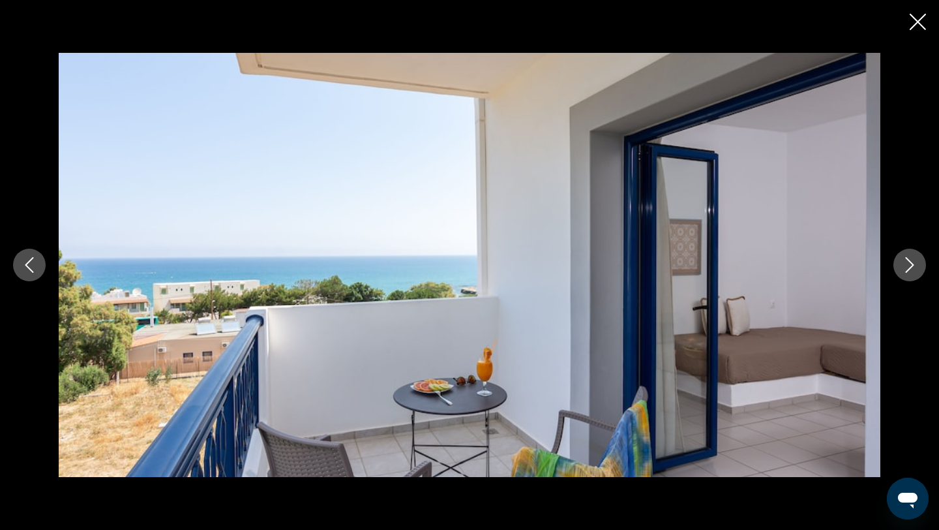
click at [921, 17] on icon "Close slideshow" at bounding box center [918, 22] width 16 height 16
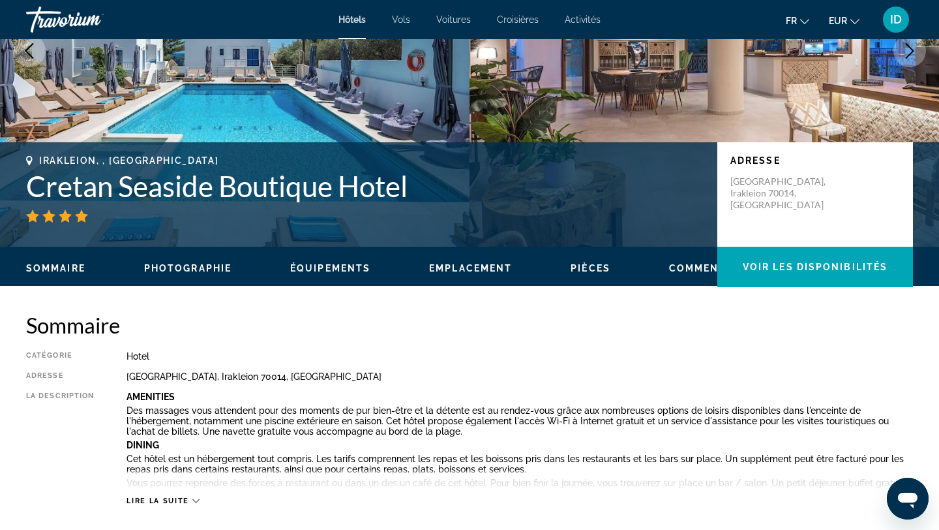
scroll to position [187, 0]
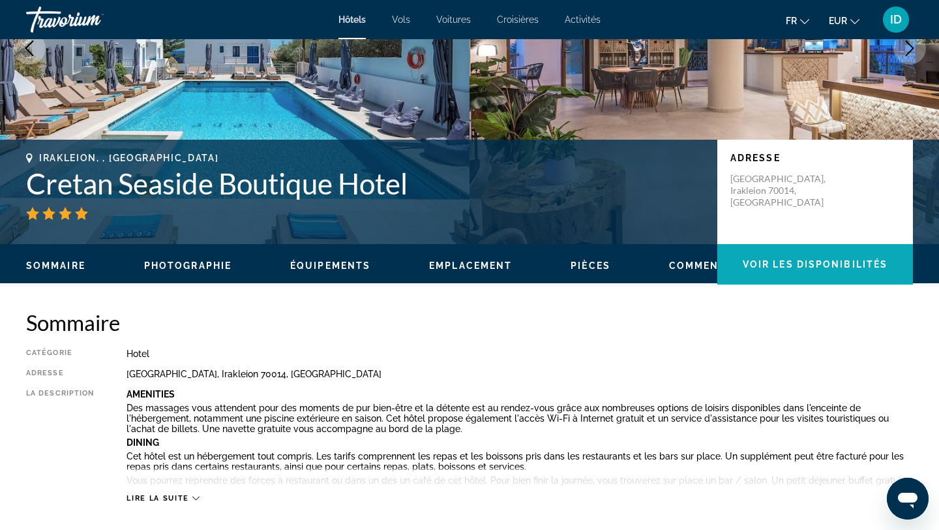
click at [779, 271] on span "Main content" at bounding box center [815, 263] width 196 height 31
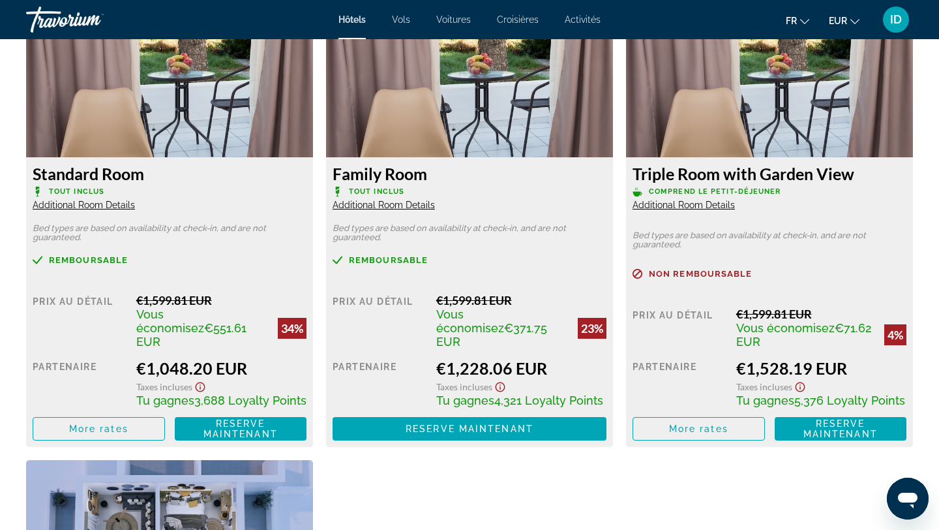
scroll to position [1871, 0]
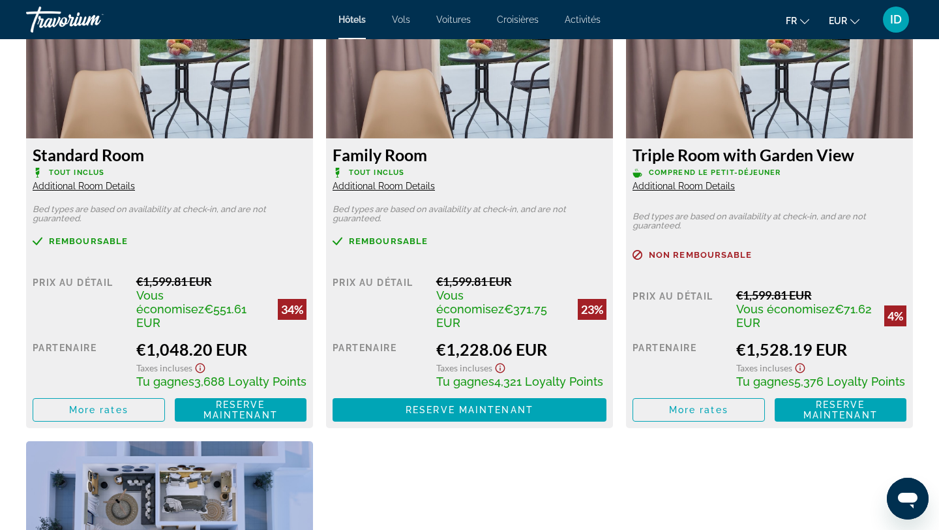
click at [102, 184] on span "Additional Room Details" at bounding box center [84, 186] width 102 height 10
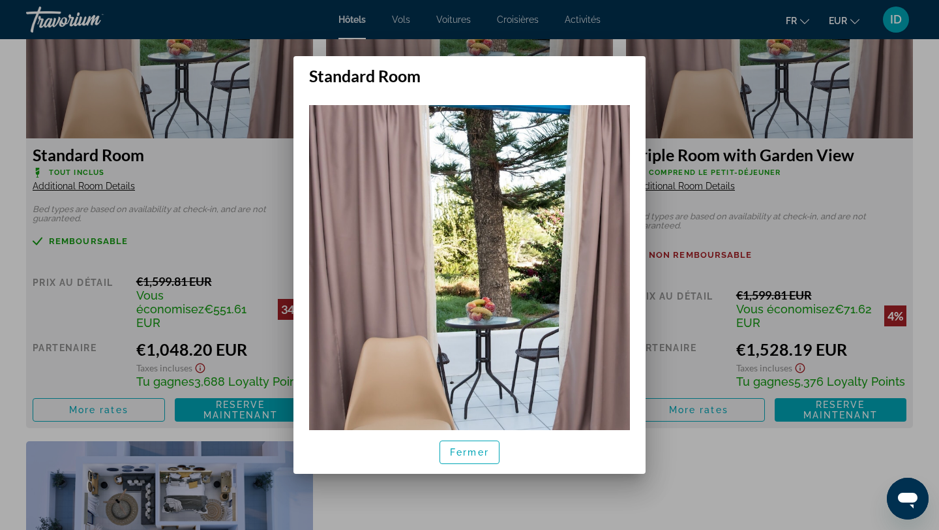
scroll to position [0, 0]
click at [466, 453] on span "Fermer" at bounding box center [469, 452] width 39 height 10
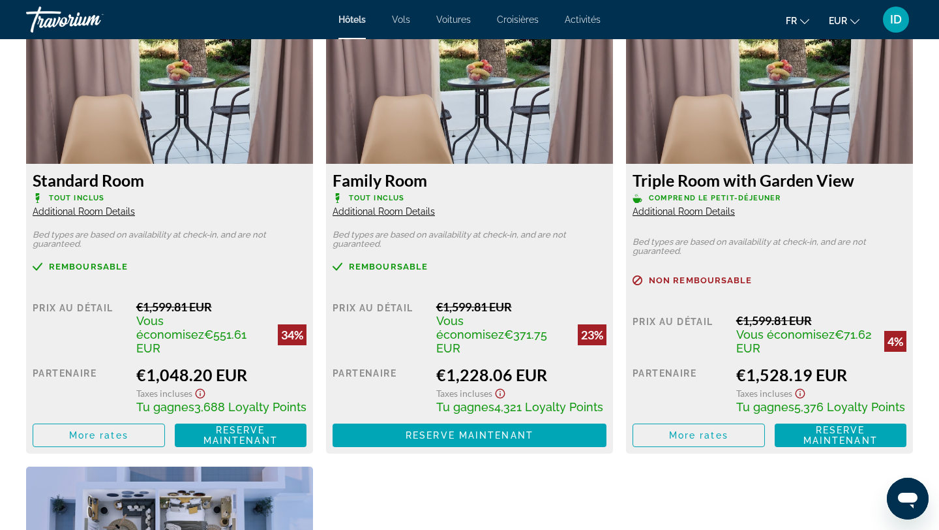
scroll to position [1850, 0]
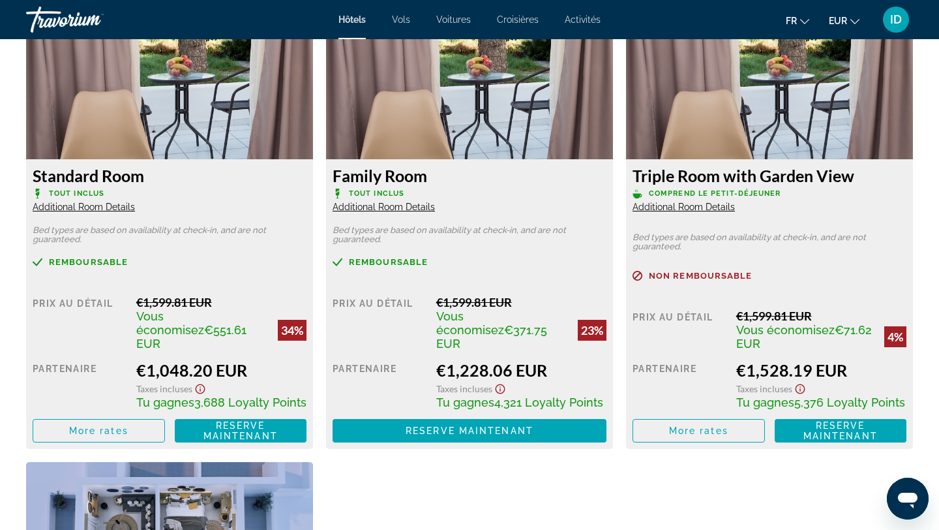
click at [396, 209] on span "Additional Room Details" at bounding box center [384, 207] width 102 height 10
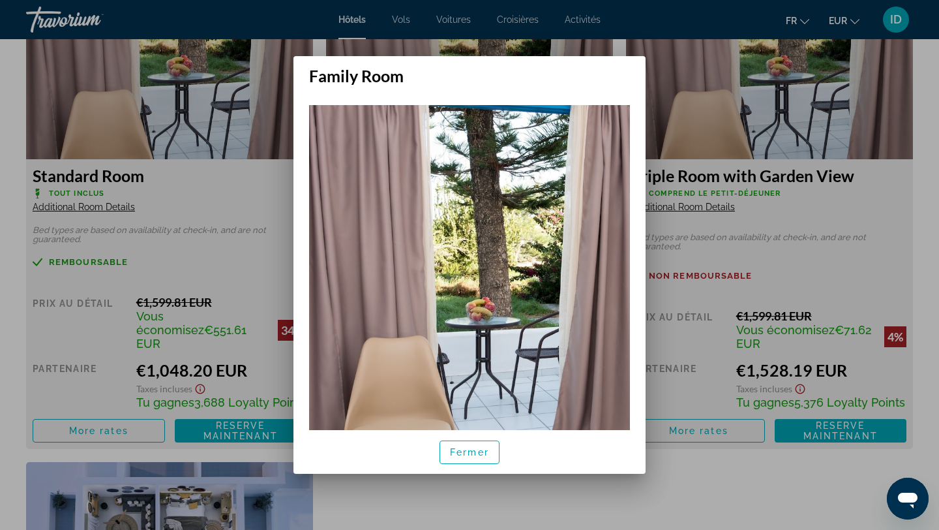
scroll to position [0, 0]
click at [464, 452] on span "Fermer" at bounding box center [469, 452] width 39 height 10
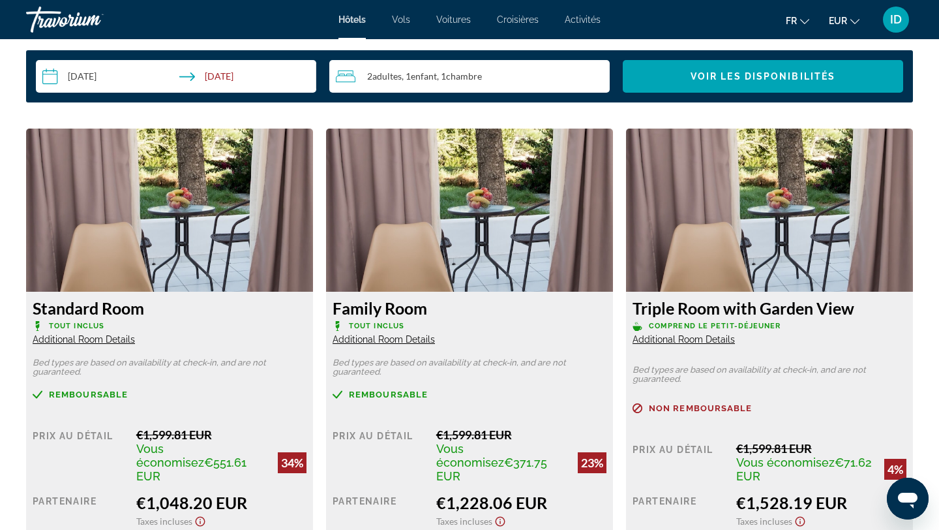
scroll to position [1726, 0]
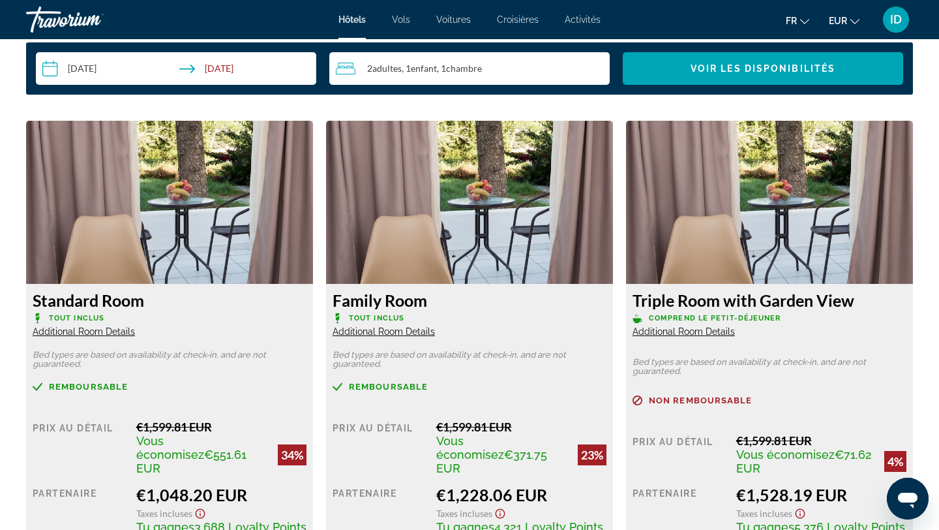
click at [584, 14] on span "Activités" at bounding box center [583, 19] width 36 height 10
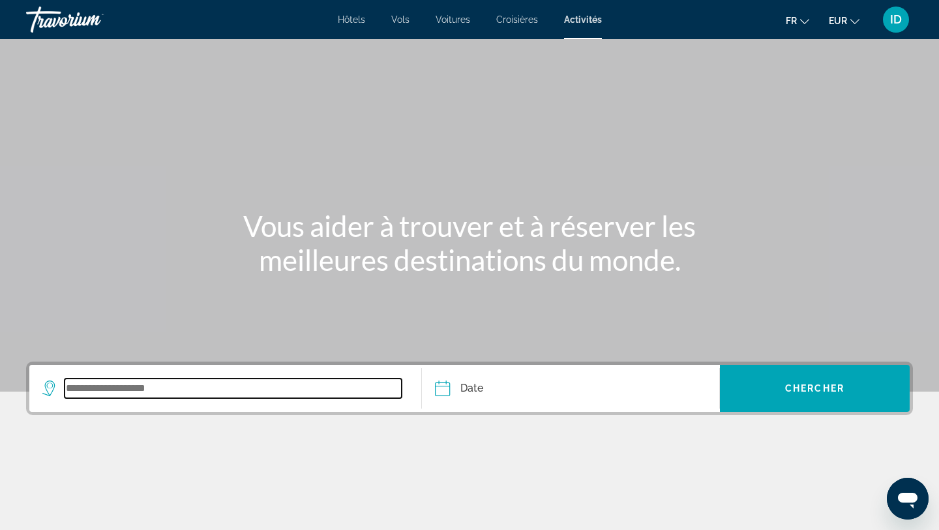
click at [294, 391] on input "Search widget" at bounding box center [233, 388] width 337 height 20
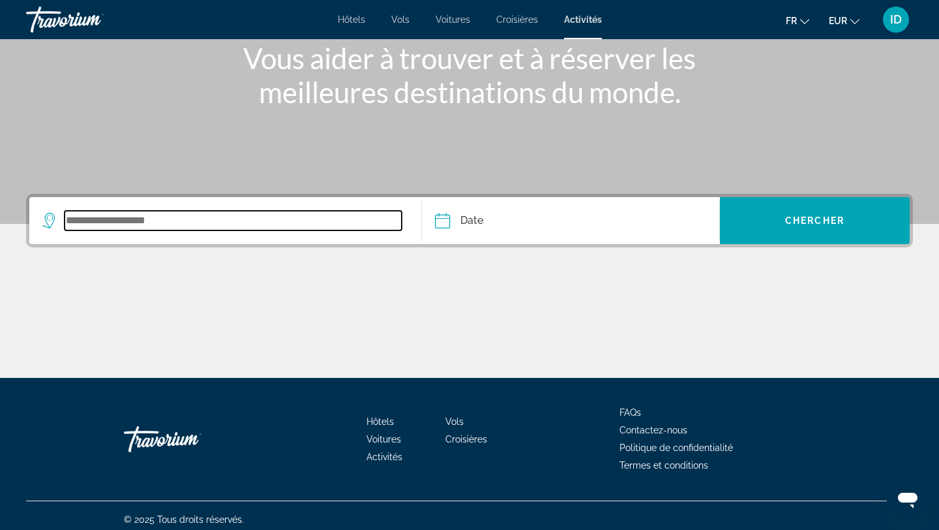
scroll to position [175, 0]
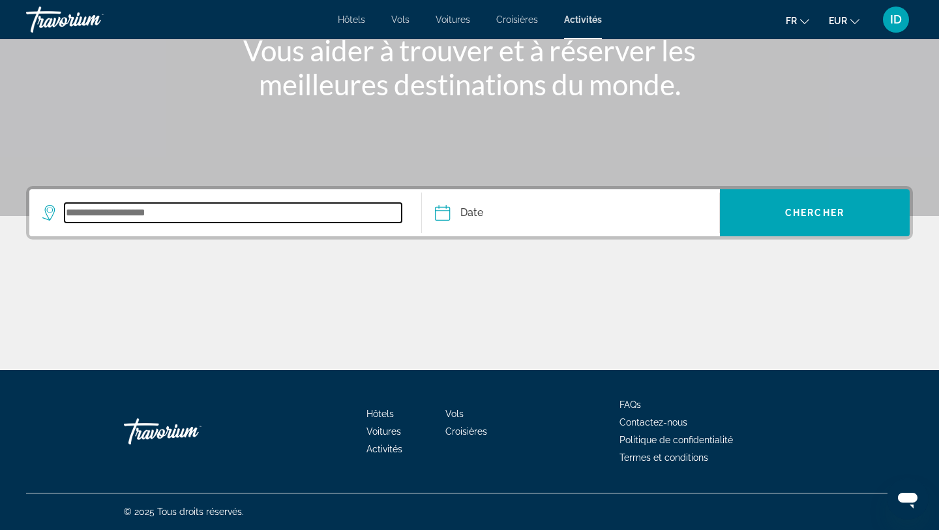
type input "*"
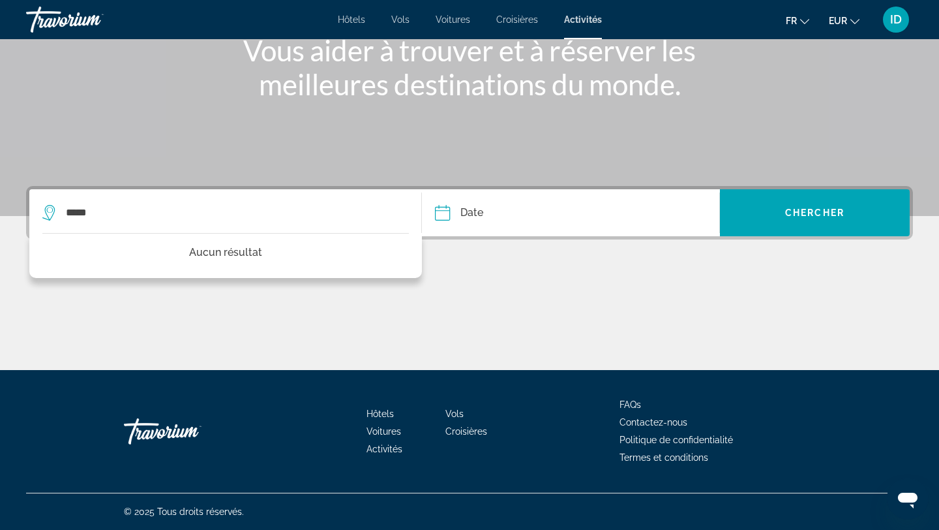
click at [487, 217] on input "Date" at bounding box center [505, 214] width 147 height 51
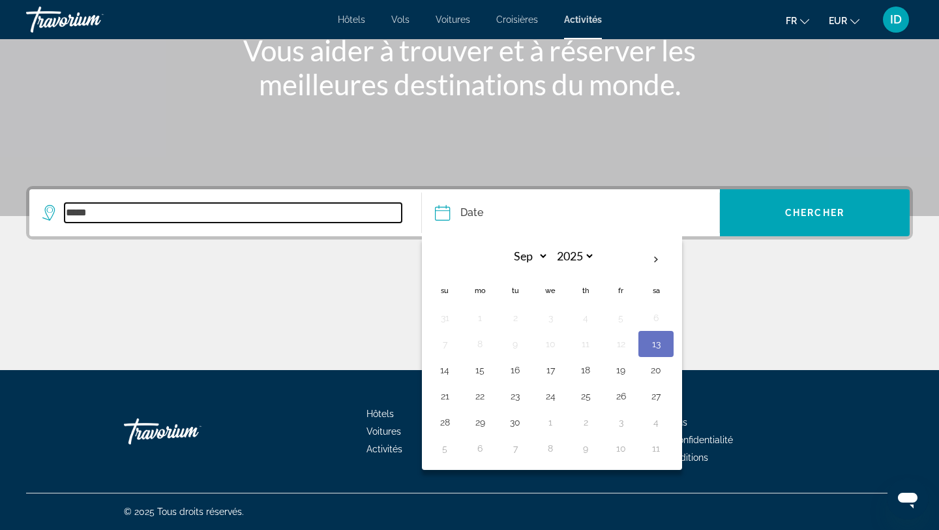
click at [245, 205] on input "*****" at bounding box center [233, 213] width 337 height 20
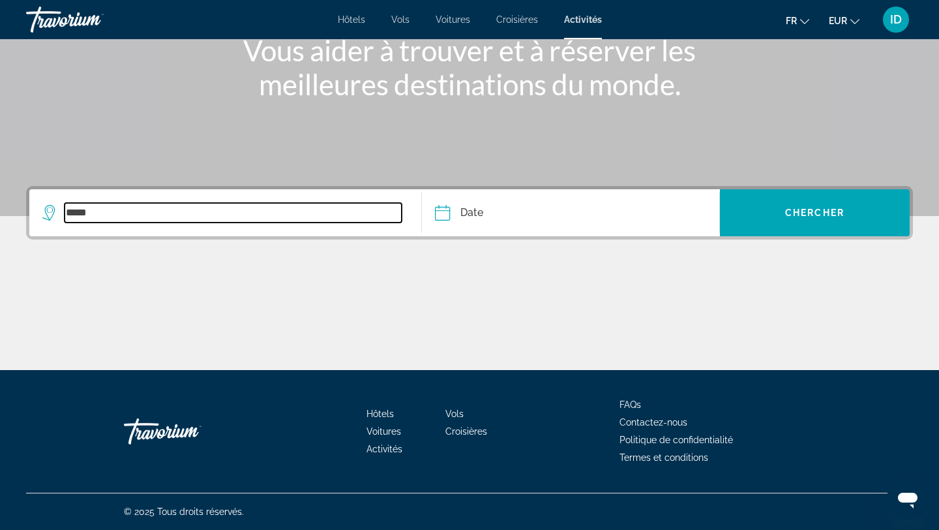
click at [244, 209] on input "*****" at bounding box center [233, 213] width 337 height 20
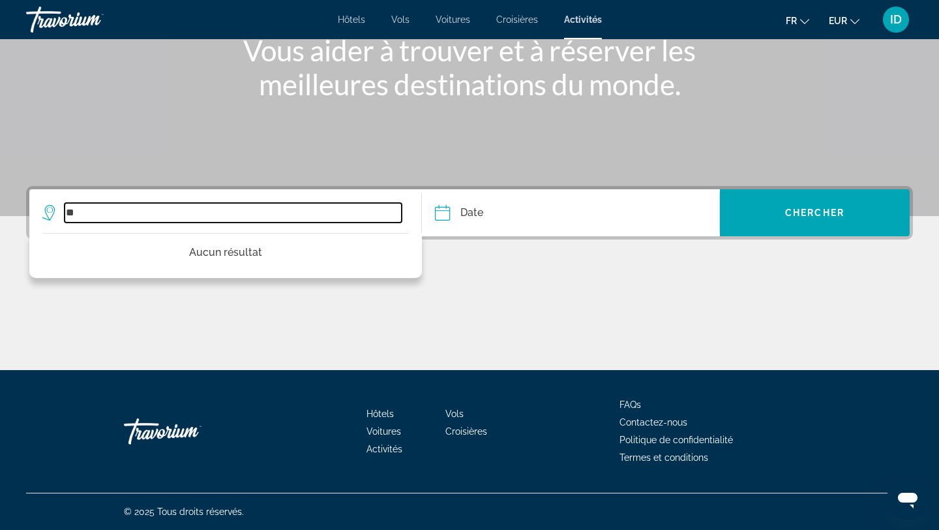
type input "*"
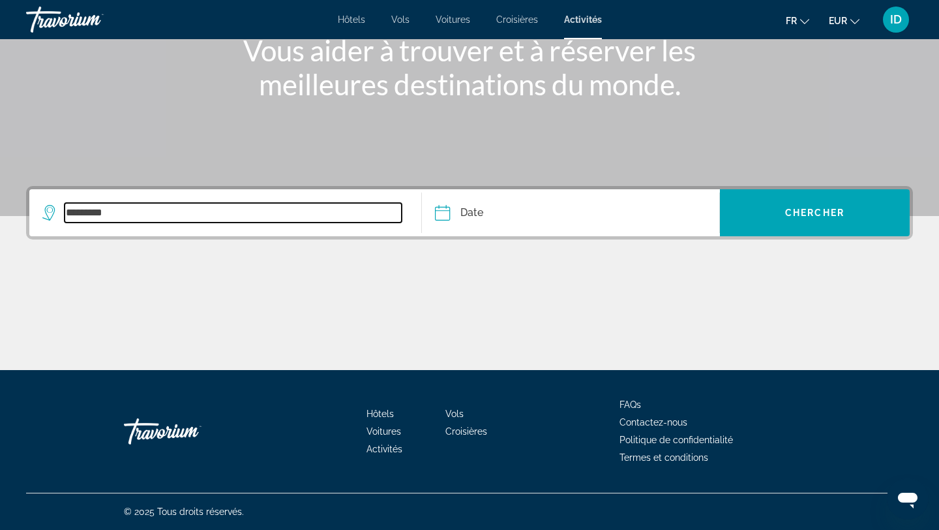
click at [157, 220] on input "*********" at bounding box center [233, 213] width 337 height 20
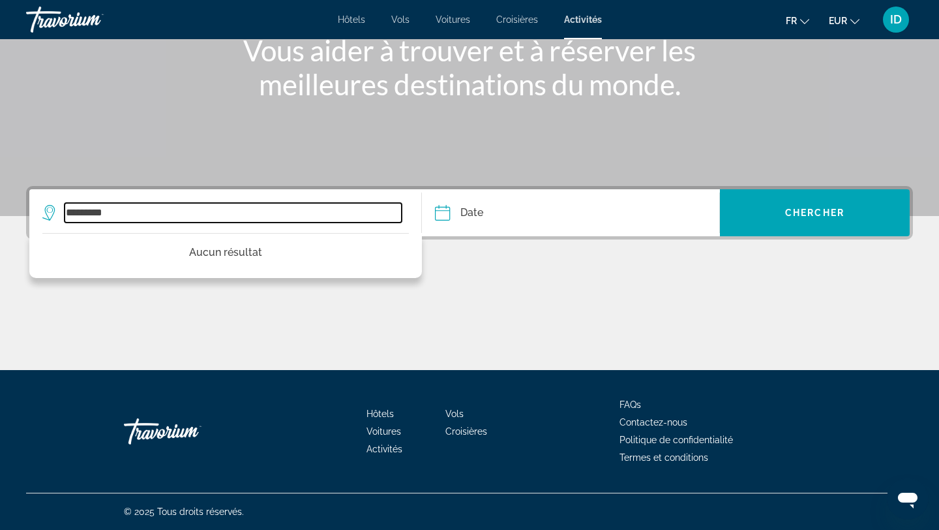
drag, startPoint x: 154, startPoint y: 214, endPoint x: 83, endPoint y: 208, distance: 70.7
click at [83, 208] on input "*********" at bounding box center [233, 213] width 337 height 20
type input "*"
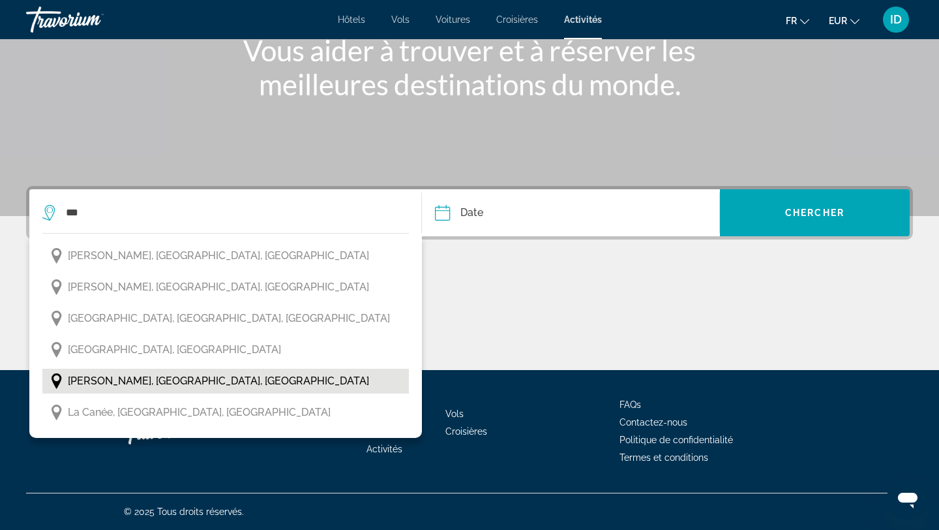
click at [99, 383] on span "[PERSON_NAME], [GEOGRAPHIC_DATA], [GEOGRAPHIC_DATA]" at bounding box center [218, 381] width 301 height 18
type input "**********"
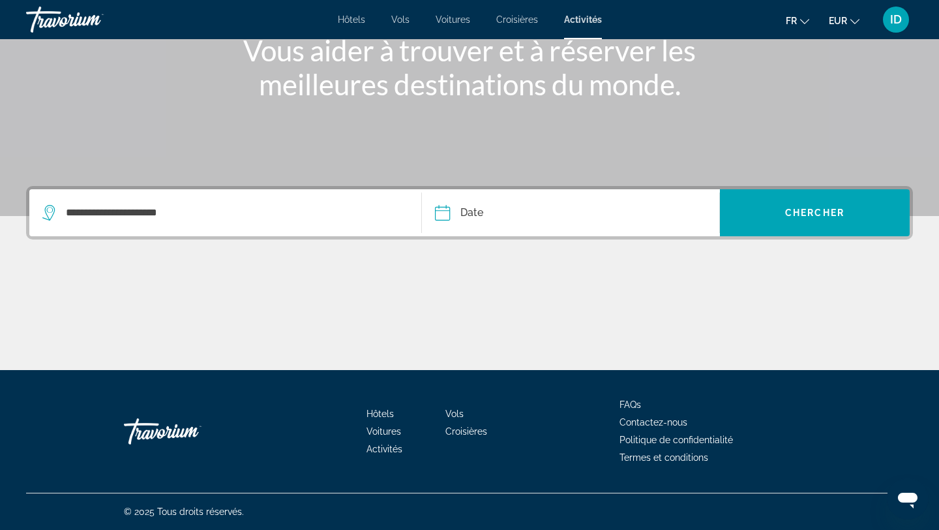
click at [473, 217] on input "Date" at bounding box center [505, 214] width 147 height 51
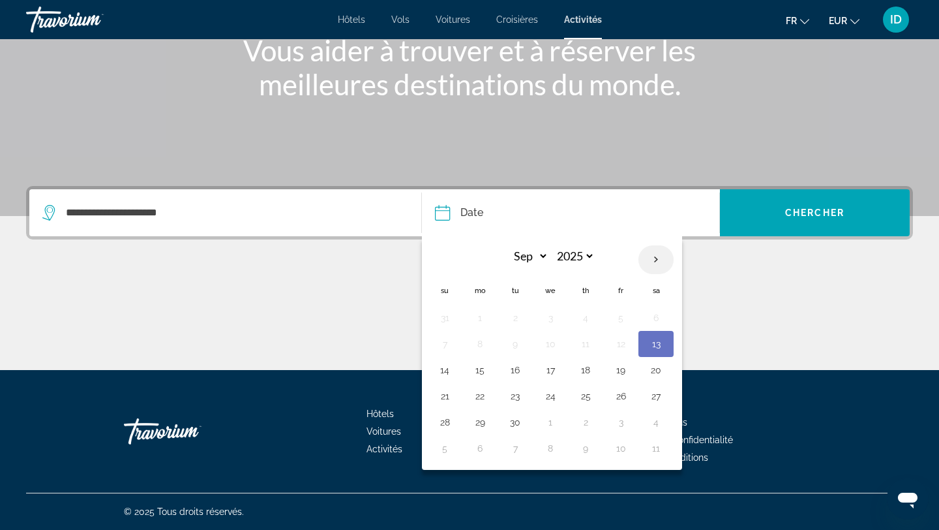
click at [654, 255] on th "Next month" at bounding box center [655, 259] width 35 height 29
select select "*"
click at [549, 394] on button "22" at bounding box center [550, 396] width 21 height 18
type input "**********"
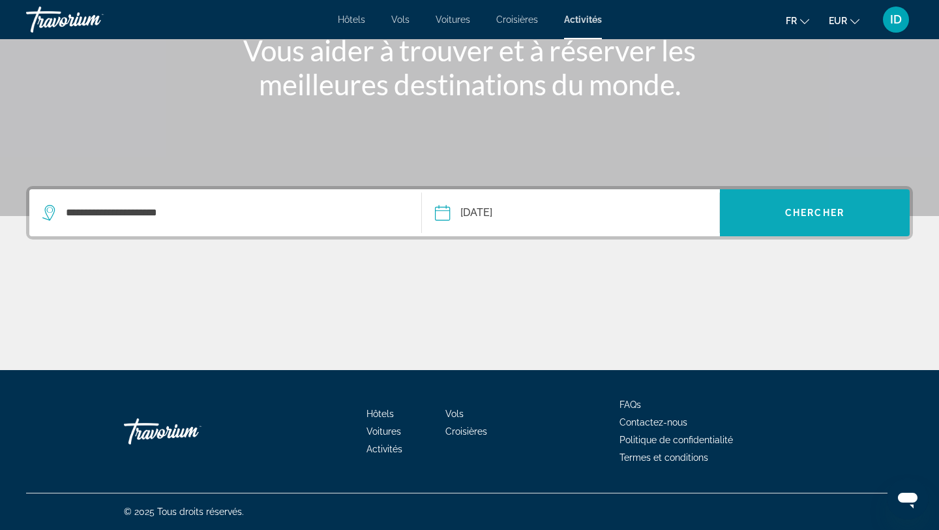
click at [780, 203] on span "Search widget" at bounding box center [815, 212] width 190 height 31
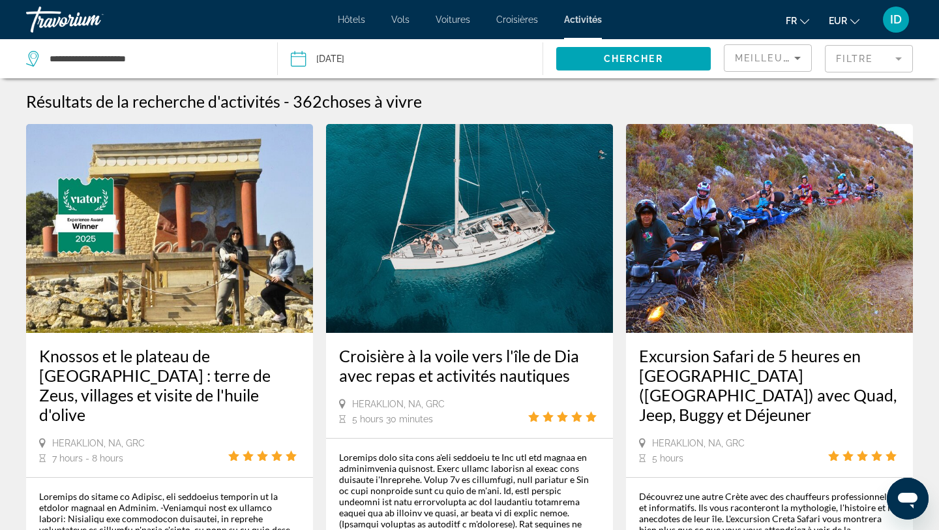
click at [856, 65] on mat-form-field "Filtre" at bounding box center [869, 58] width 88 height 27
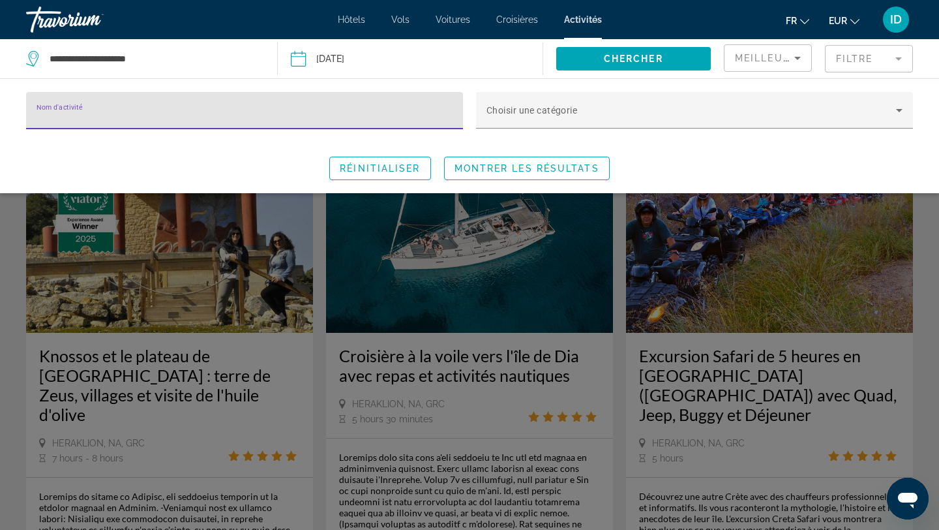
click at [790, 57] on icon "Sort by" at bounding box center [798, 58] width 16 height 16
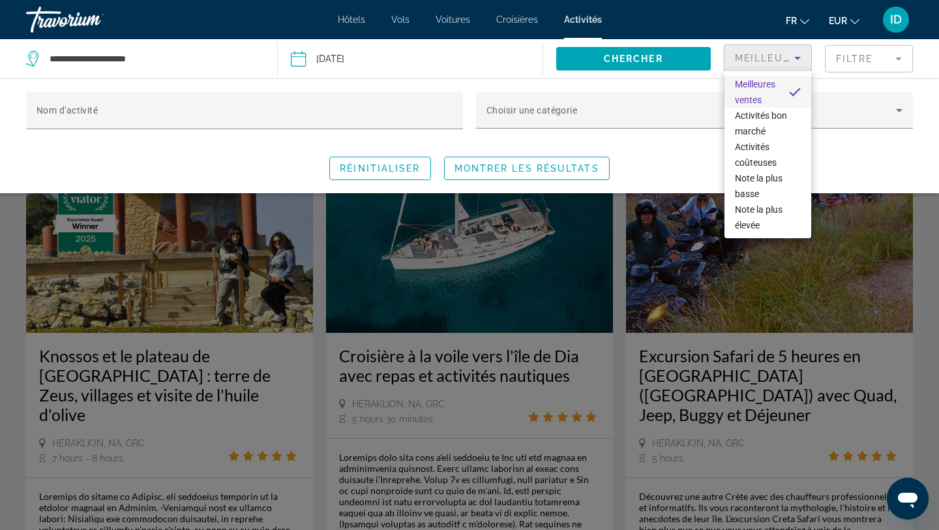
click at [569, 130] on div at bounding box center [469, 265] width 939 height 530
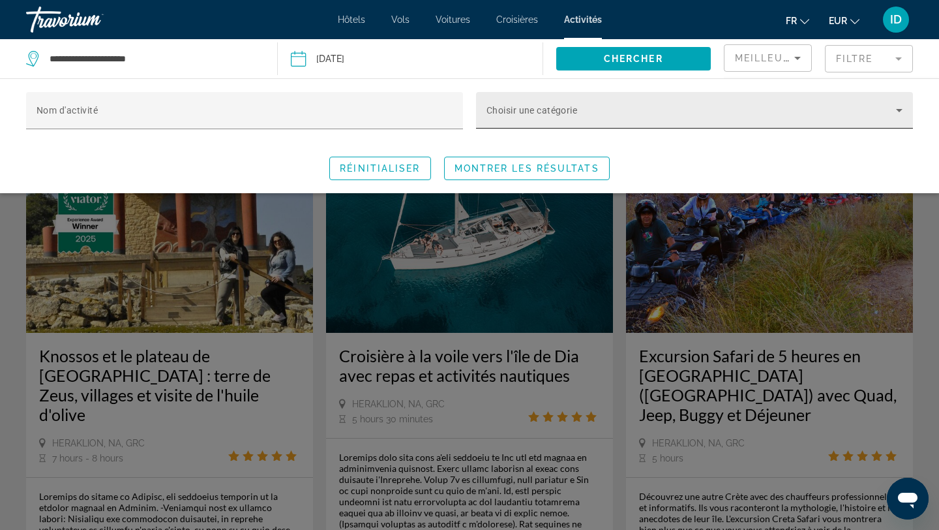
click at [573, 121] on span "Search widget" at bounding box center [691, 116] width 410 height 16
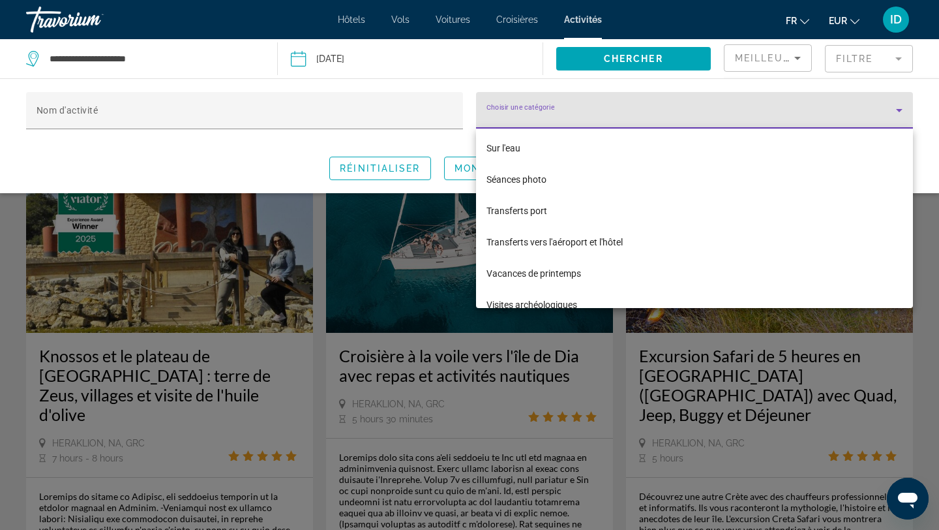
scroll to position [2710, 0]
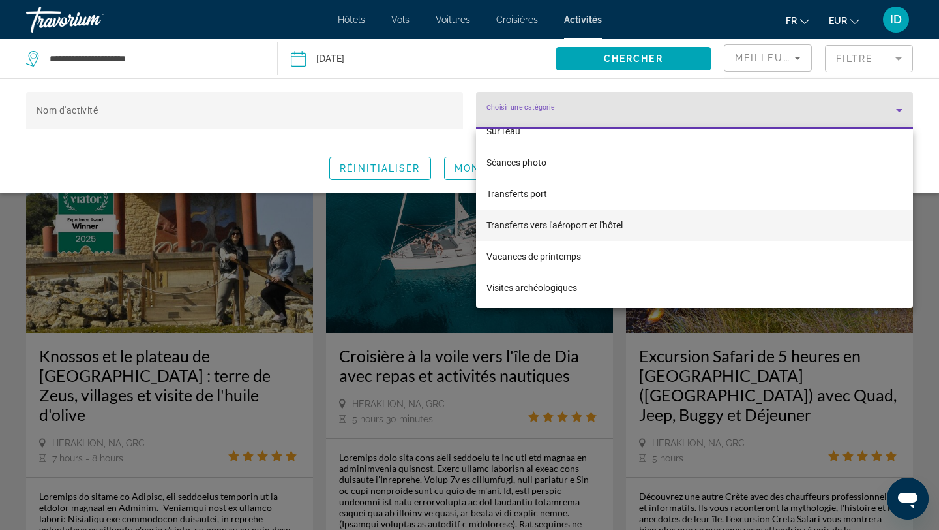
click at [561, 228] on span "Transferts vers l'aéroport et l'hôtel" at bounding box center [554, 225] width 136 height 16
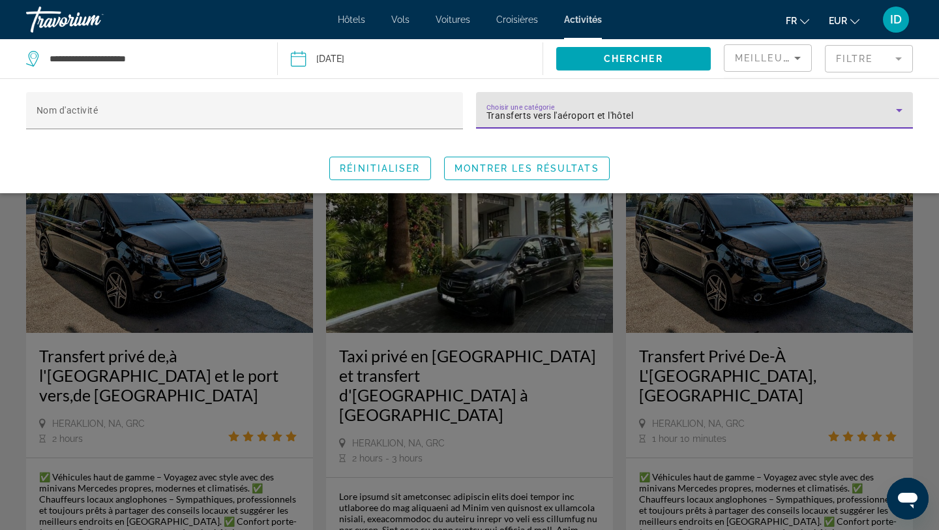
click at [323, 385] on div "Search widget" at bounding box center [469, 359] width 939 height 340
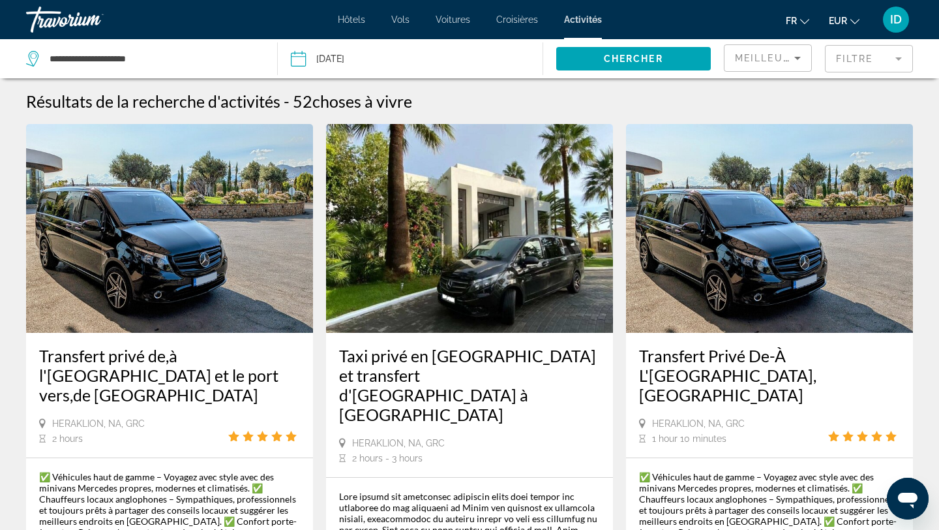
click at [849, 57] on mat-form-field "Filtre" at bounding box center [869, 58] width 88 height 27
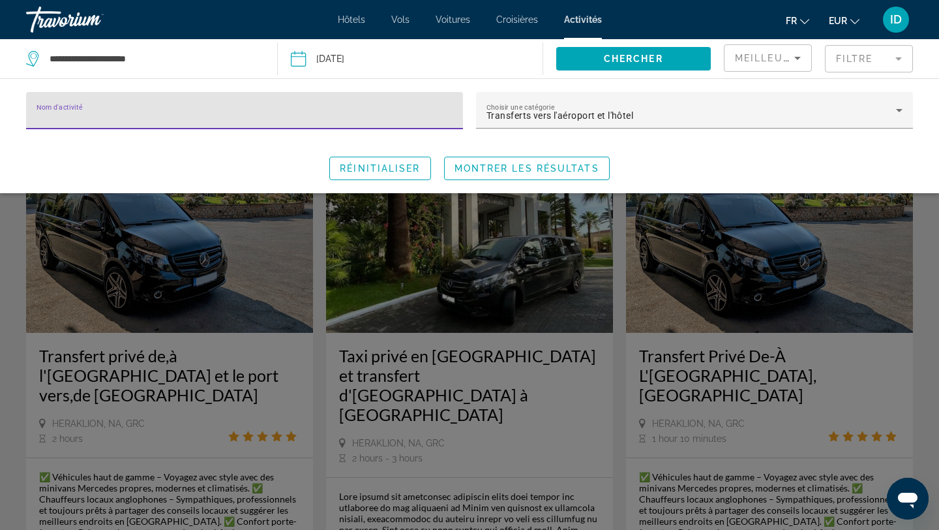
click at [798, 51] on icon "Sort by" at bounding box center [798, 58] width 16 height 16
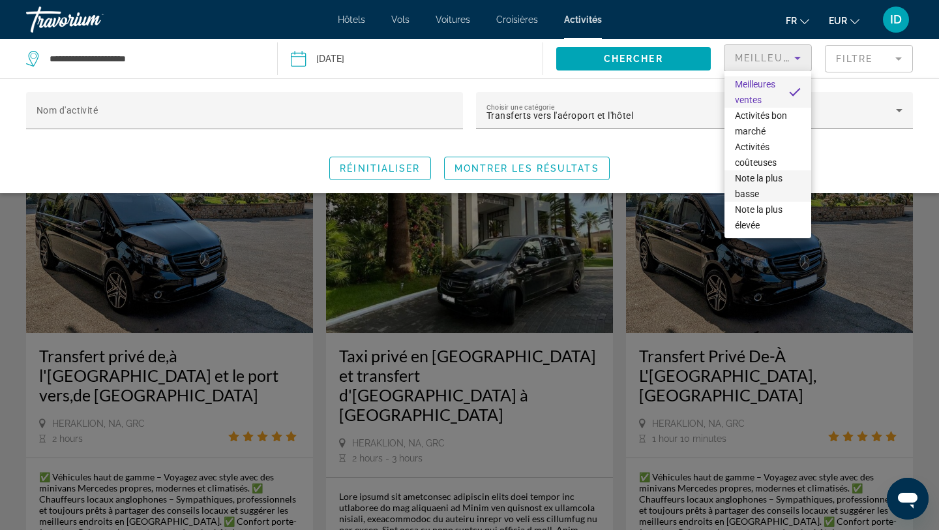
click at [788, 177] on span "Note la plus basse" at bounding box center [768, 185] width 66 height 31
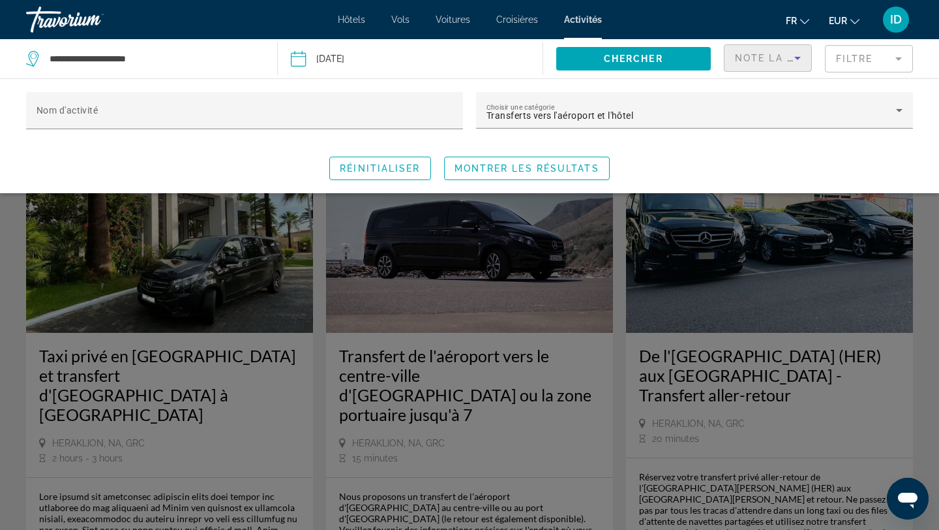
click at [786, 55] on span "Note la plus basse" at bounding box center [795, 58] width 121 height 10
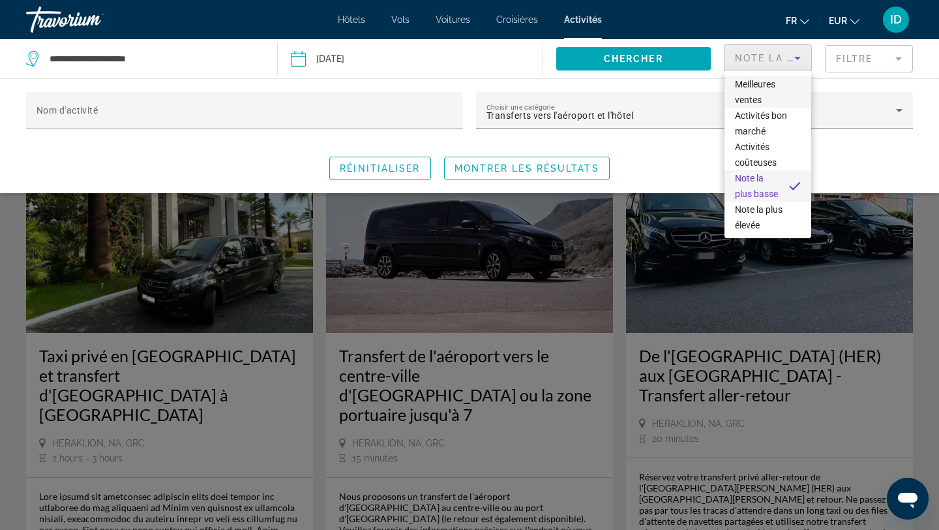
scroll to position [1, 0]
click at [843, 65] on div at bounding box center [469, 265] width 939 height 530
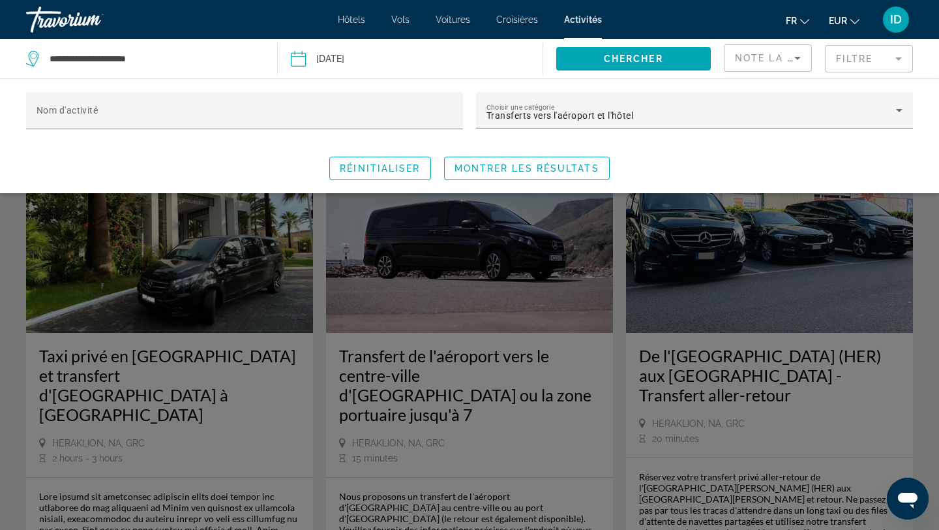
click at [843, 65] on mat-form-field "Filtre" at bounding box center [869, 58] width 88 height 27
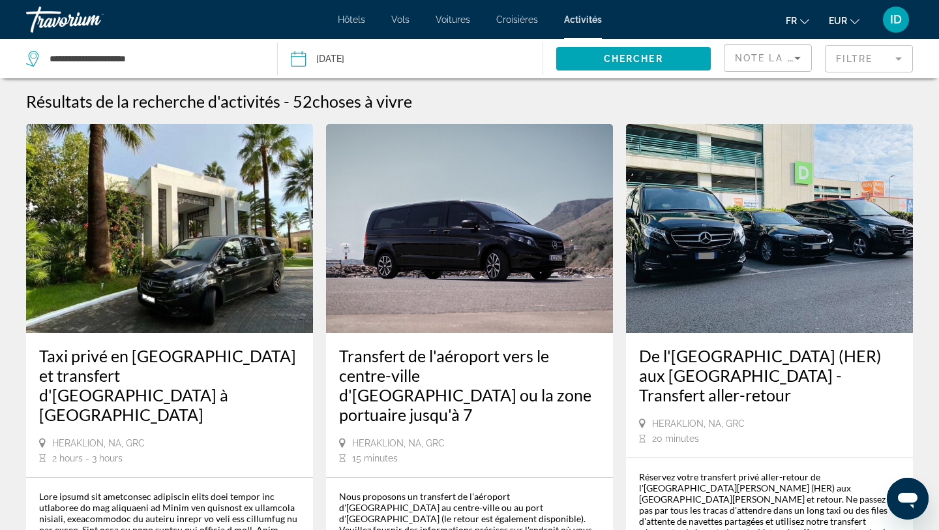
click at [843, 65] on mat-form-field "Filtre" at bounding box center [869, 58] width 88 height 27
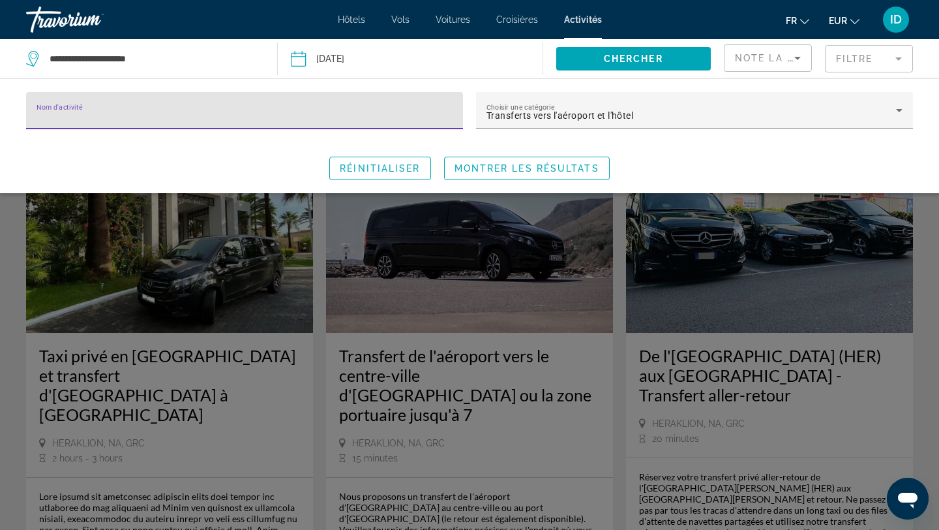
click at [783, 53] on span "Note la plus basse" at bounding box center [795, 58] width 121 height 10
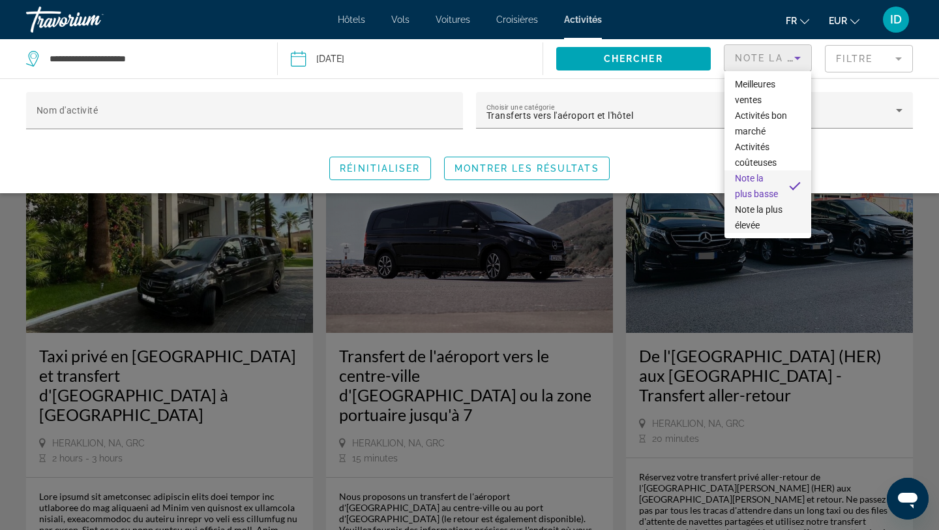
click at [770, 230] on span "Note la plus élevée" at bounding box center [759, 217] width 48 height 26
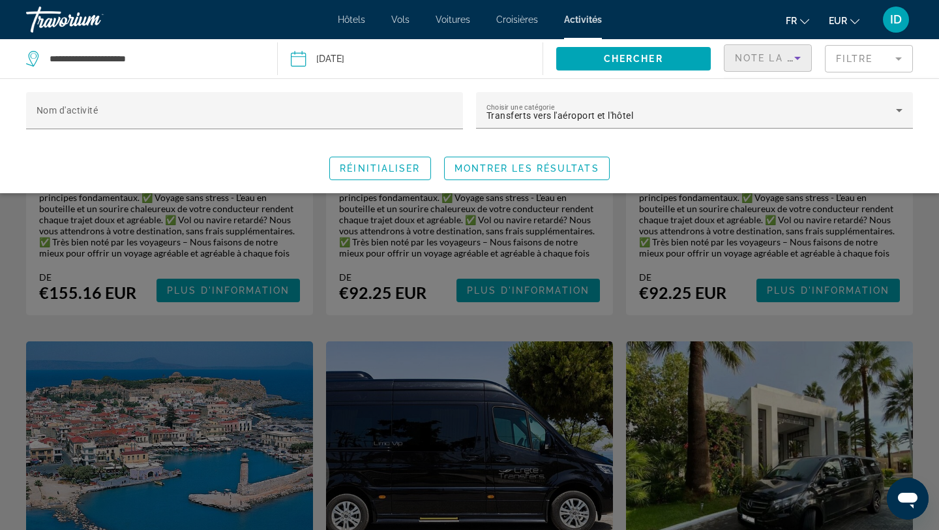
scroll to position [370, 0]
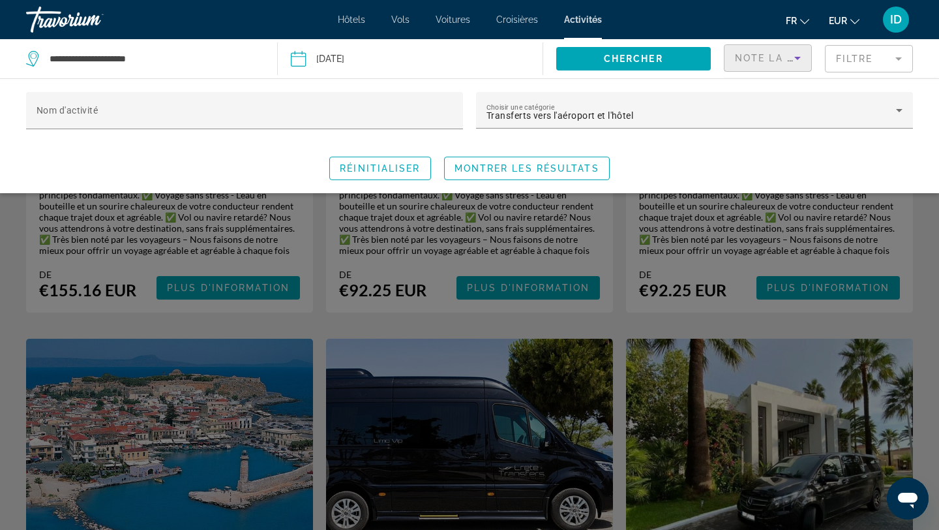
click at [706, 271] on div "Search widget" at bounding box center [469, 359] width 939 height 340
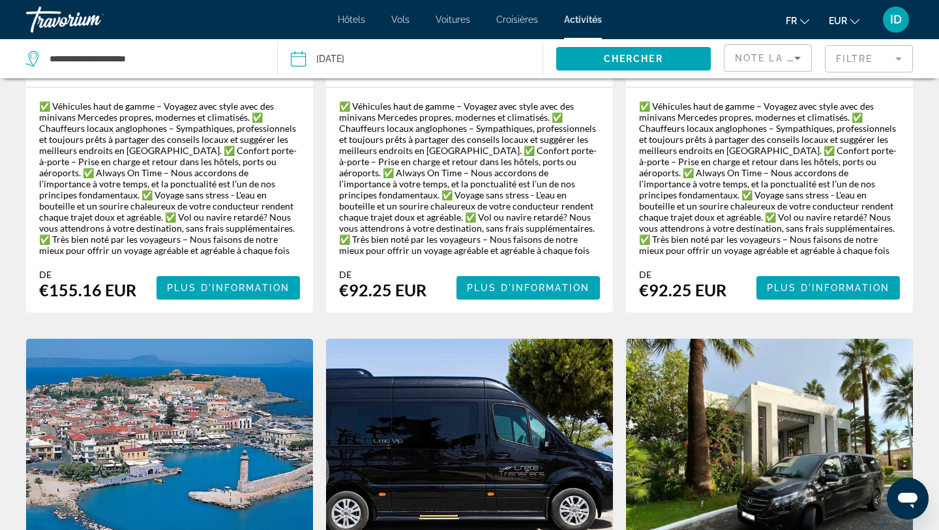
click at [771, 63] on div "Note la plus élevée" at bounding box center [764, 58] width 59 height 16
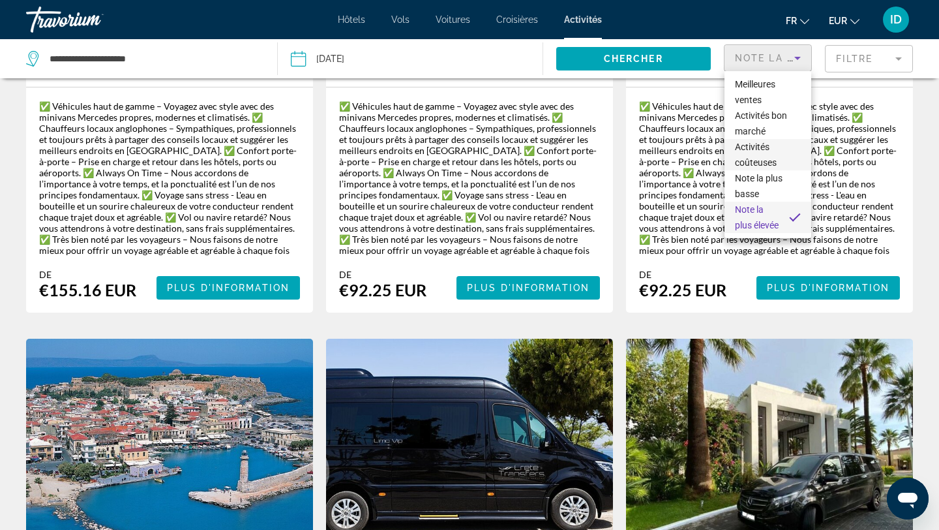
scroll to position [0, 0]
click at [755, 89] on span "Meilleures ventes" at bounding box center [755, 92] width 40 height 26
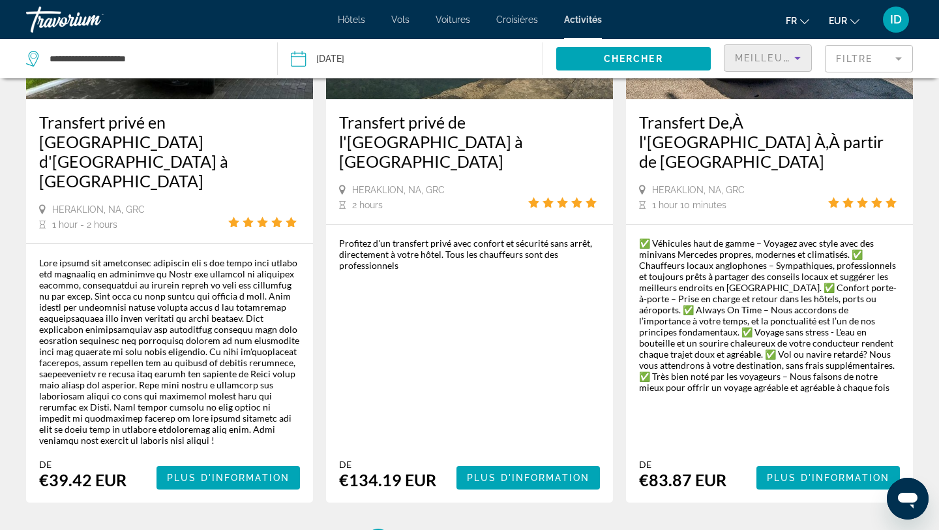
scroll to position [2118, 0]
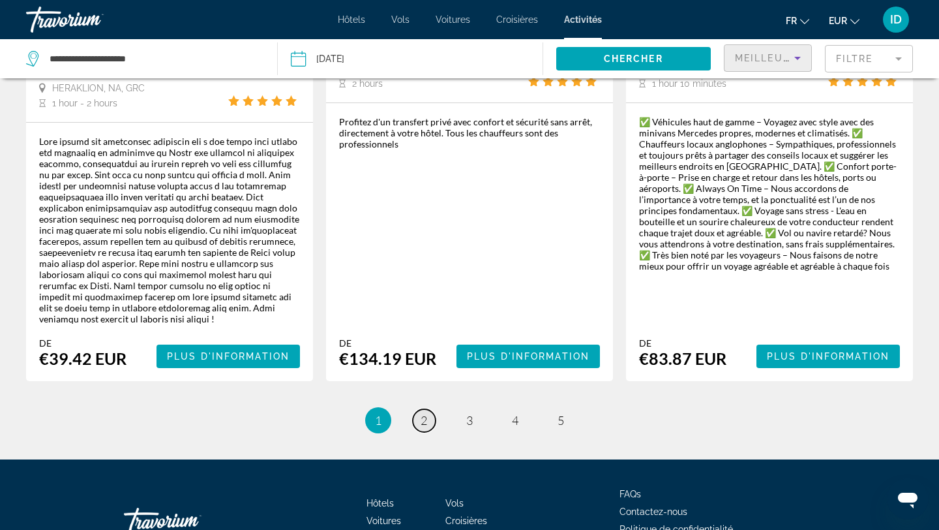
click at [422, 413] on span "2" at bounding box center [424, 420] width 7 height 14
